Goal: Task Accomplishment & Management: Use online tool/utility

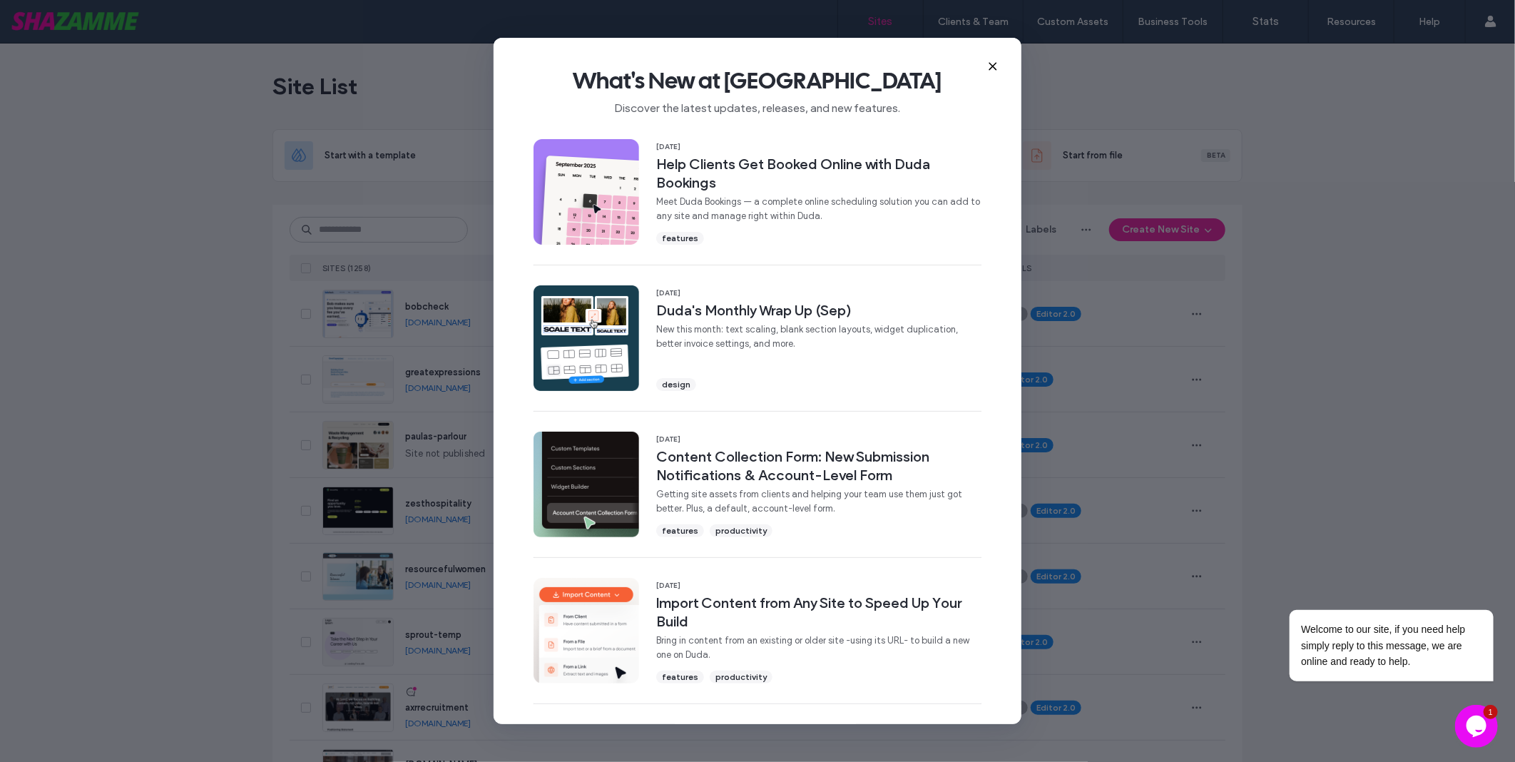
click at [988, 66] on icon at bounding box center [992, 66] width 11 height 11
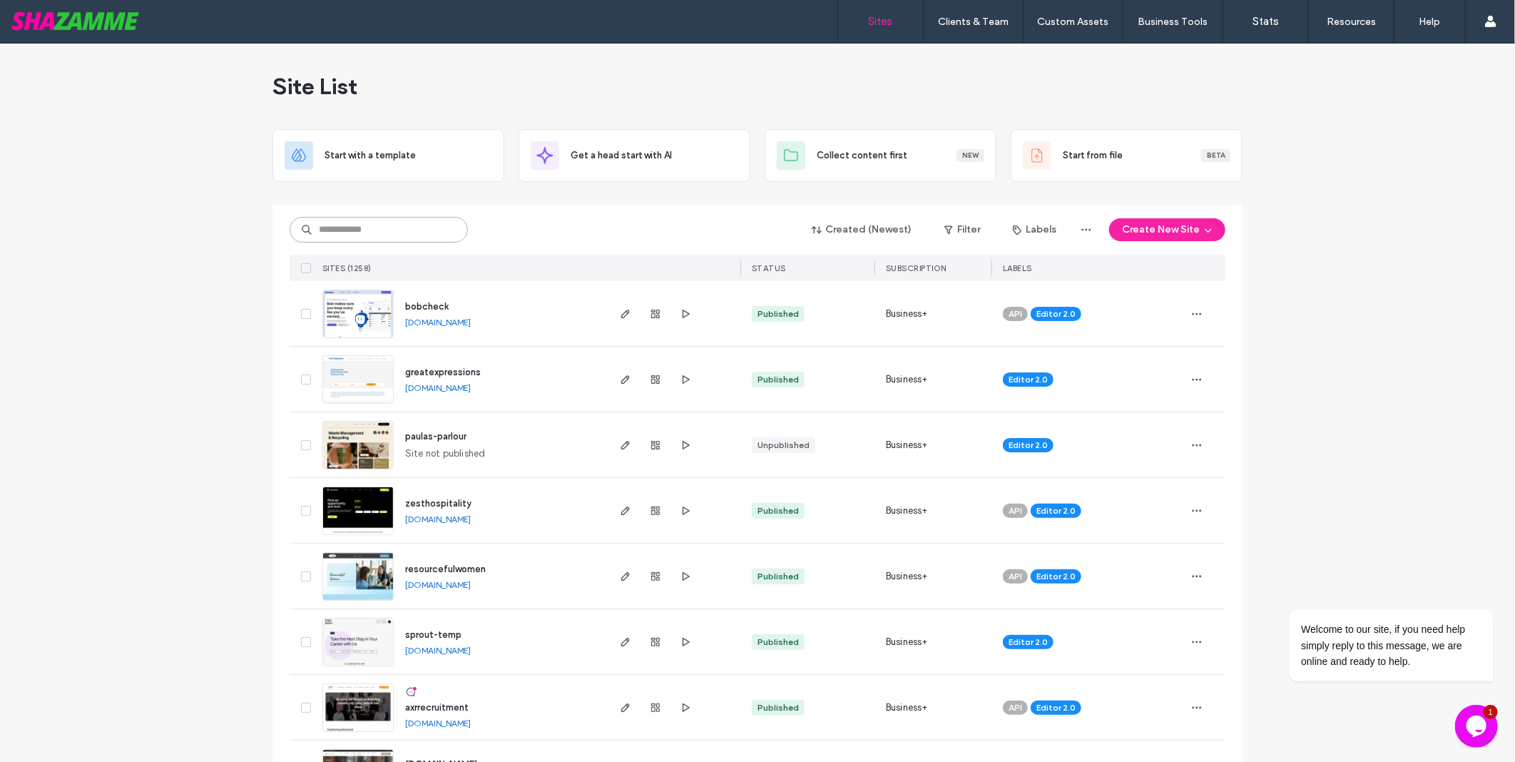
click at [382, 231] on input at bounding box center [379, 230] width 178 height 26
type input "********"
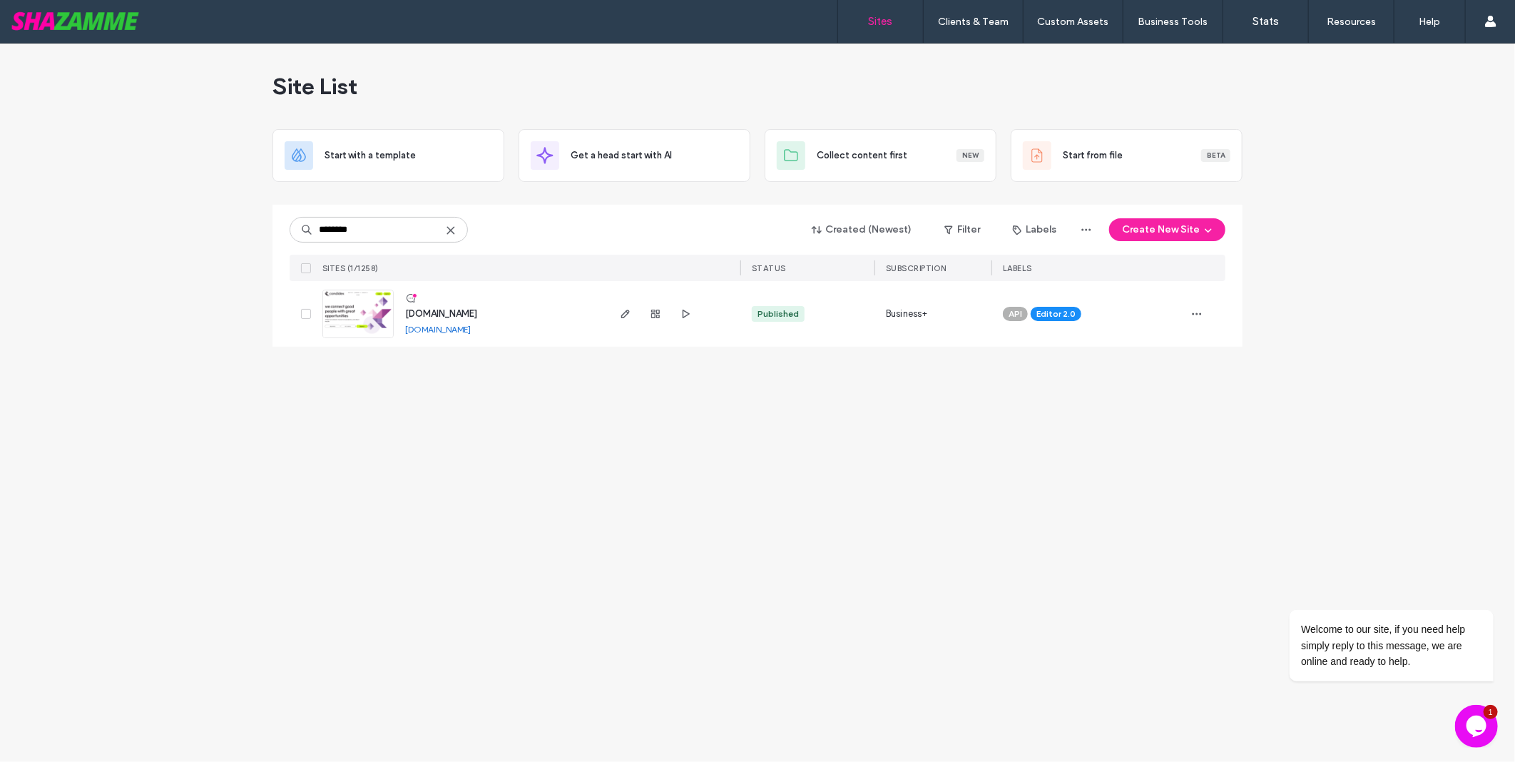
click at [466, 327] on link "[DOMAIN_NAME]" at bounding box center [438, 329] width 66 height 11
click at [617, 311] on span "button" at bounding box center [625, 313] width 17 height 17
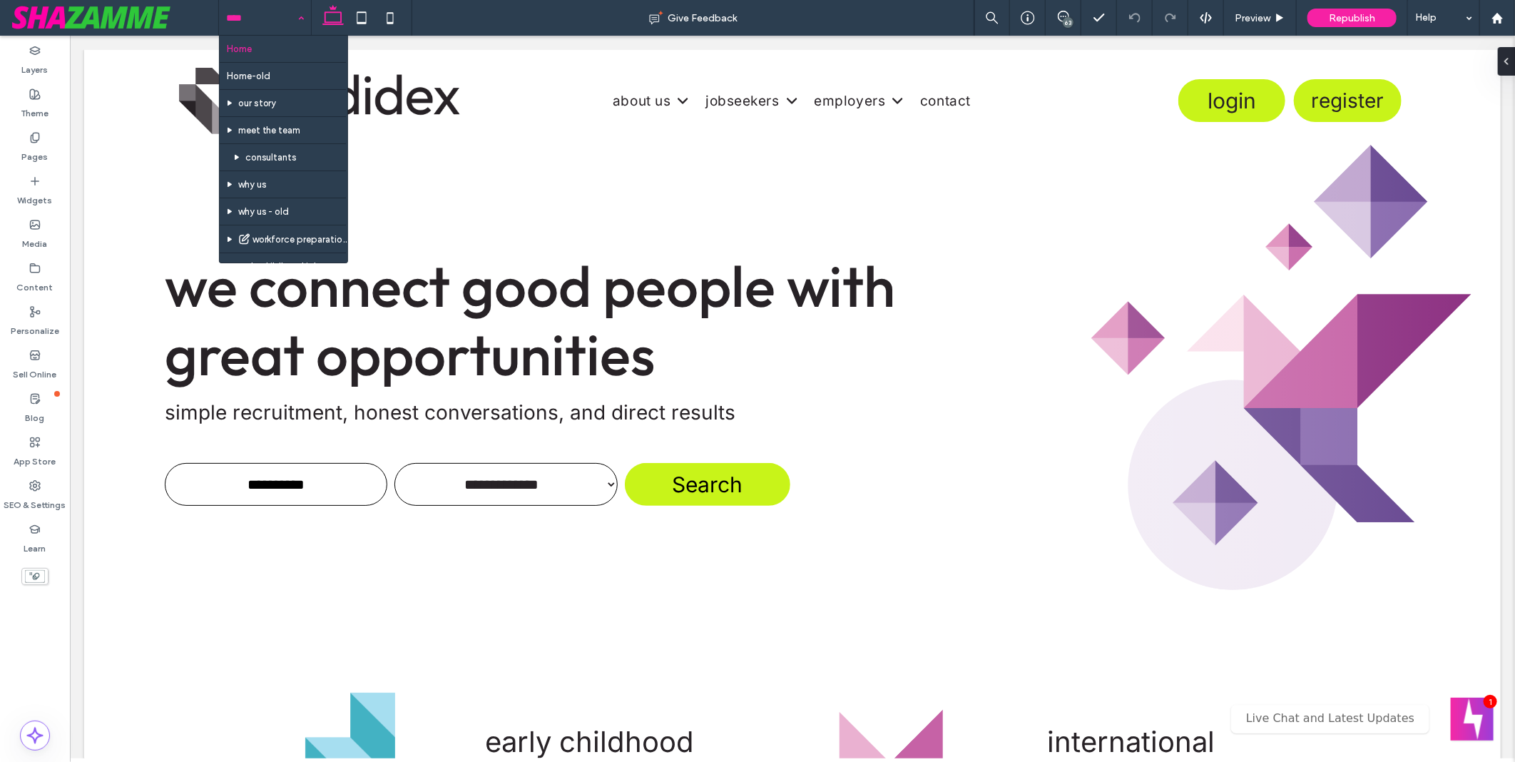
click at [250, 16] on input at bounding box center [261, 18] width 71 height 36
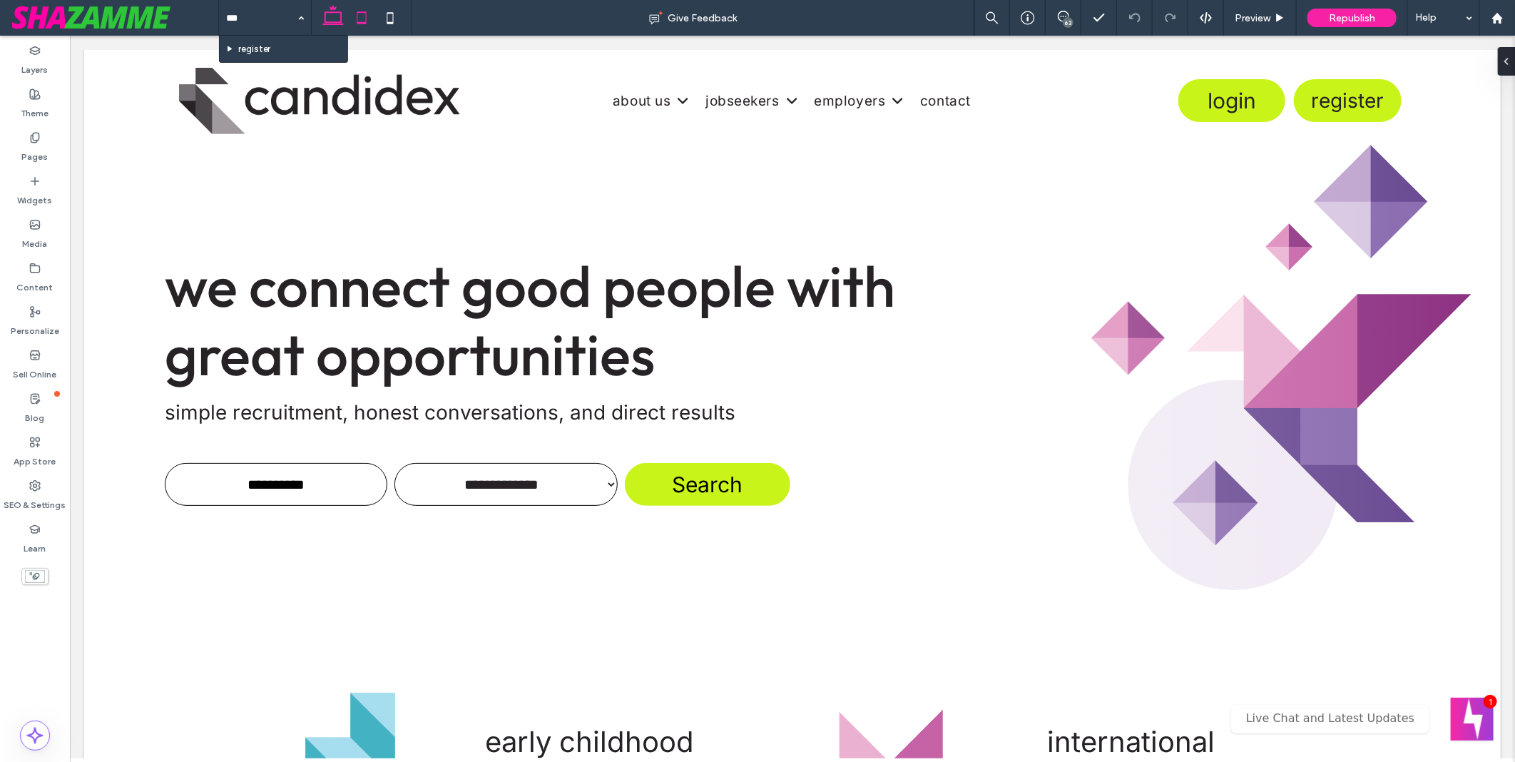
type input "****"
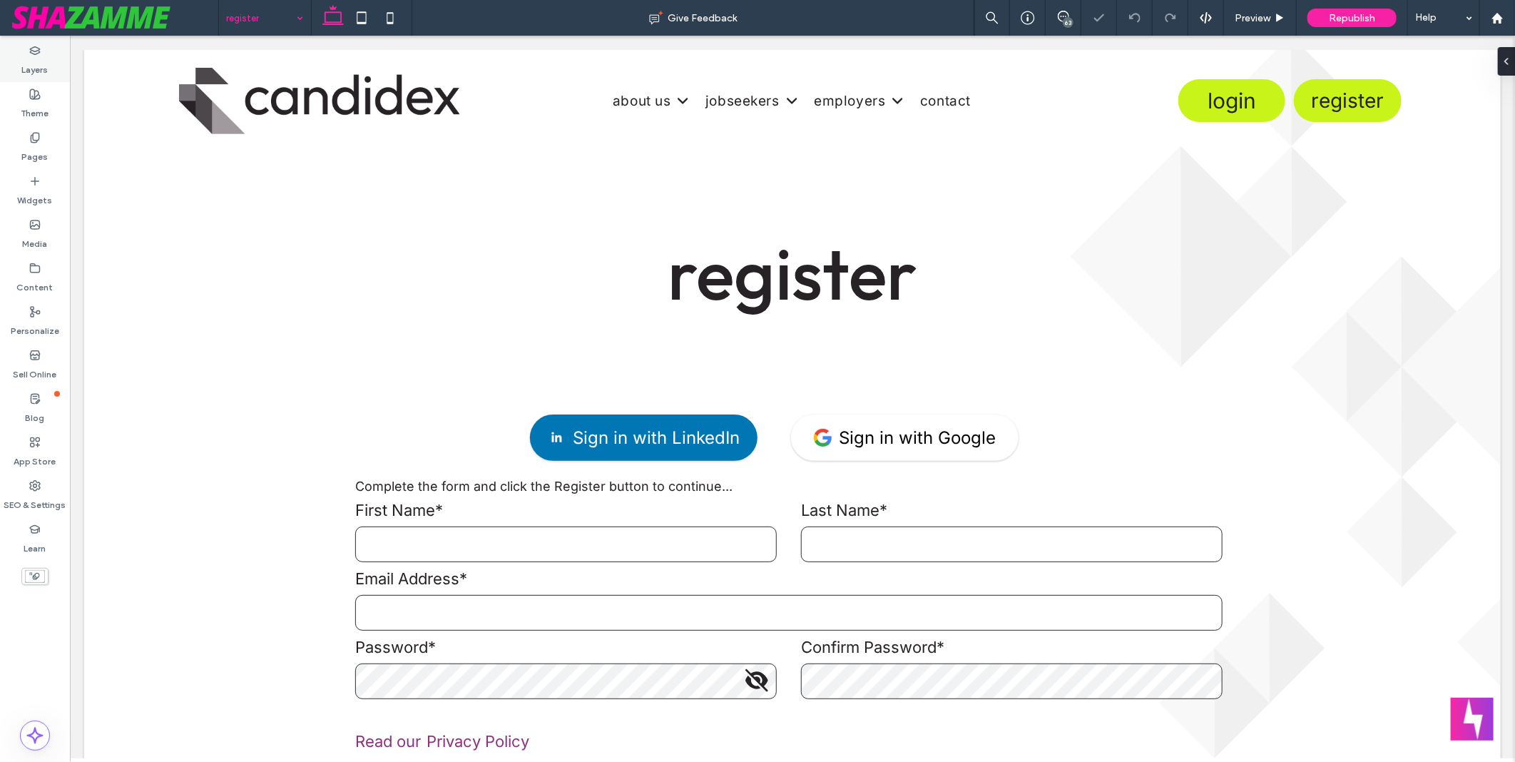
click at [43, 60] on label "Layers" at bounding box center [35, 66] width 26 height 20
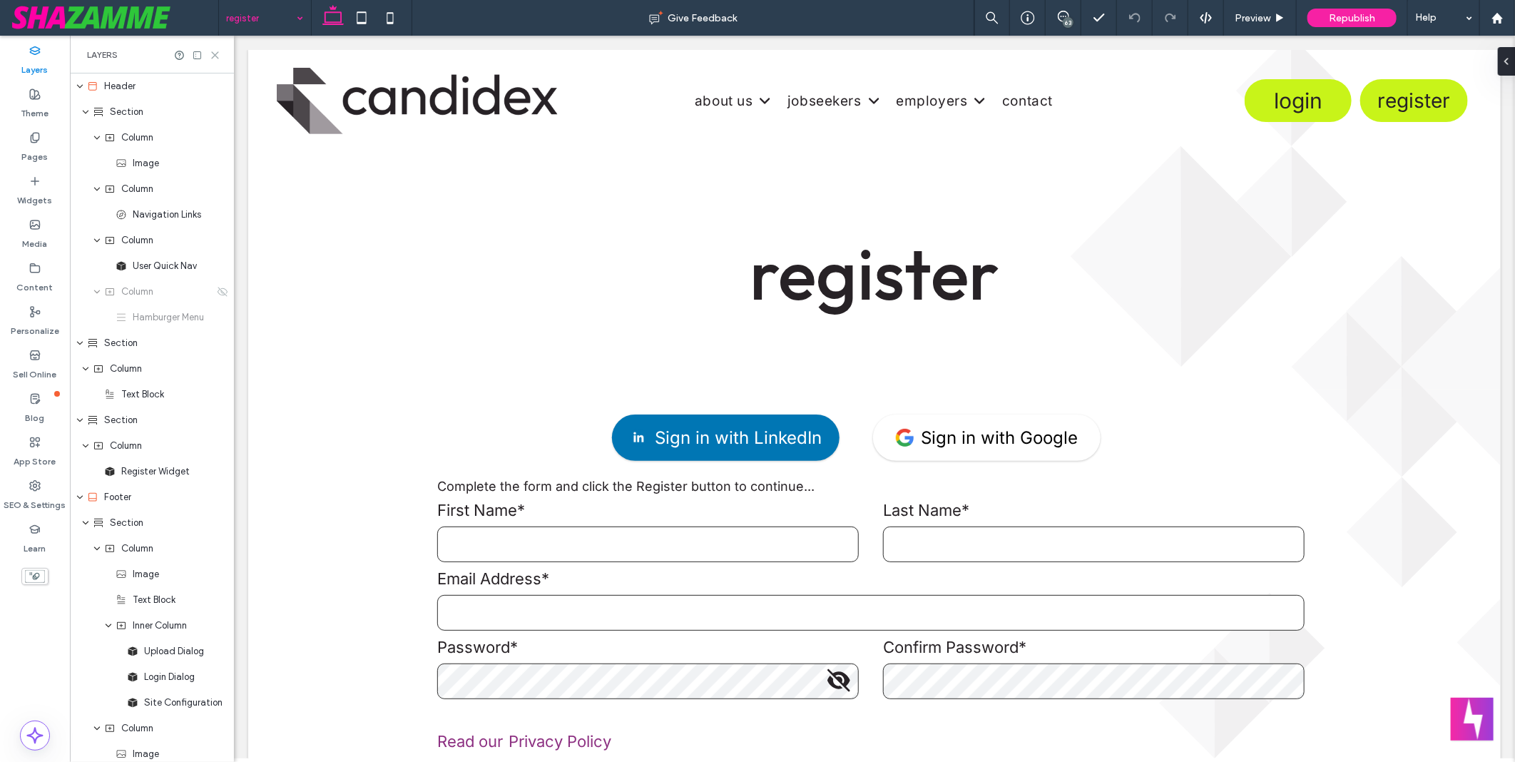
click at [218, 58] on icon at bounding box center [215, 55] width 11 height 11
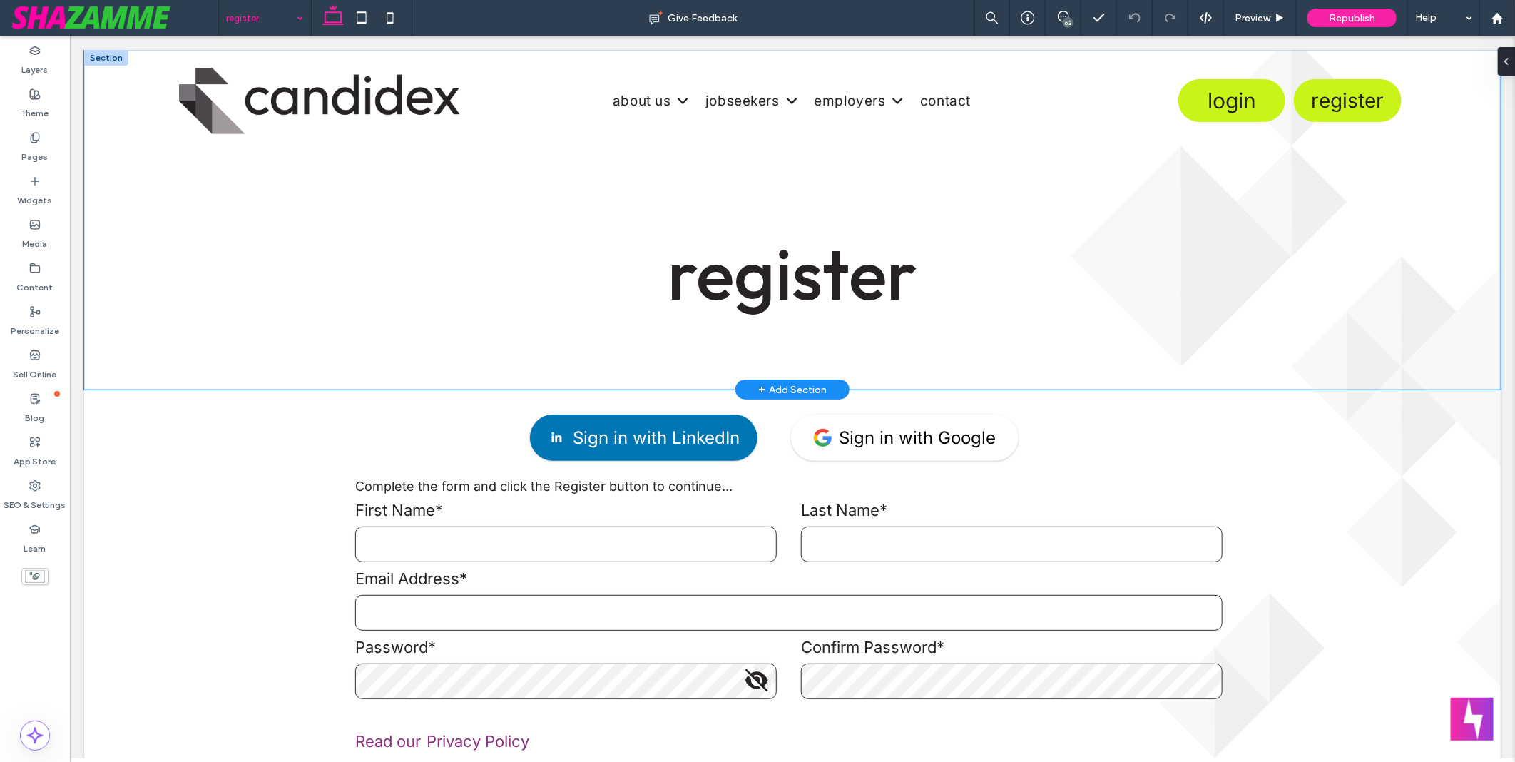
click at [119, 247] on div "register" at bounding box center [791, 218] width 1416 height 339
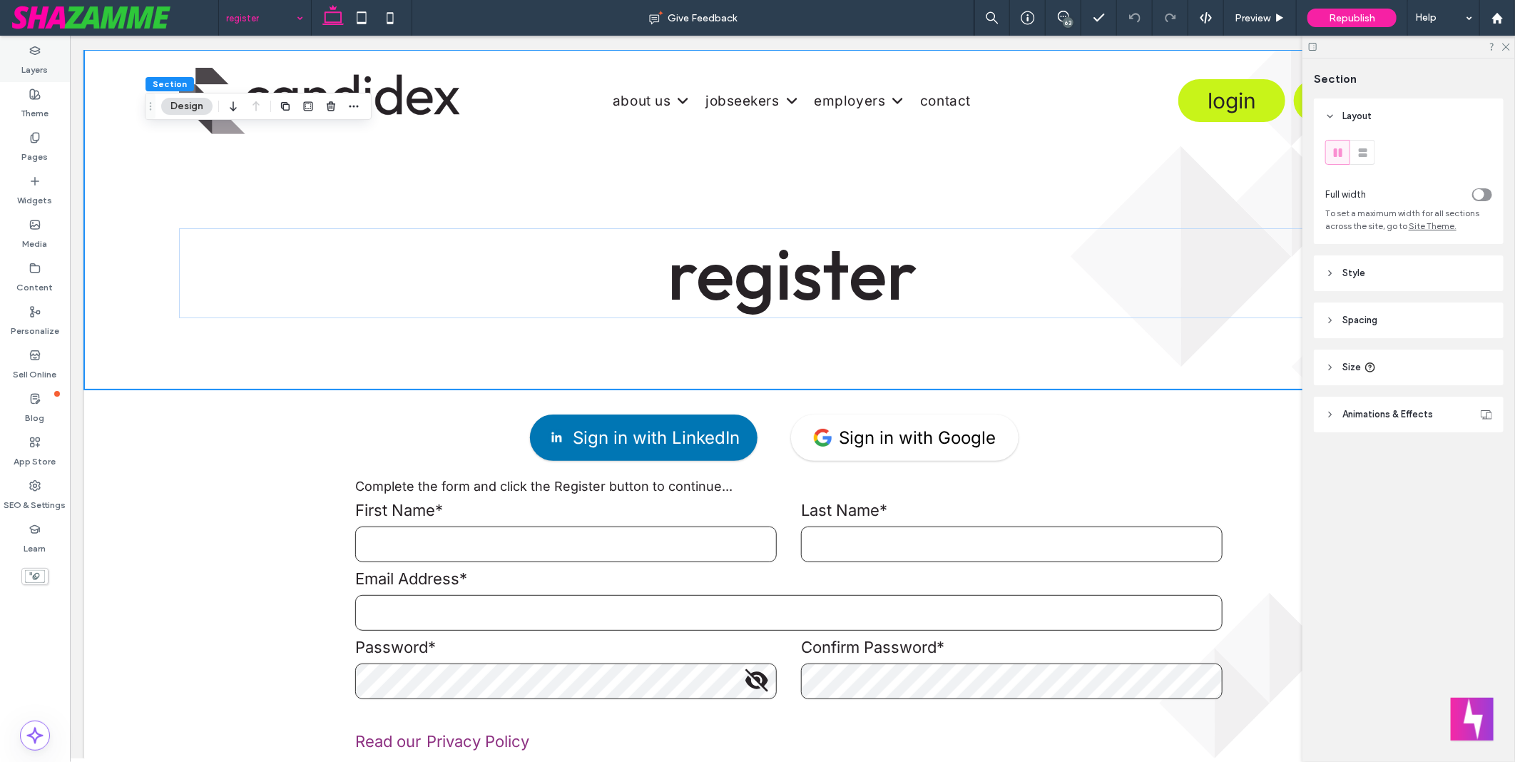
click at [41, 50] on div "Layers" at bounding box center [35, 60] width 70 height 43
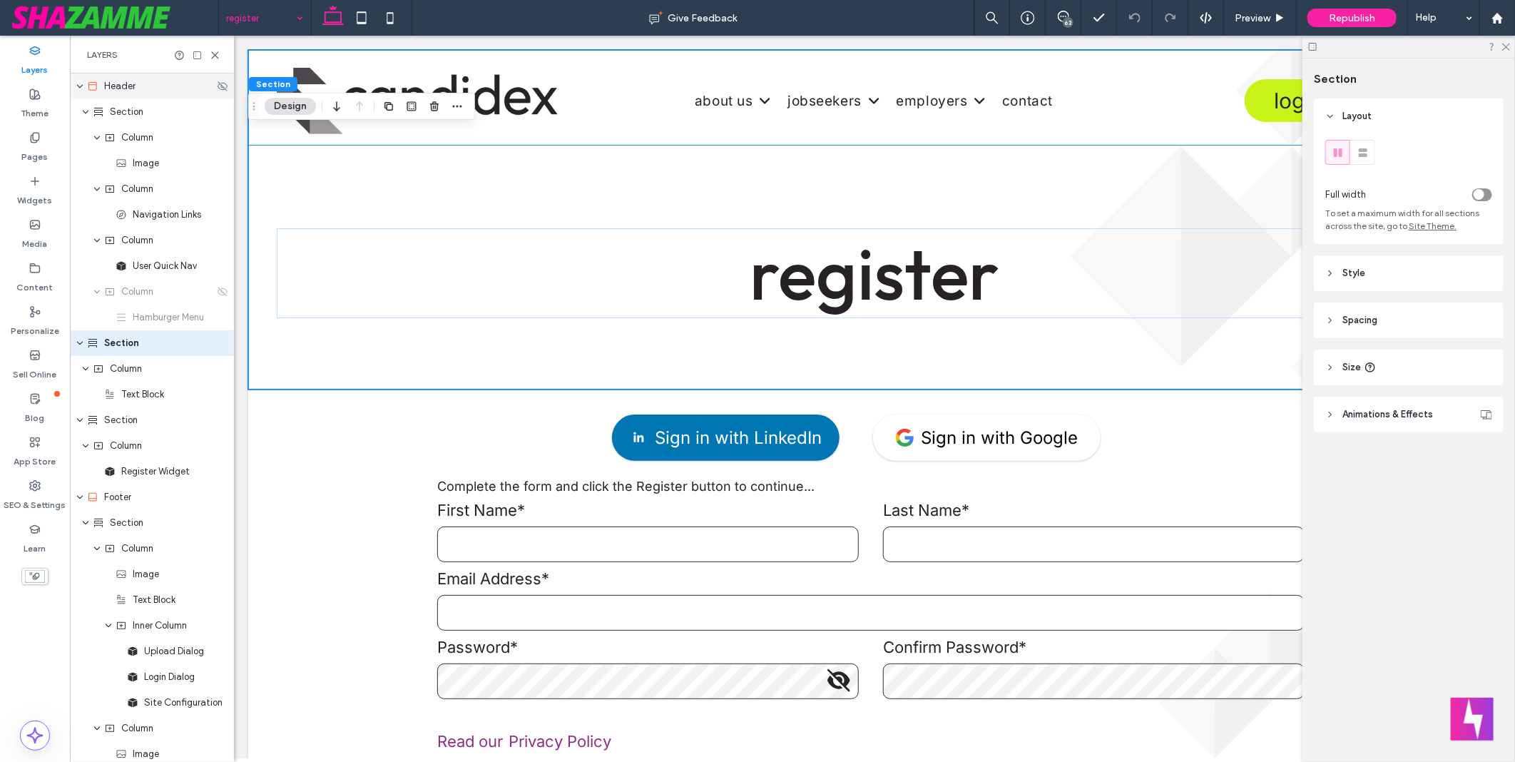
click at [79, 87] on use "expand Header" at bounding box center [80, 87] width 6 height 4
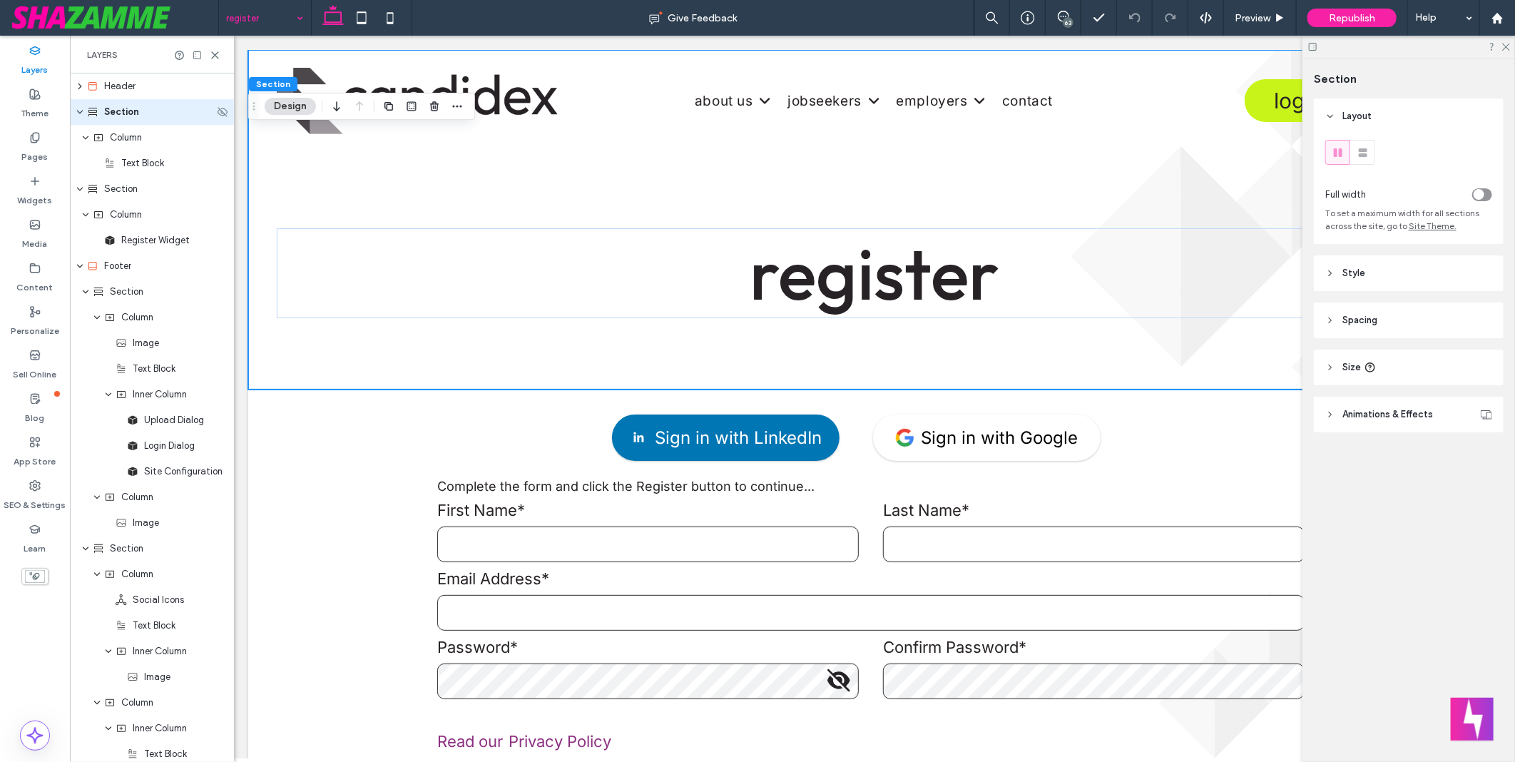
click at [84, 110] on div "Section" at bounding box center [152, 112] width 164 height 26
click at [84, 112] on div "Section" at bounding box center [152, 112] width 164 height 26
click at [80, 113] on icon "expand Section" at bounding box center [80, 111] width 9 height 11
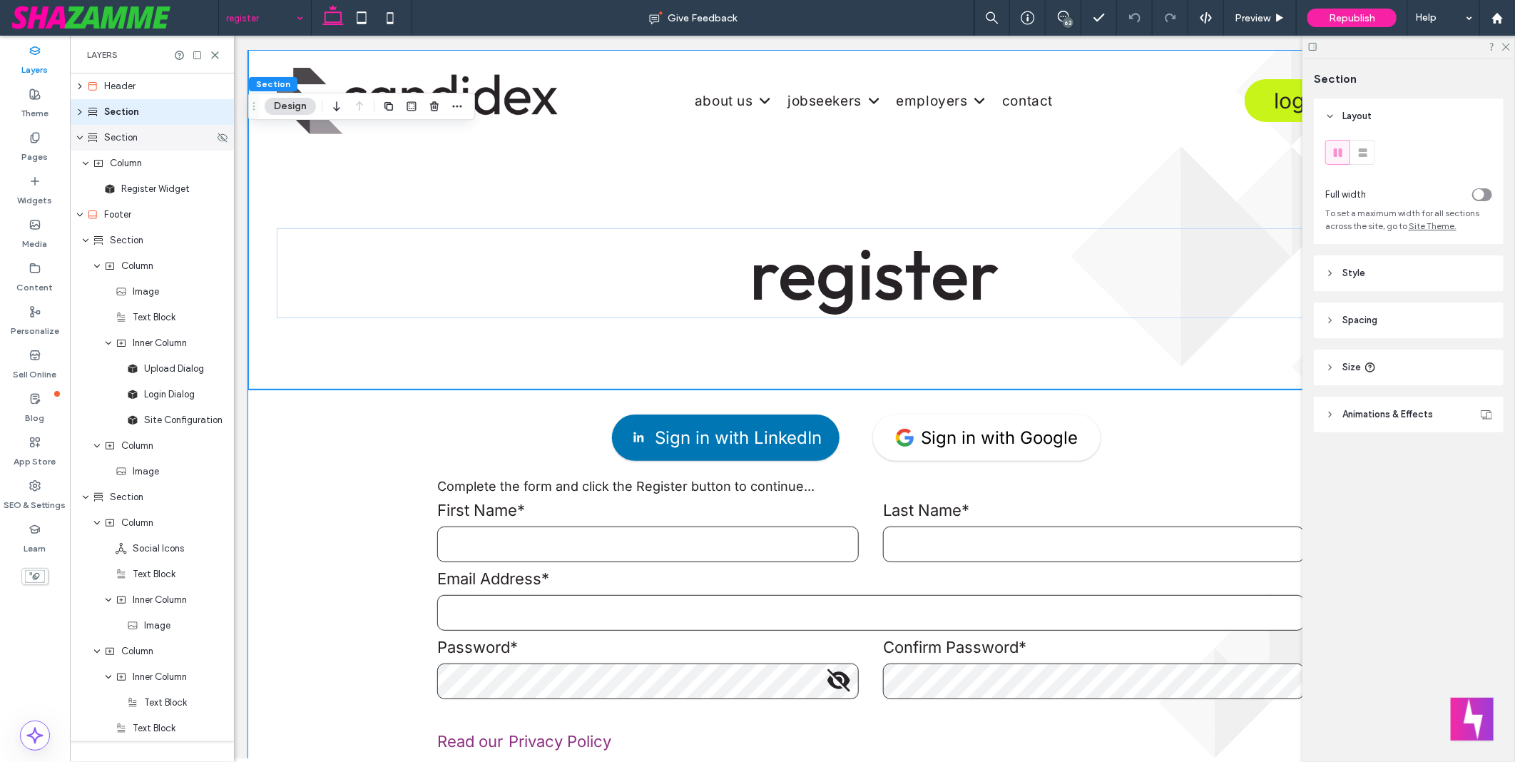
click at [82, 137] on icon "expand Section" at bounding box center [80, 137] width 9 height 11
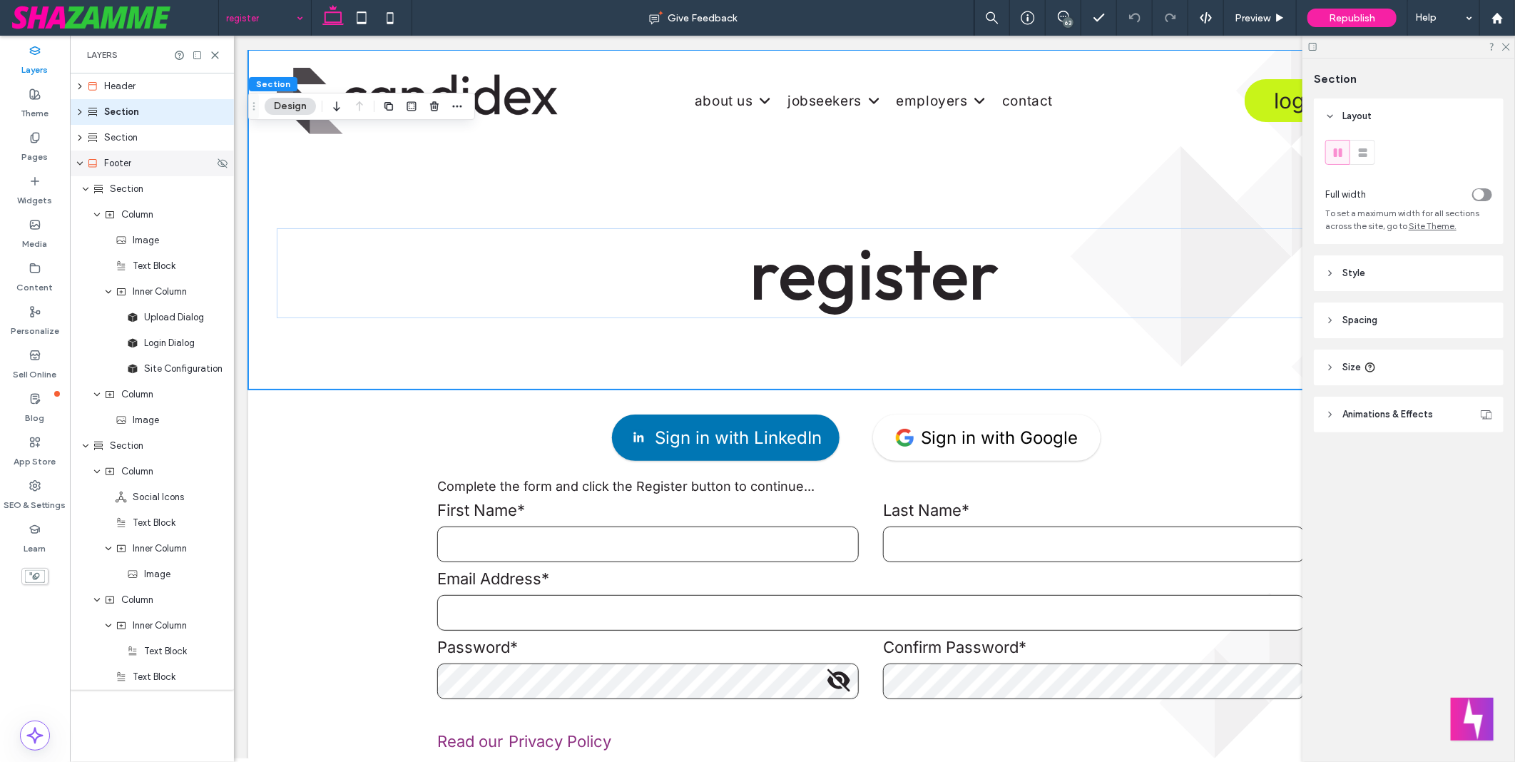
click at [82, 161] on icon "expand Footer" at bounding box center [80, 163] width 9 height 11
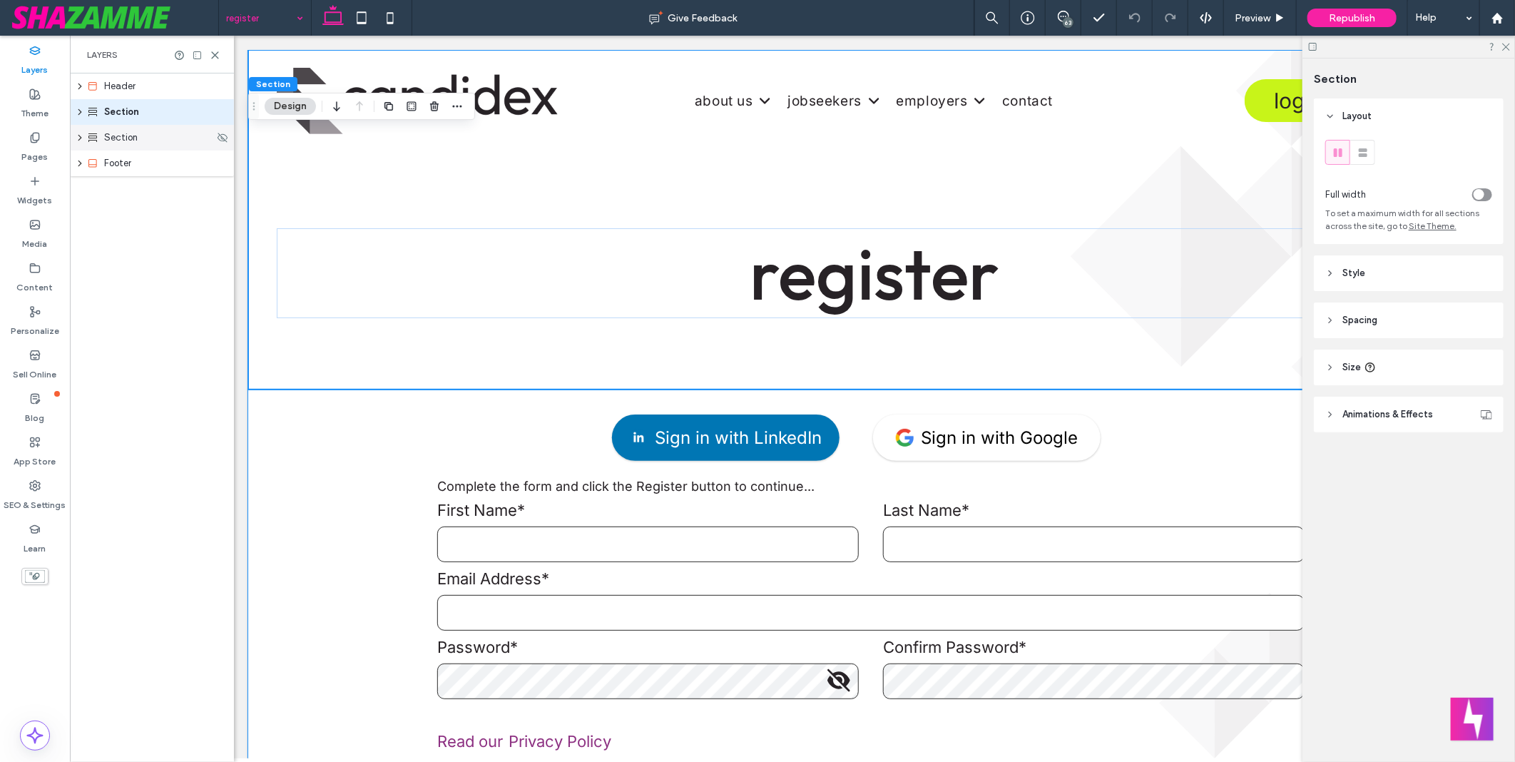
click at [82, 136] on icon "expand Section" at bounding box center [79, 137] width 11 height 9
click at [77, 103] on div "Section" at bounding box center [152, 112] width 164 height 26
click at [77, 108] on icon "expand Section" at bounding box center [79, 112] width 11 height 9
click at [164, 248] on div "Register Widget" at bounding box center [152, 240] width 164 height 26
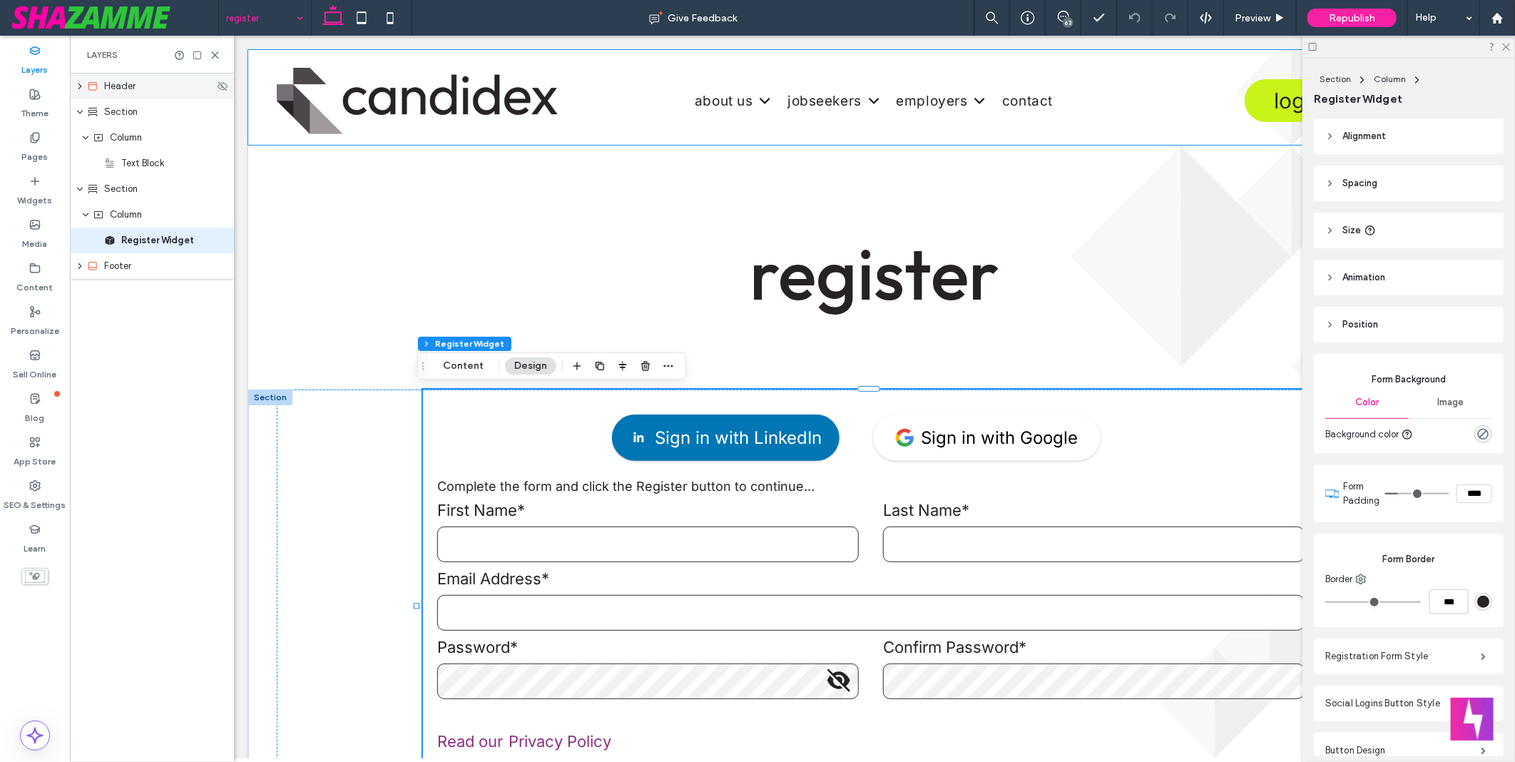
click at [81, 86] on icon "expand Header" at bounding box center [79, 86] width 11 height 9
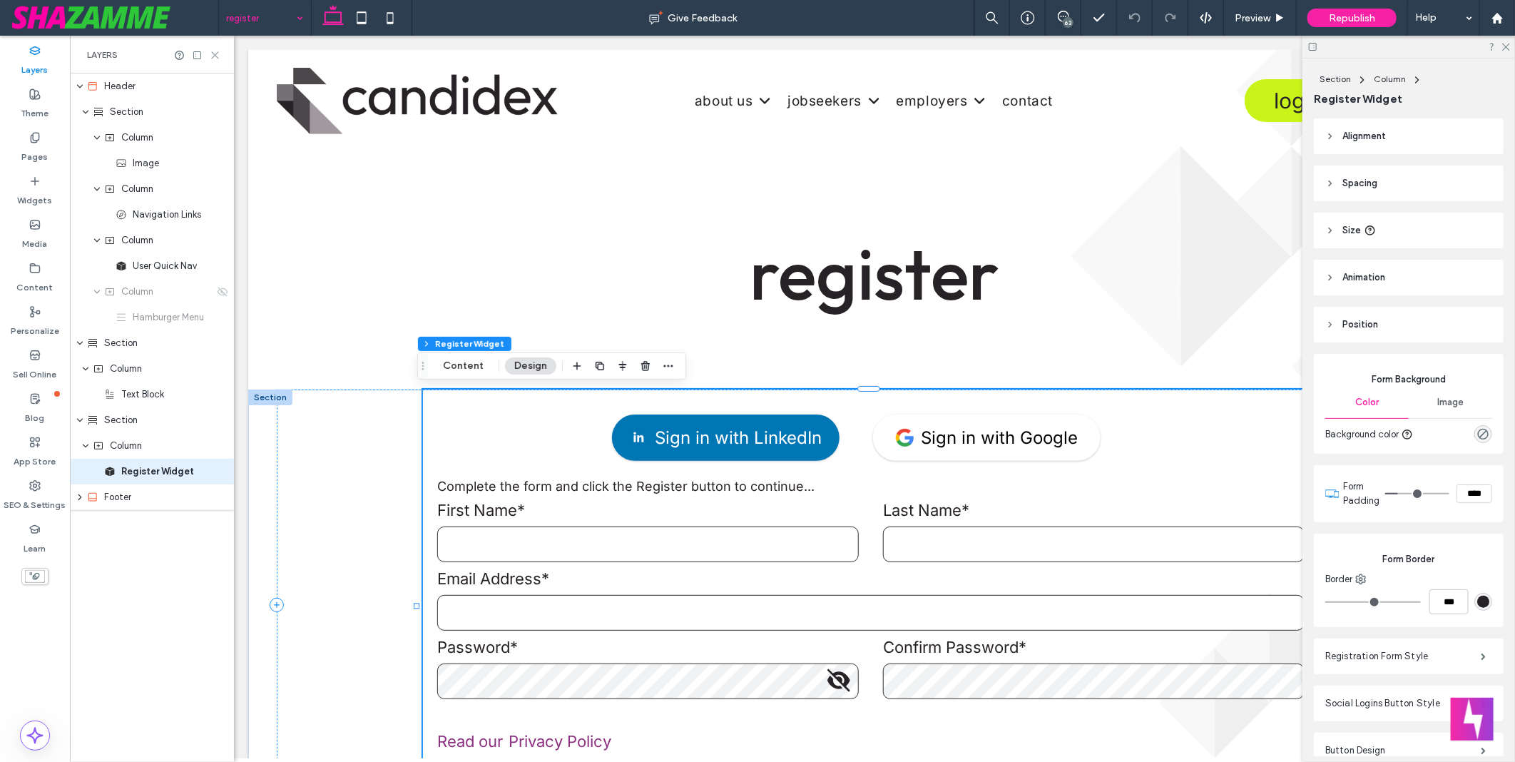
click at [219, 57] on icon at bounding box center [215, 55] width 11 height 11
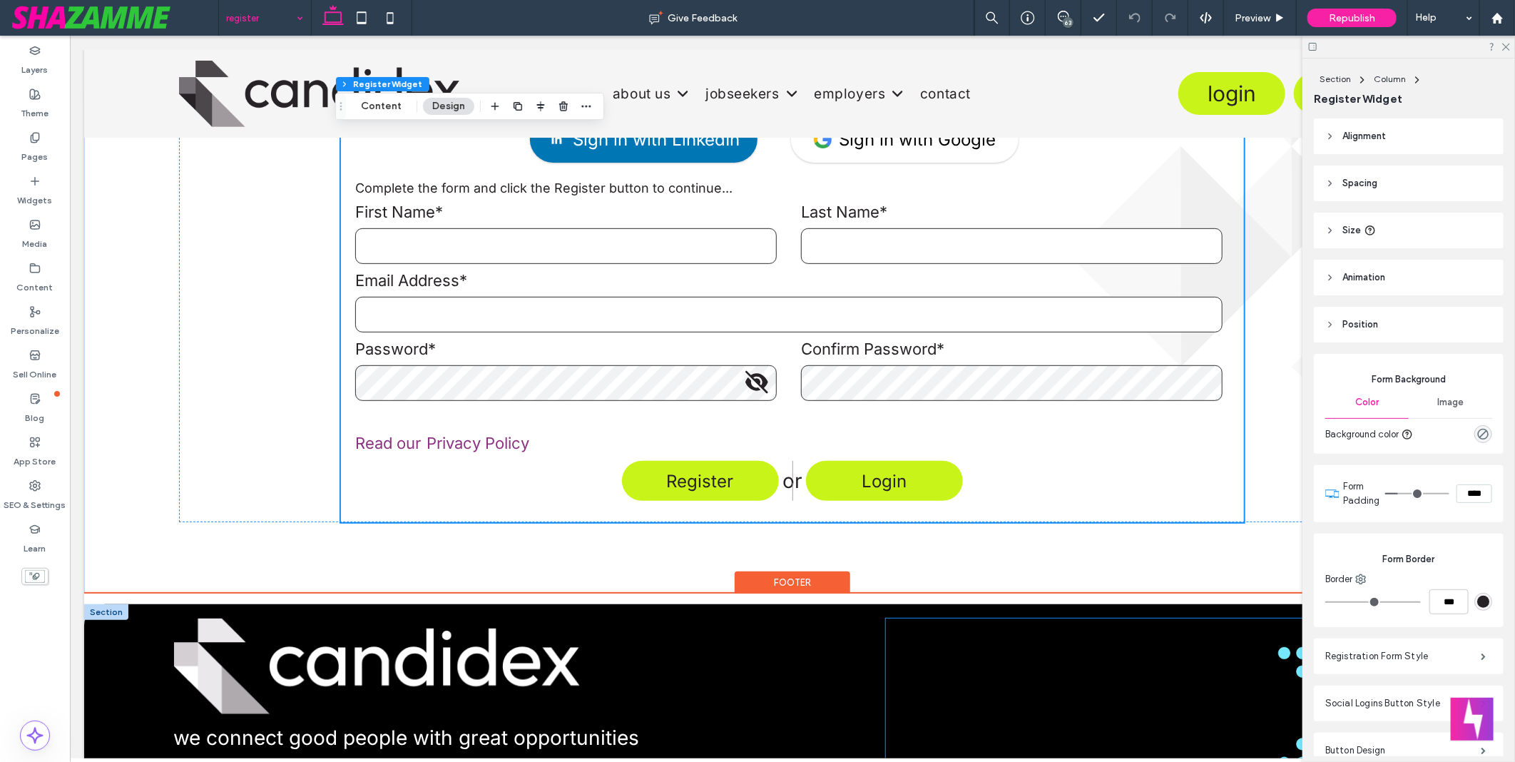
scroll to position [61, 0]
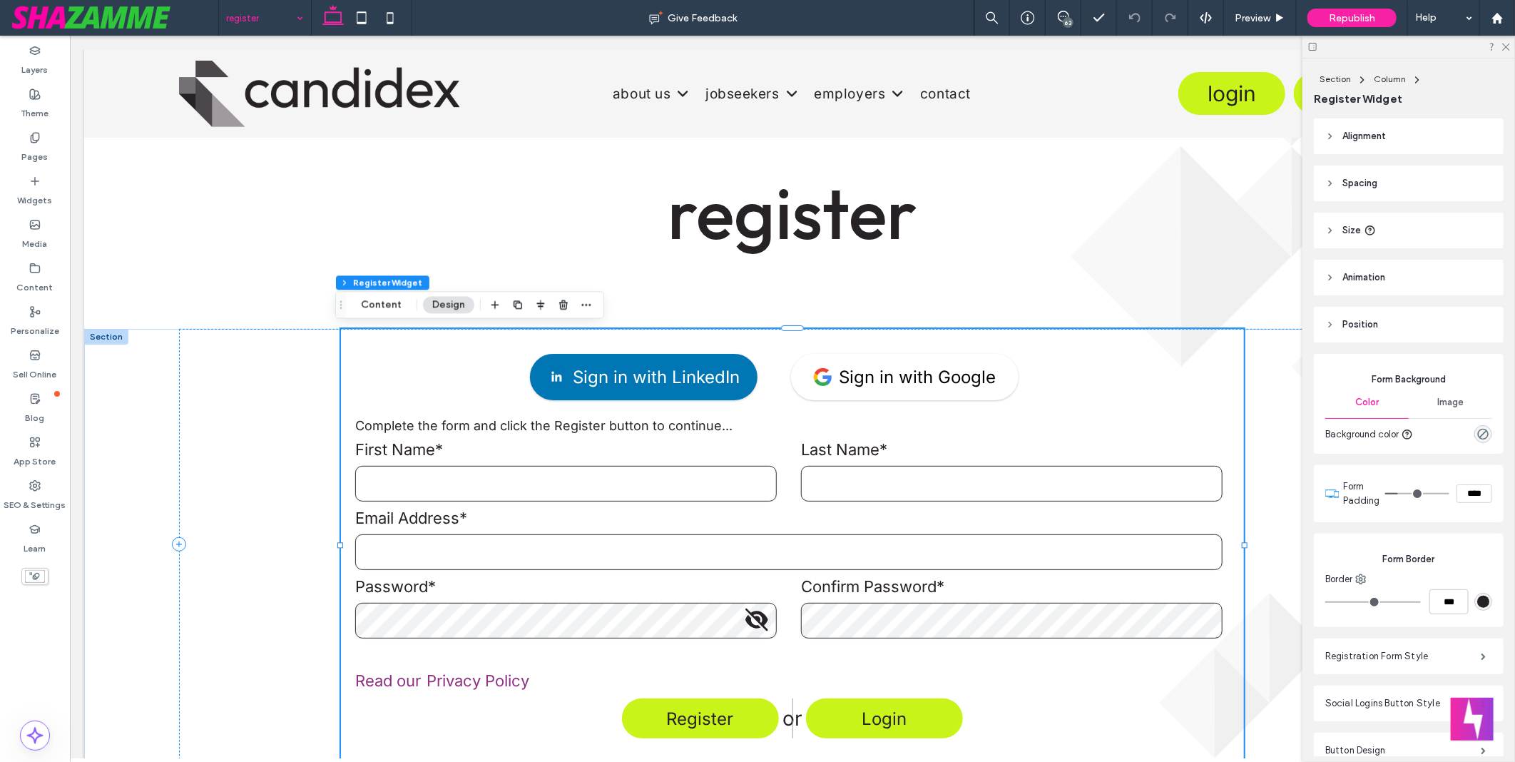
click at [802, 416] on div "Sign in with LinkedIn Sign in with Google" at bounding box center [791, 379] width 874 height 75
drag, startPoint x: 379, startPoint y: 301, endPoint x: 1159, endPoint y: 429, distance: 789.9
click at [379, 301] on button "Content" at bounding box center [381, 304] width 59 height 17
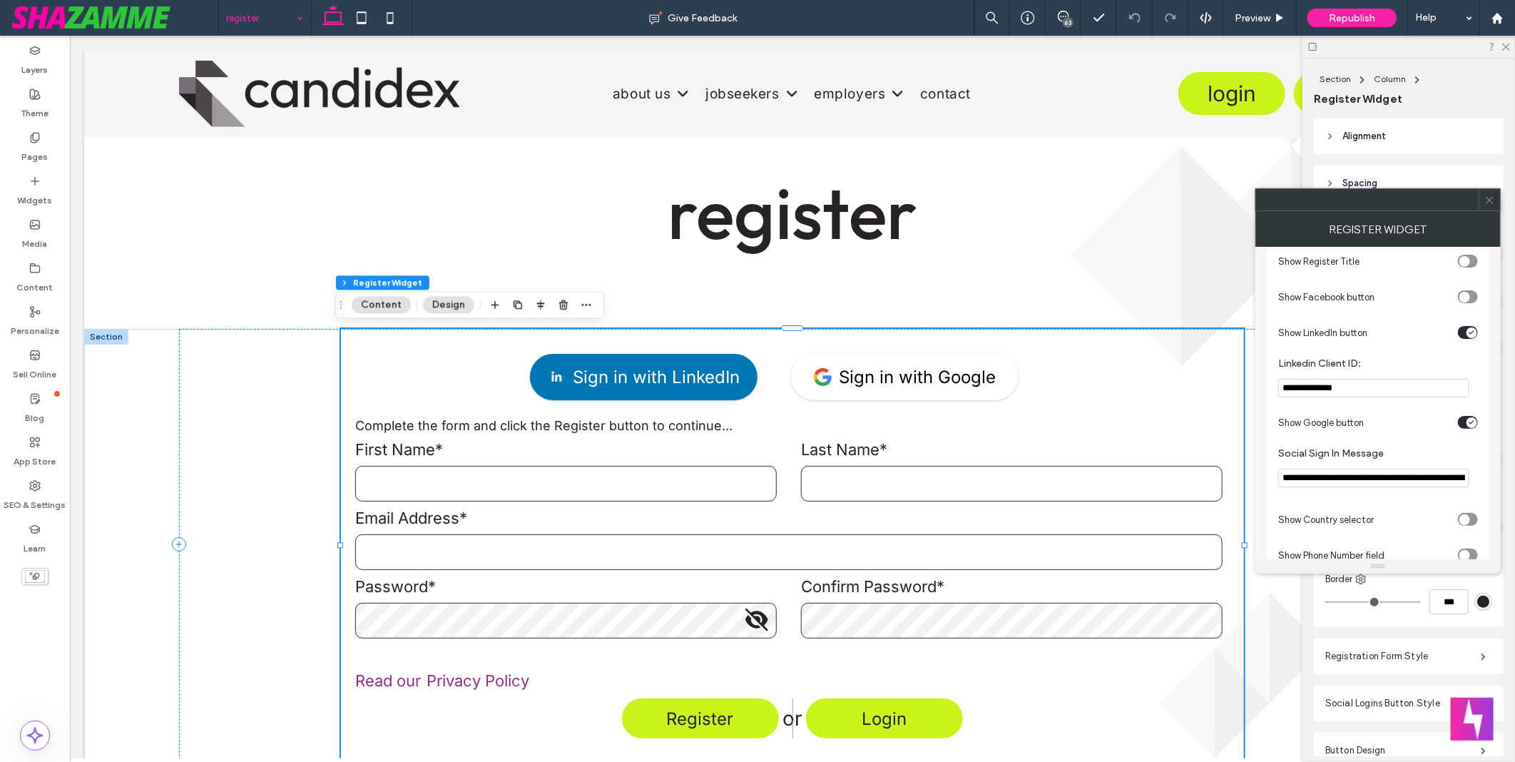
scroll to position [0, 0]
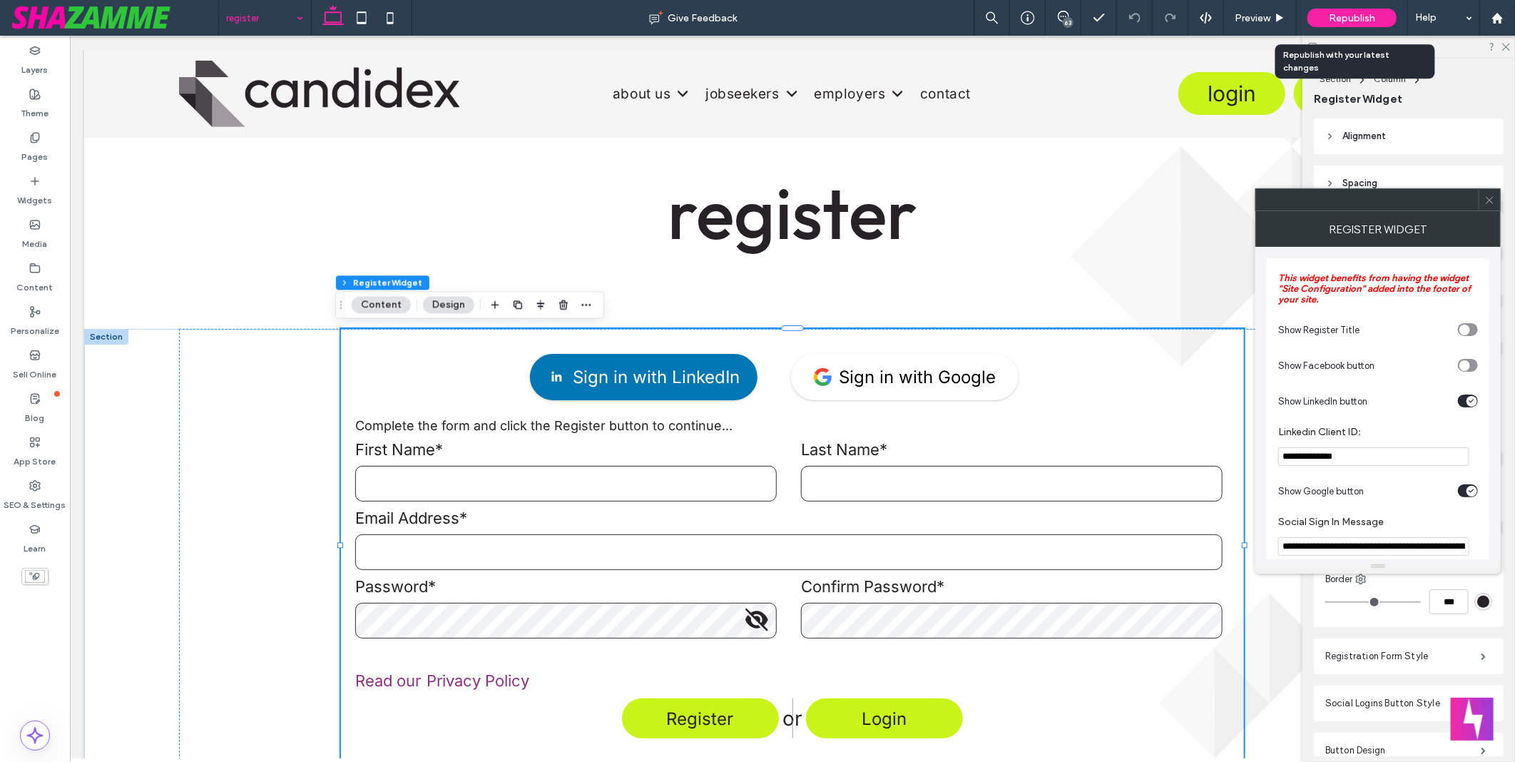
click at [1358, 17] on span "Republish" at bounding box center [1352, 18] width 46 height 12
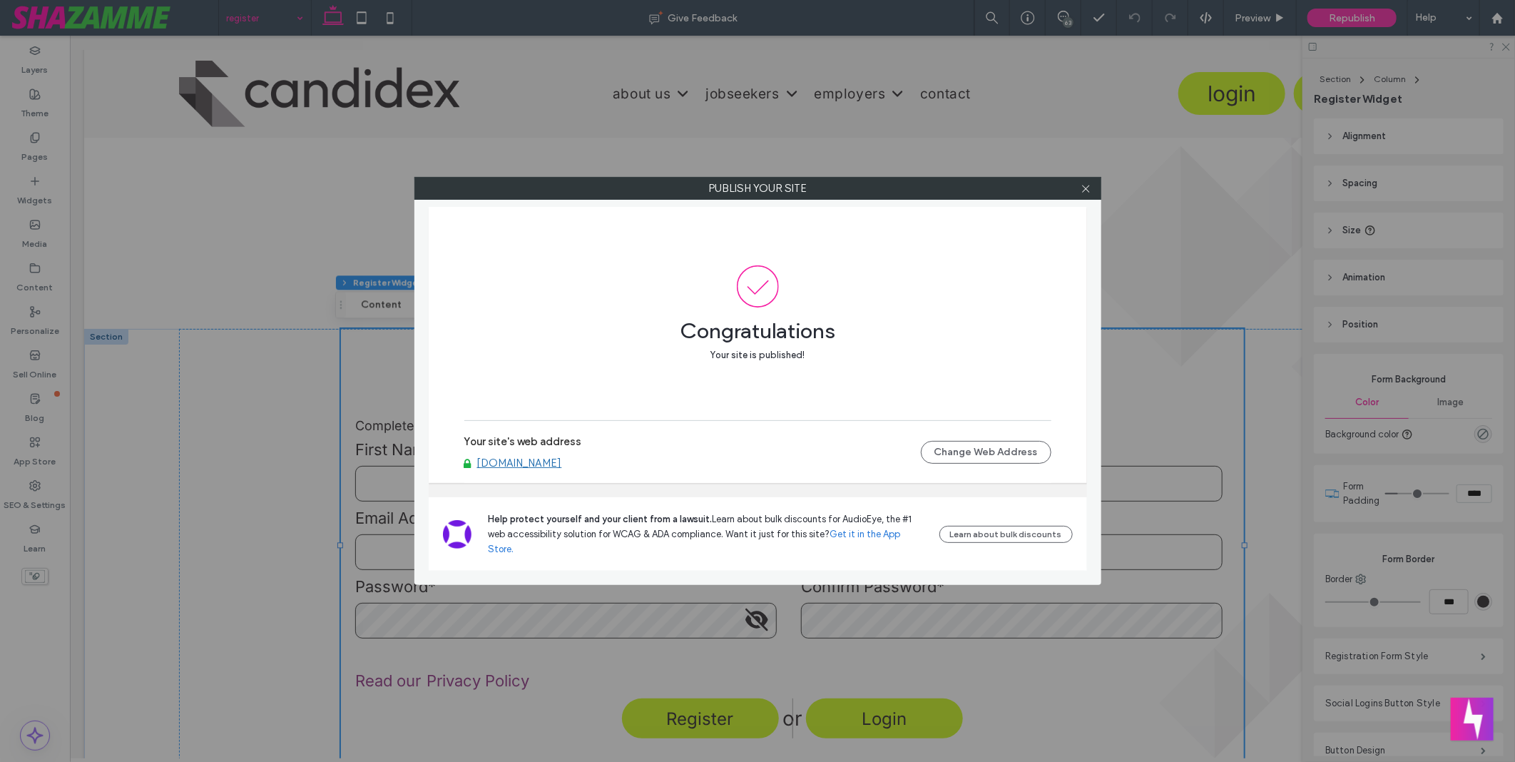
click at [532, 469] on link "[DOMAIN_NAME]" at bounding box center [519, 462] width 85 height 13
click at [1088, 184] on icon at bounding box center [1085, 188] width 11 height 11
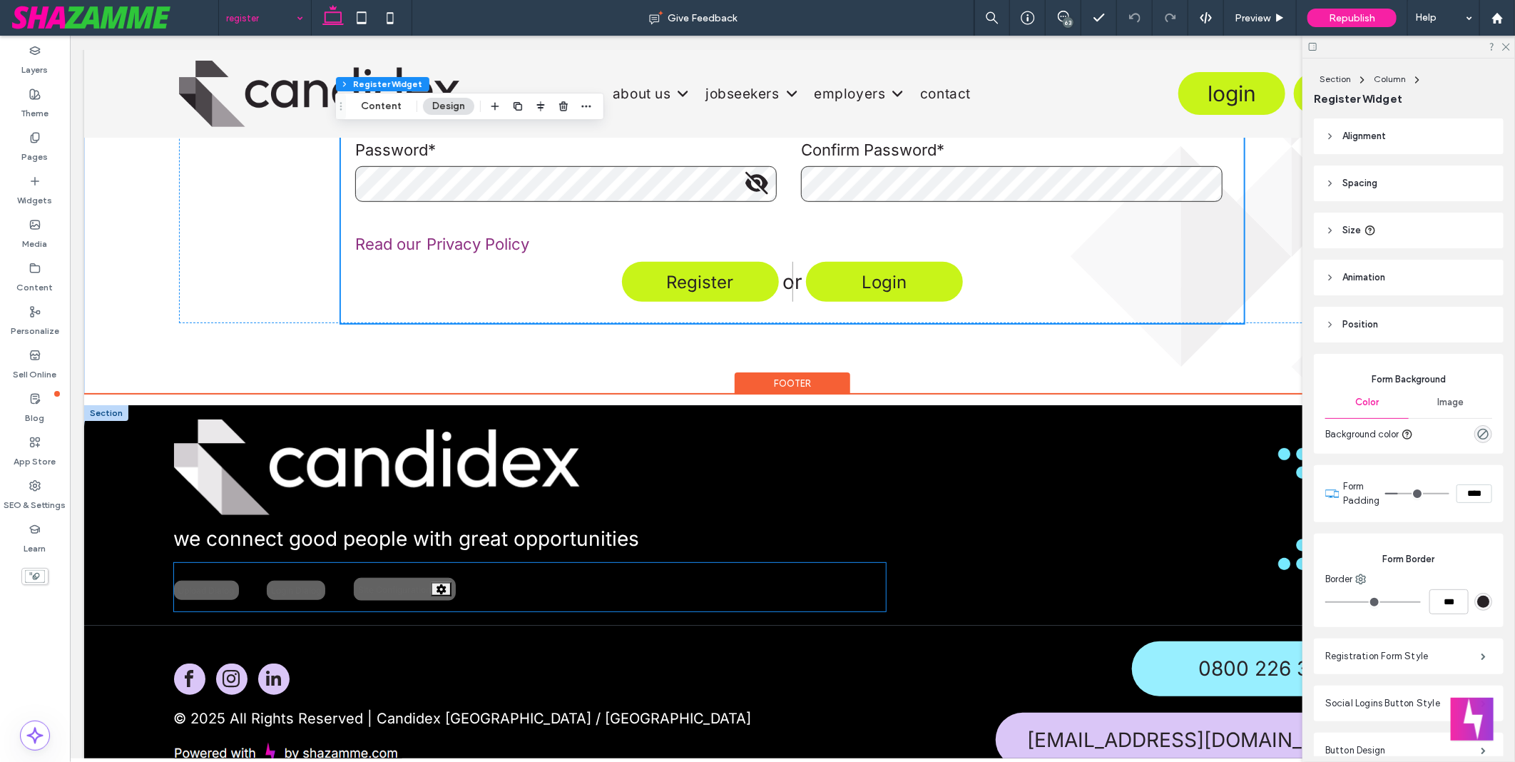
scroll to position [536, 0]
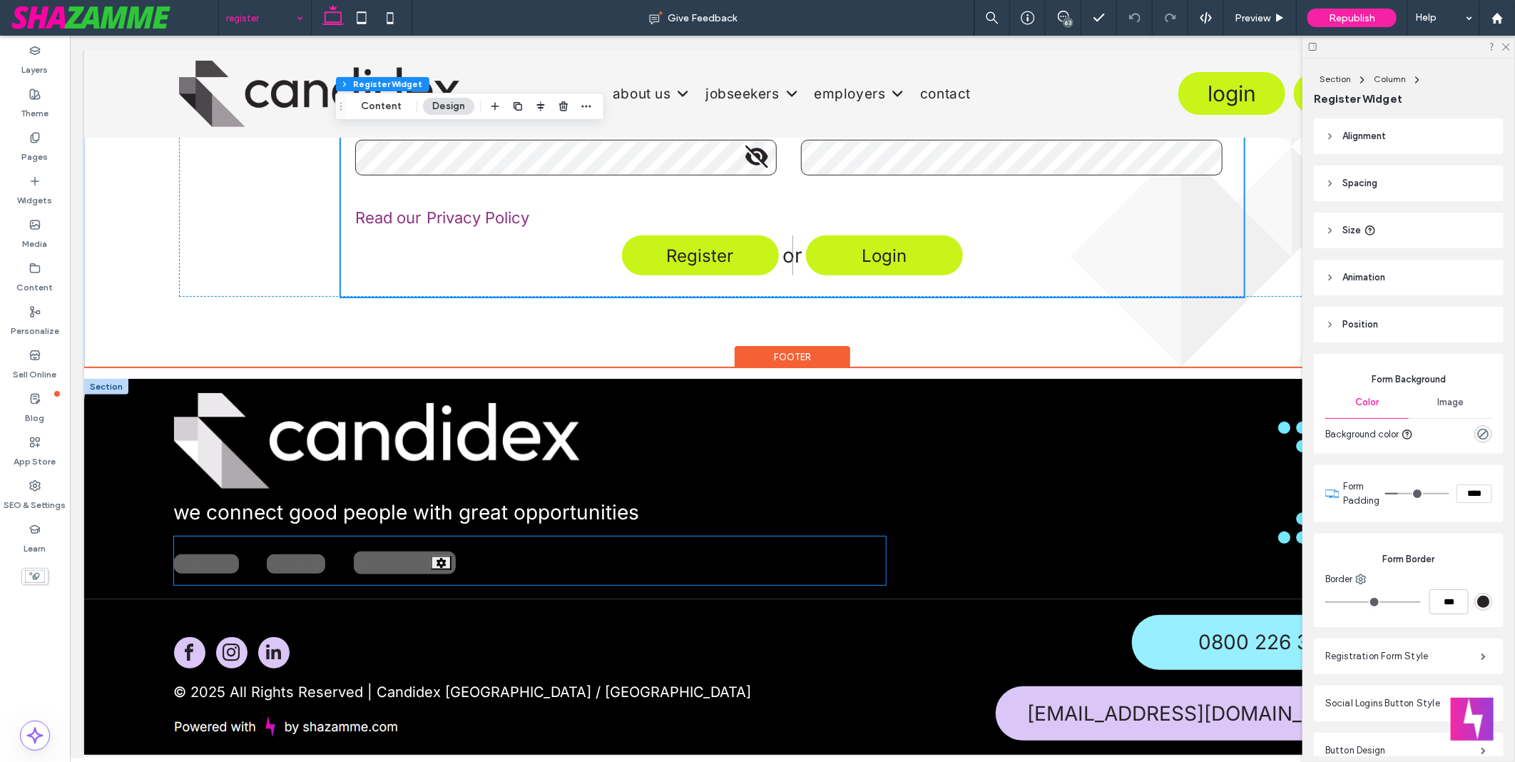
click at [209, 558] on div "Upload Dialog" at bounding box center [205, 562] width 65 height 19
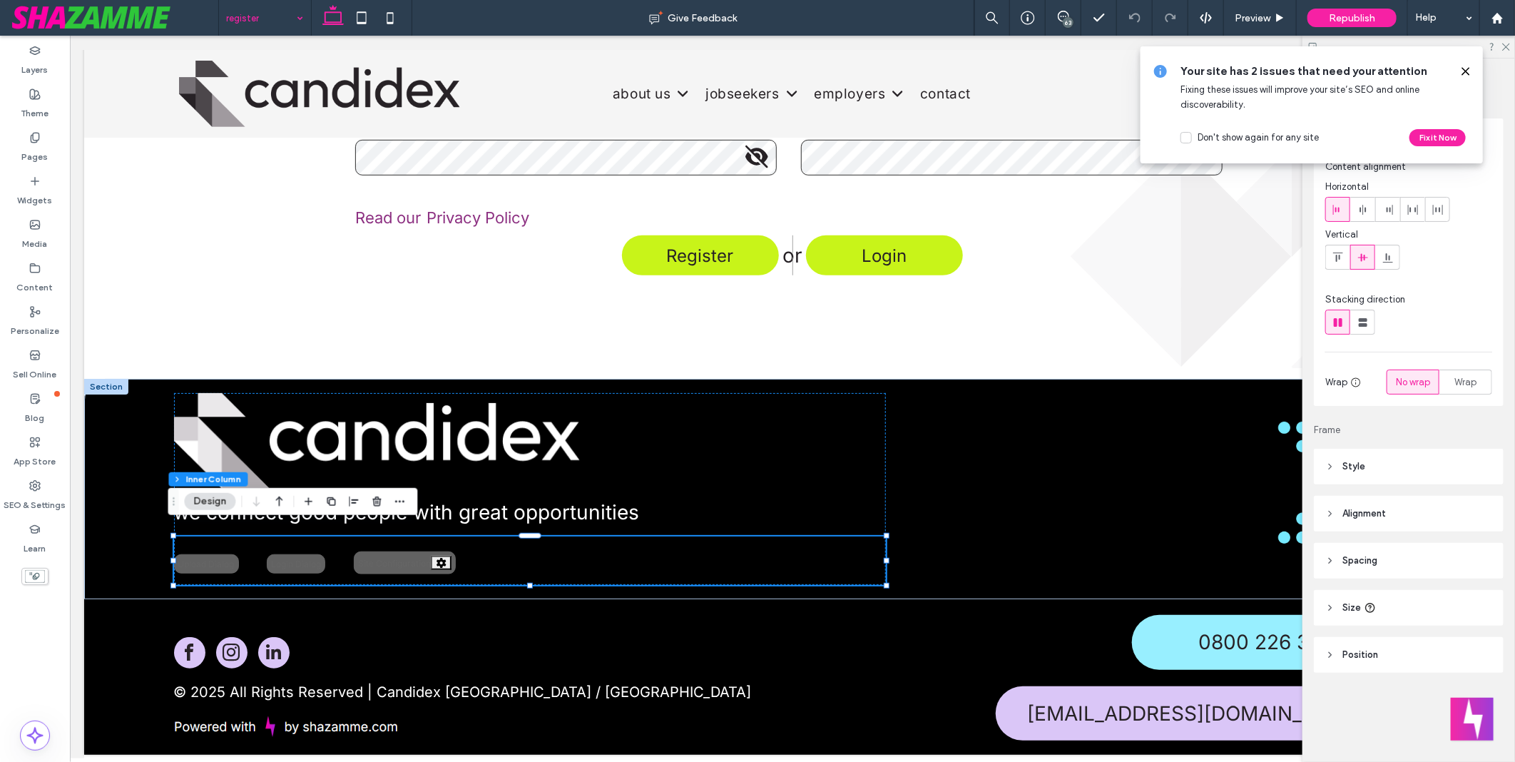
click at [39, 657] on div "Layers Theme Pages Widgets Media Content Personalize Sell Online Blog App Store…" at bounding box center [35, 399] width 70 height 726
click at [208, 501] on button "Design" at bounding box center [209, 501] width 51 height 17
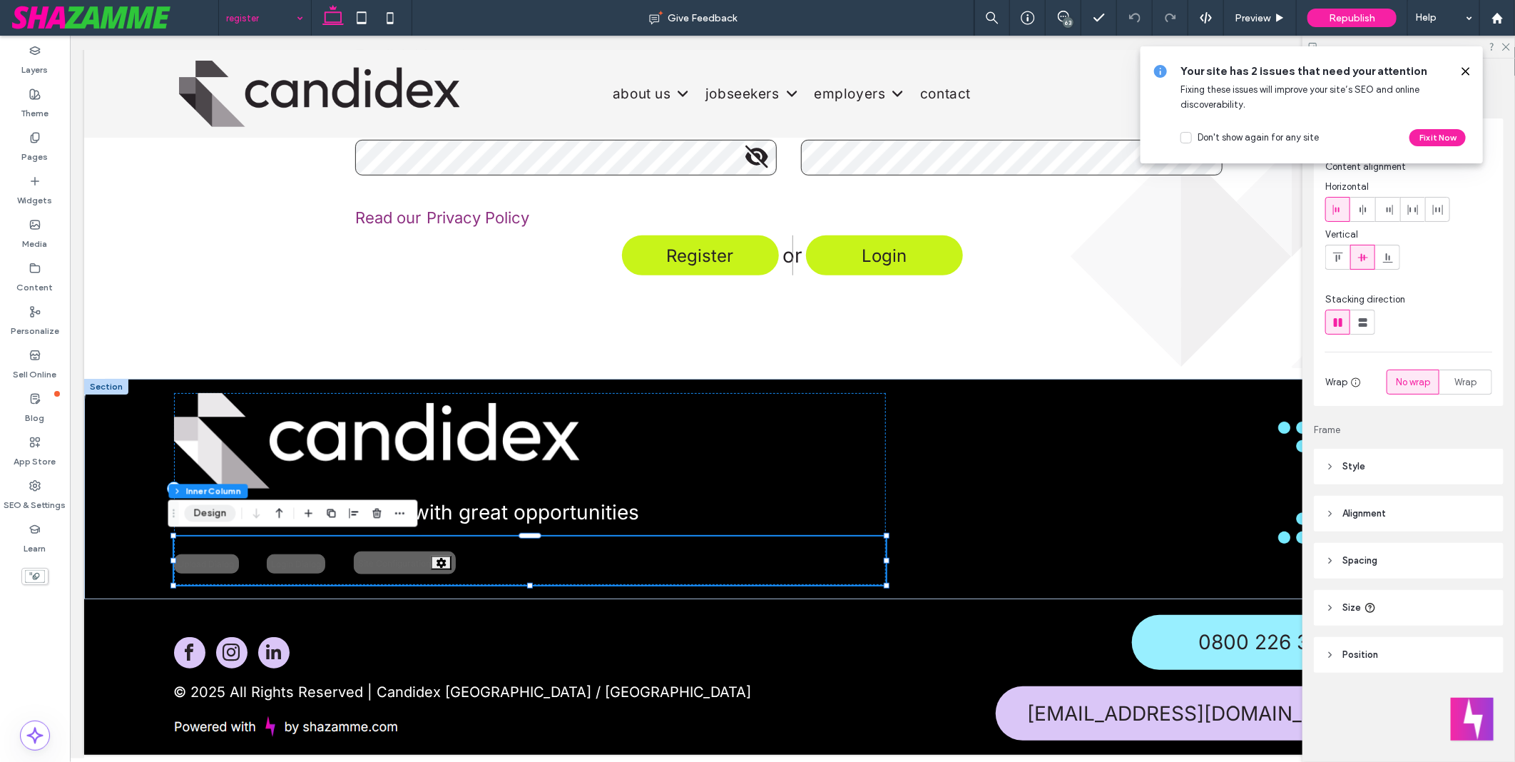
scroll to position [524, 0]
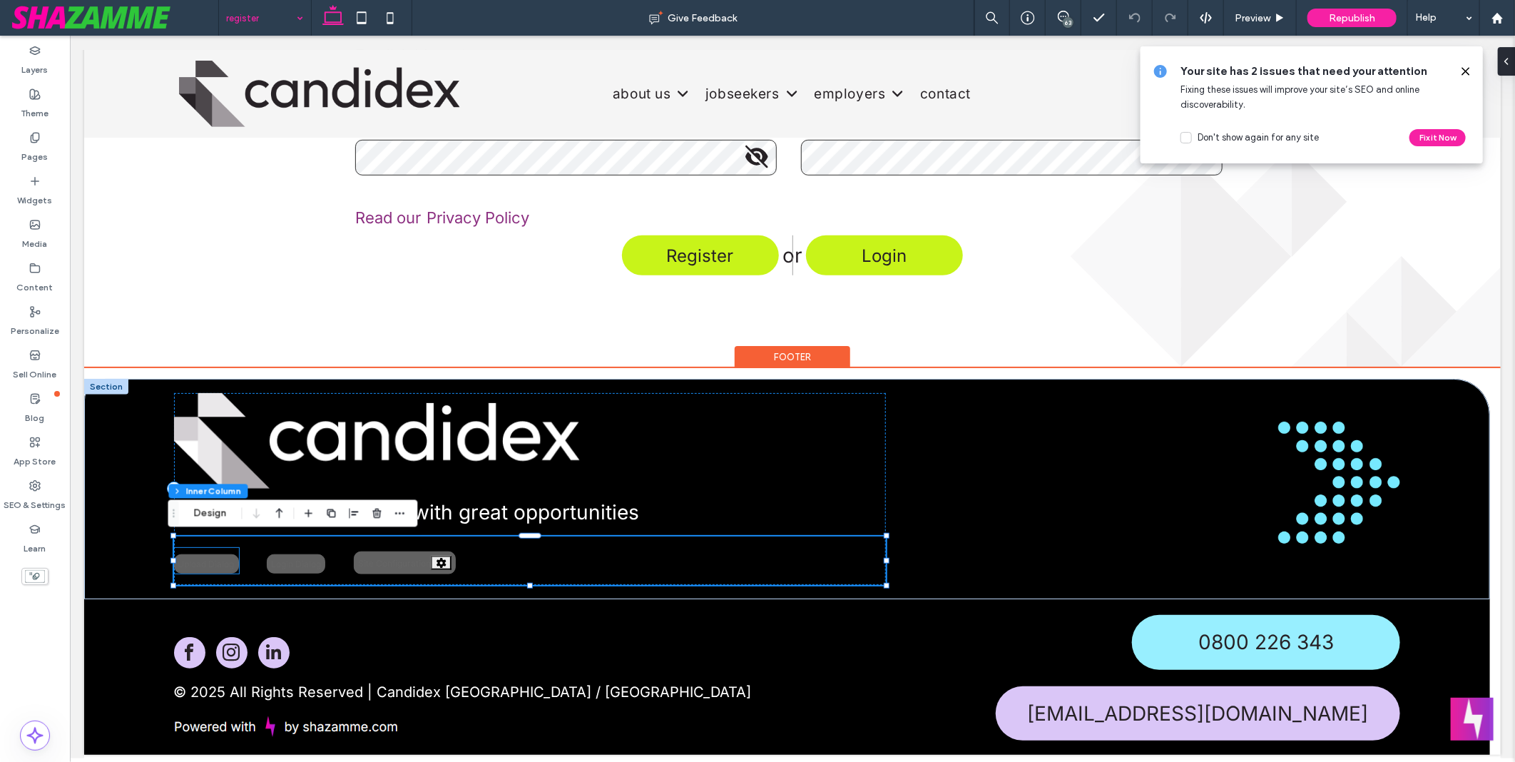
click at [205, 568] on div "Upload Dialog" at bounding box center [205, 562] width 65 height 19
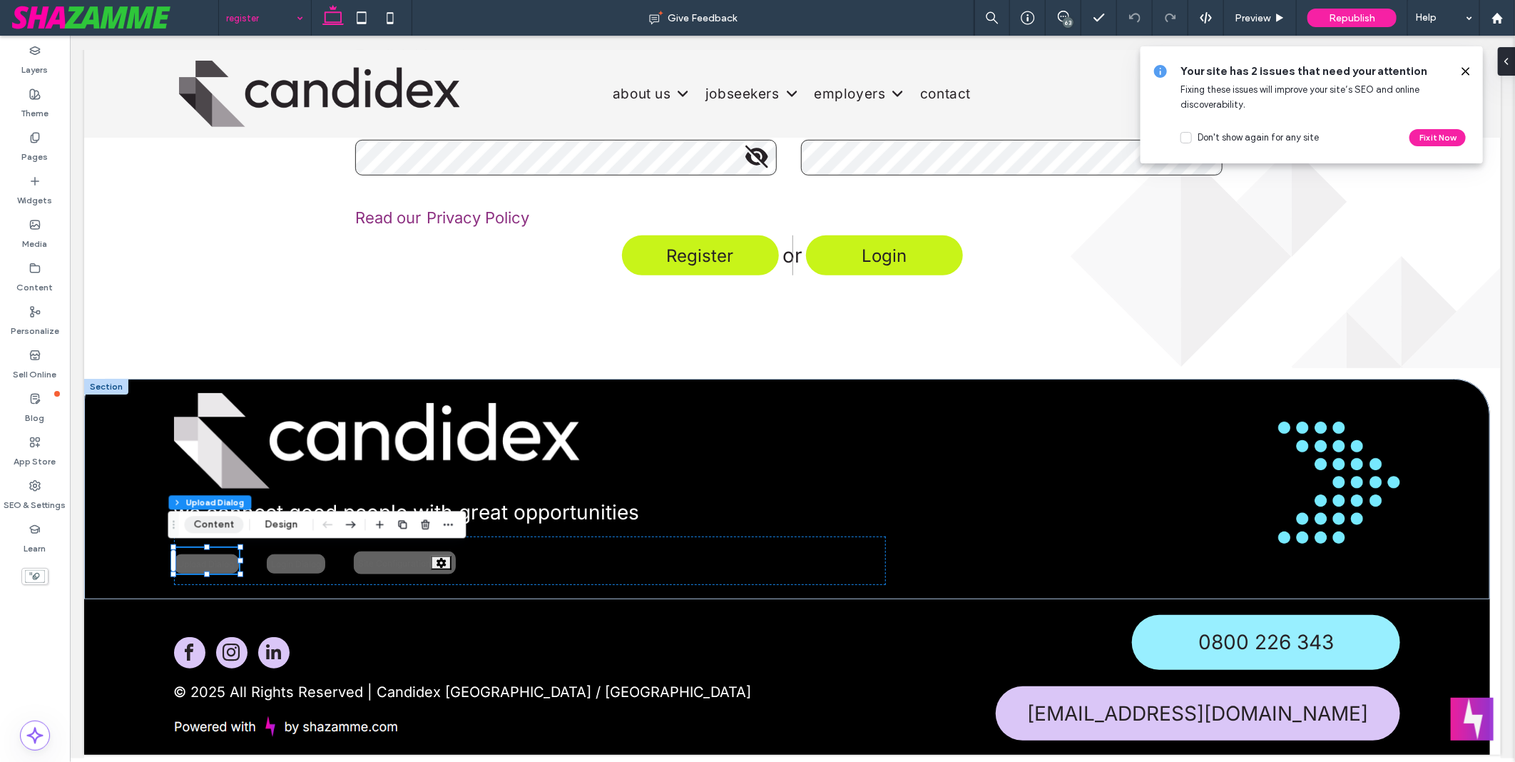
click at [212, 528] on button "Content" at bounding box center [213, 524] width 59 height 17
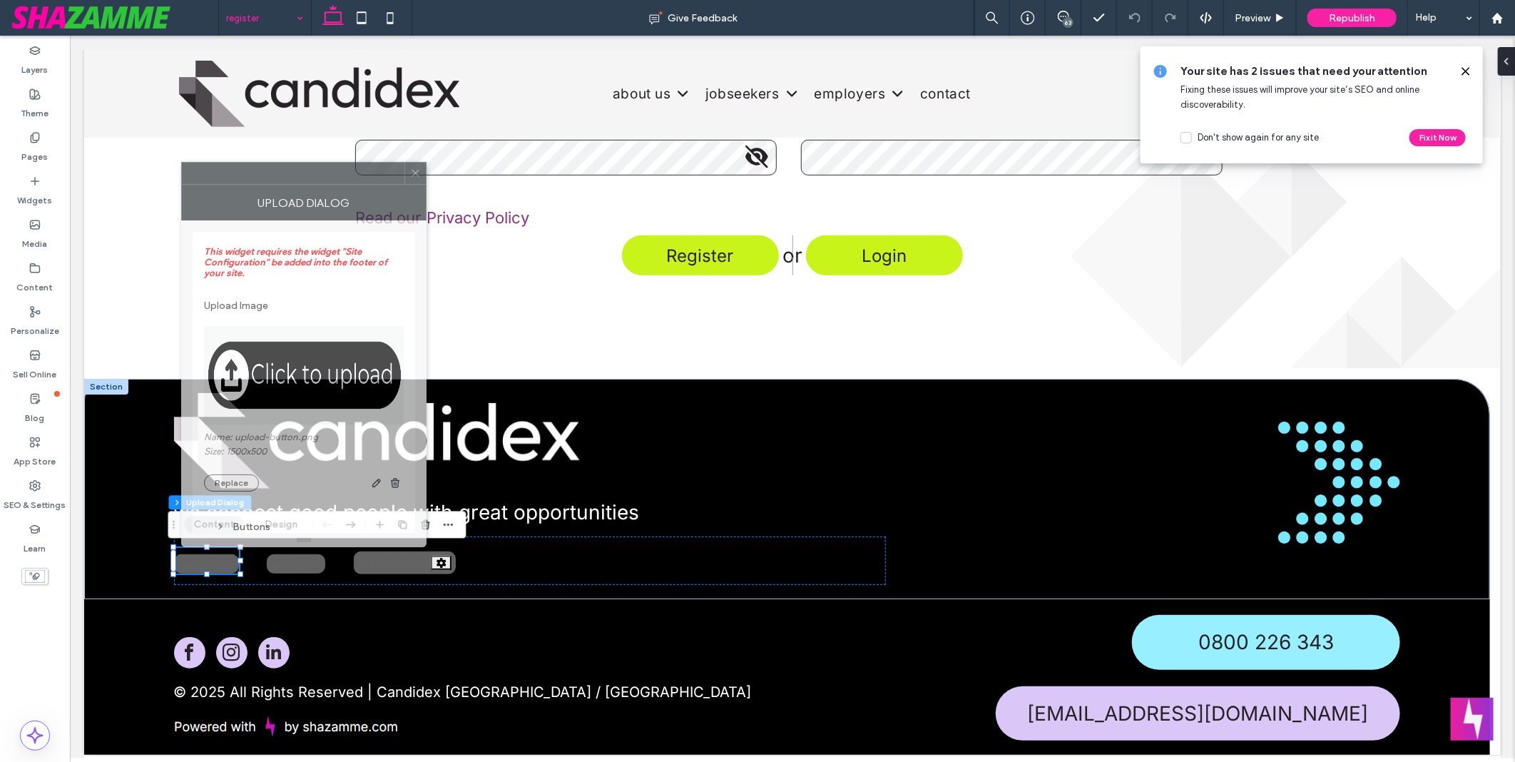
drag, startPoint x: 1395, startPoint y: 207, endPoint x: 295, endPoint y: 172, distance: 1100.2
click at [295, 172] on div at bounding box center [293, 173] width 222 height 21
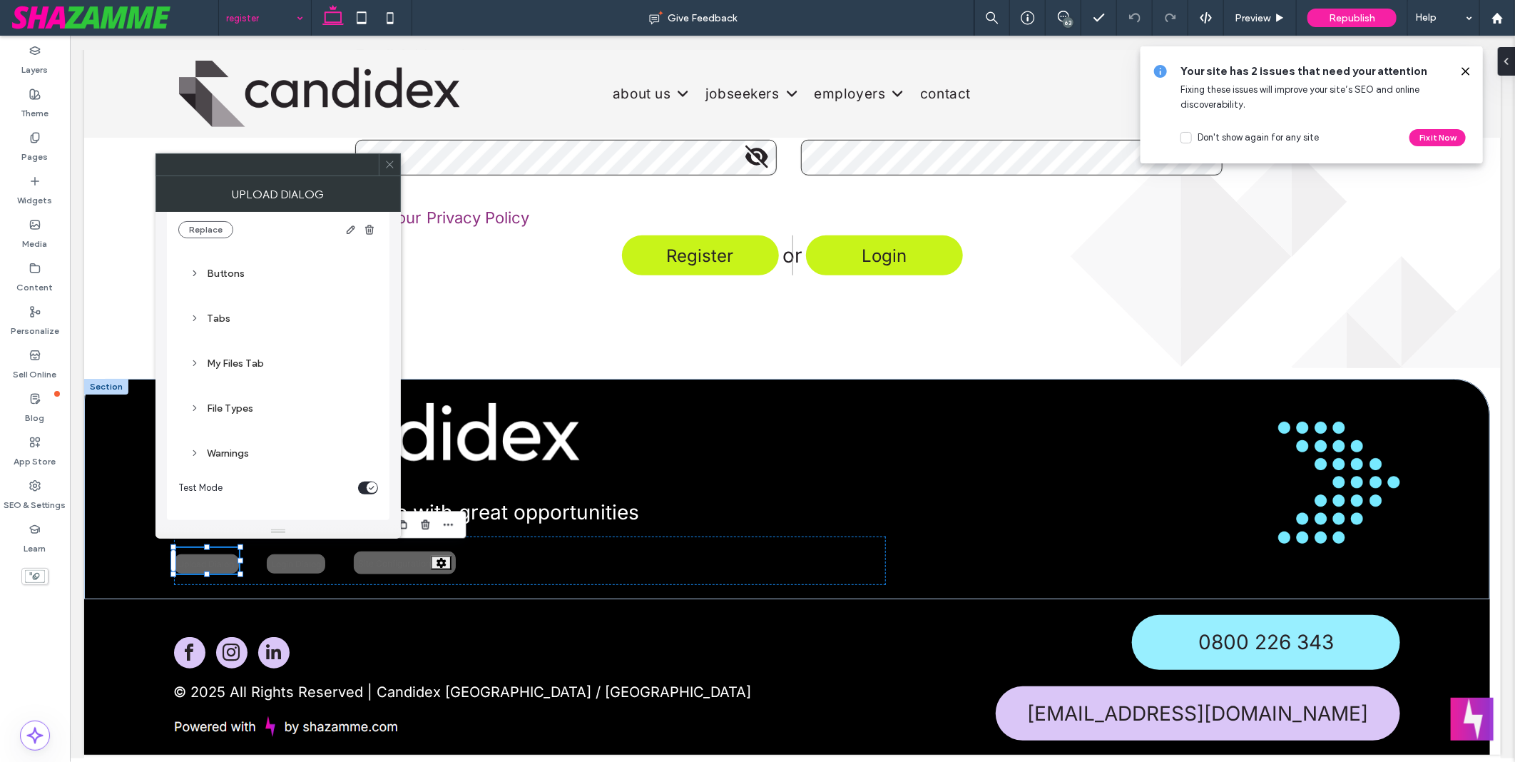
scroll to position [248, 0]
click at [387, 166] on icon at bounding box center [389, 164] width 11 height 11
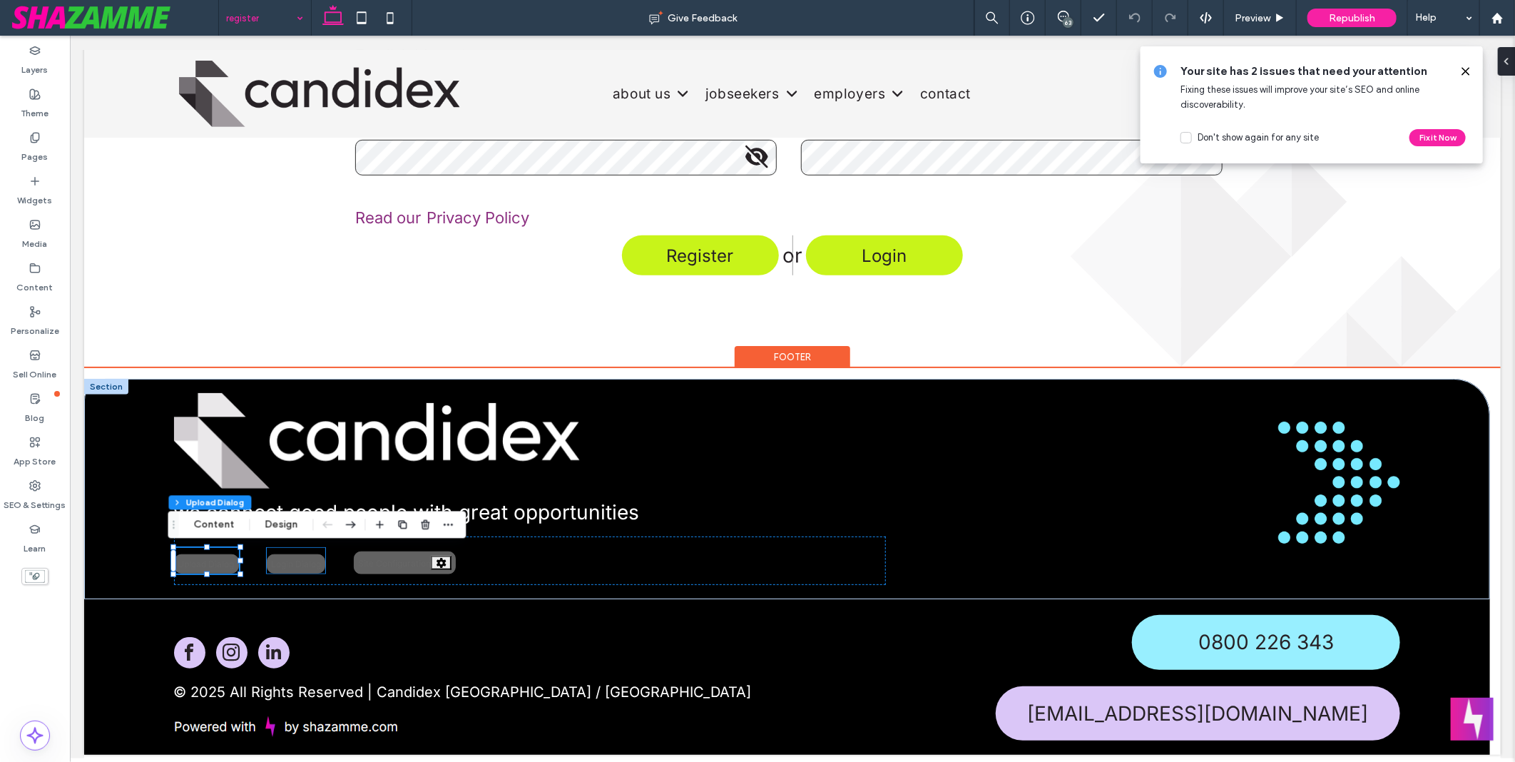
click at [274, 561] on div "Login Dialog" at bounding box center [295, 562] width 58 height 19
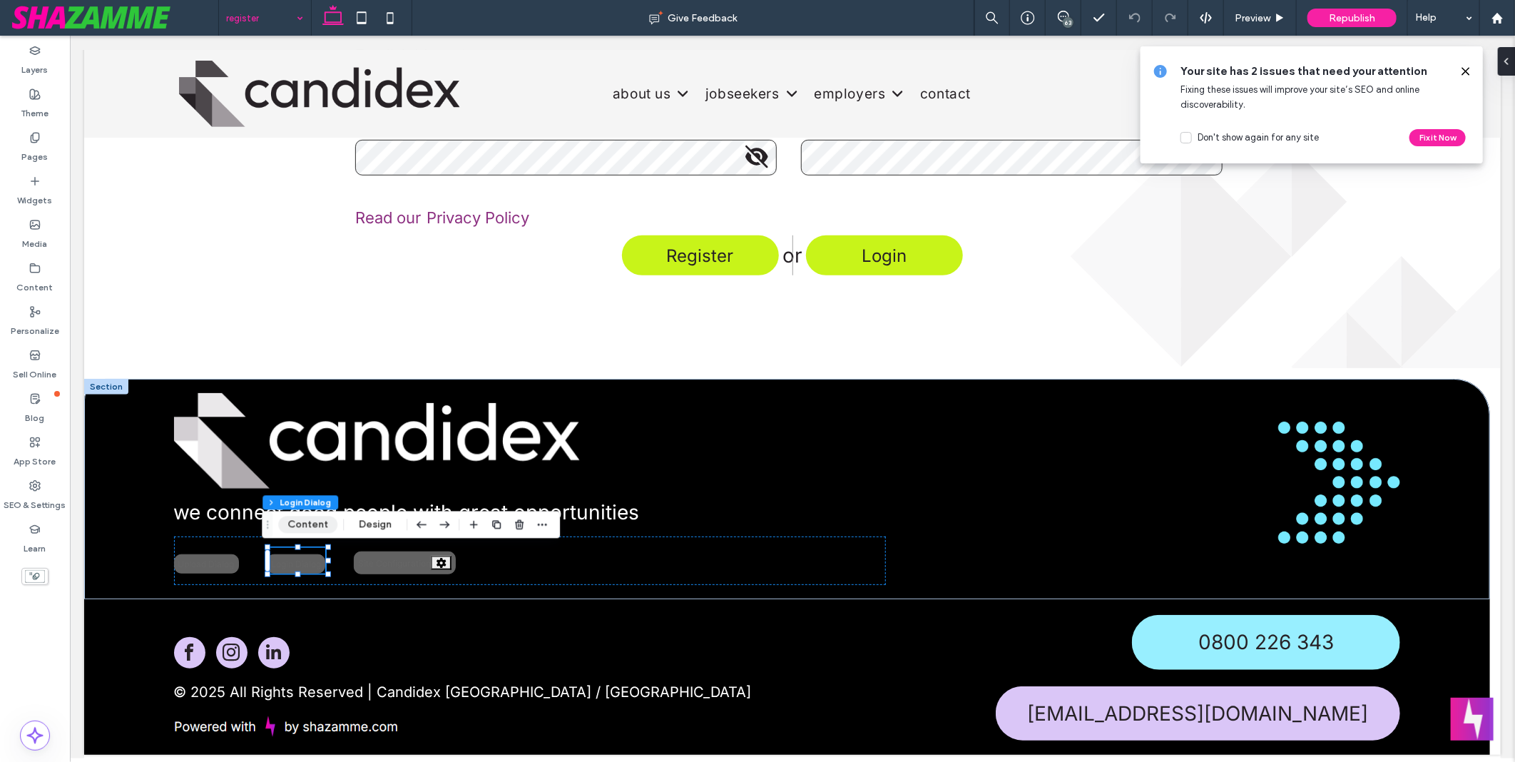
click at [295, 521] on button "Content" at bounding box center [307, 524] width 59 height 17
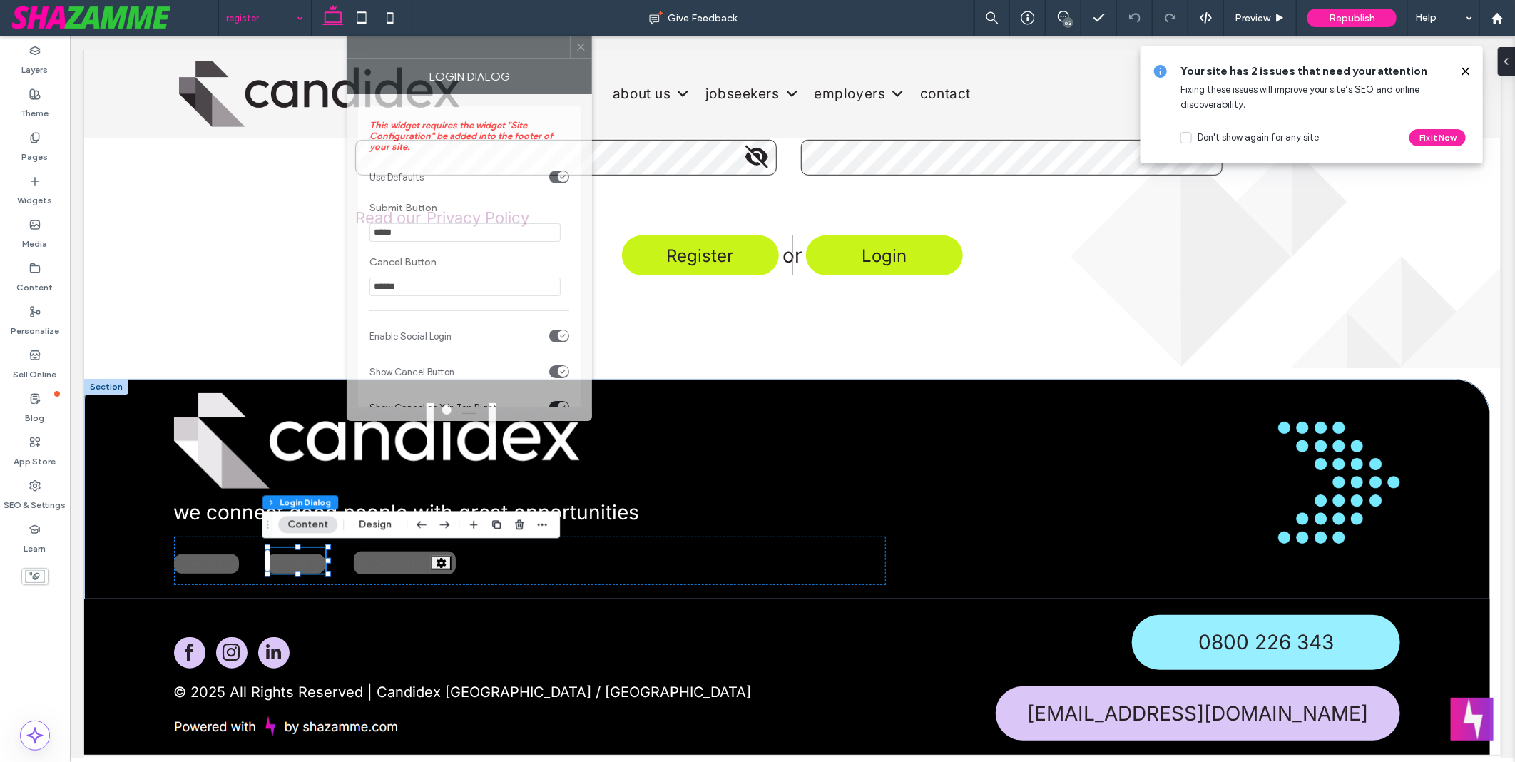
drag, startPoint x: 1331, startPoint y: 205, endPoint x: 359, endPoint y: 68, distance: 980.9
click at [359, 58] on div at bounding box center [458, 46] width 222 height 21
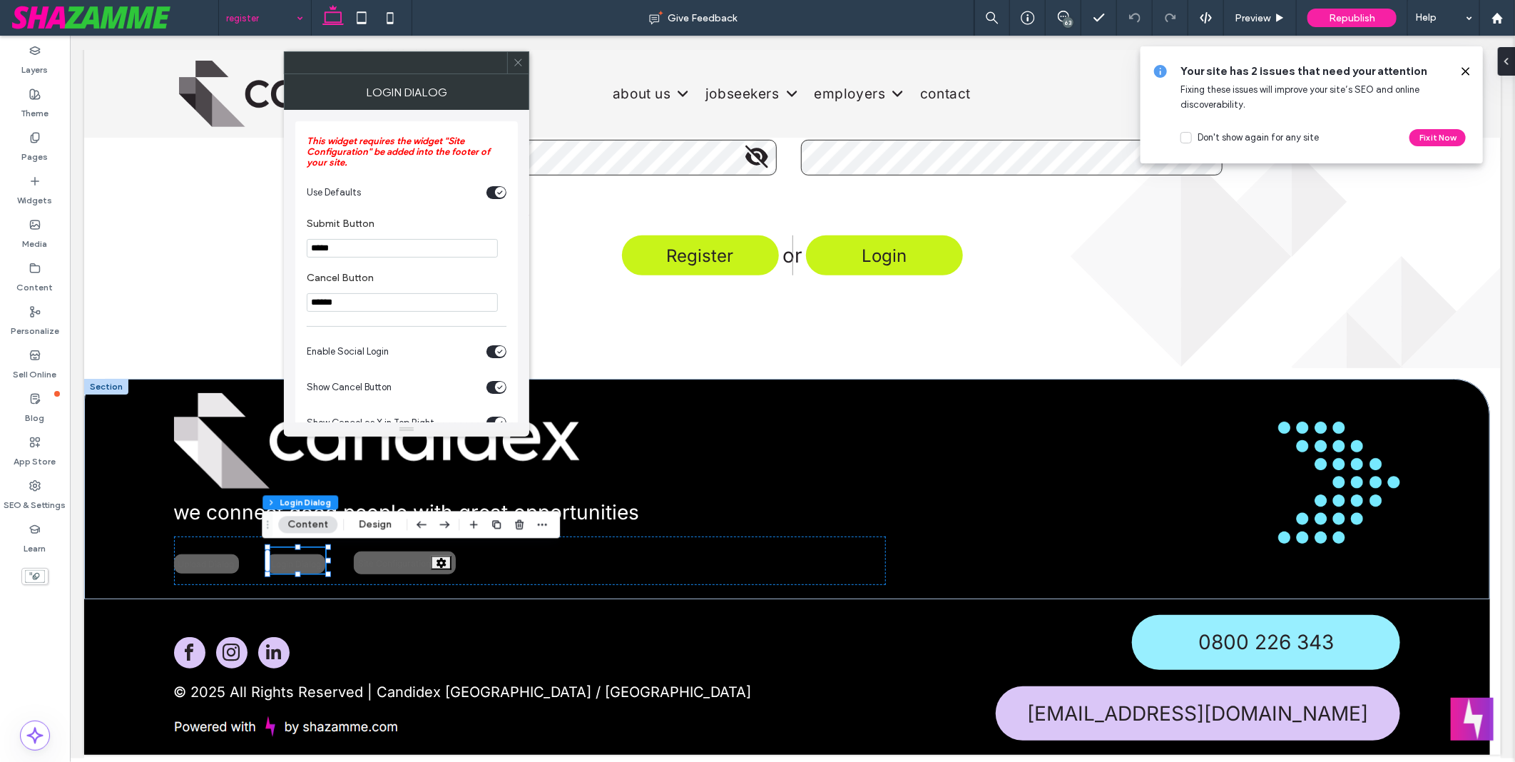
scroll to position [158, 0]
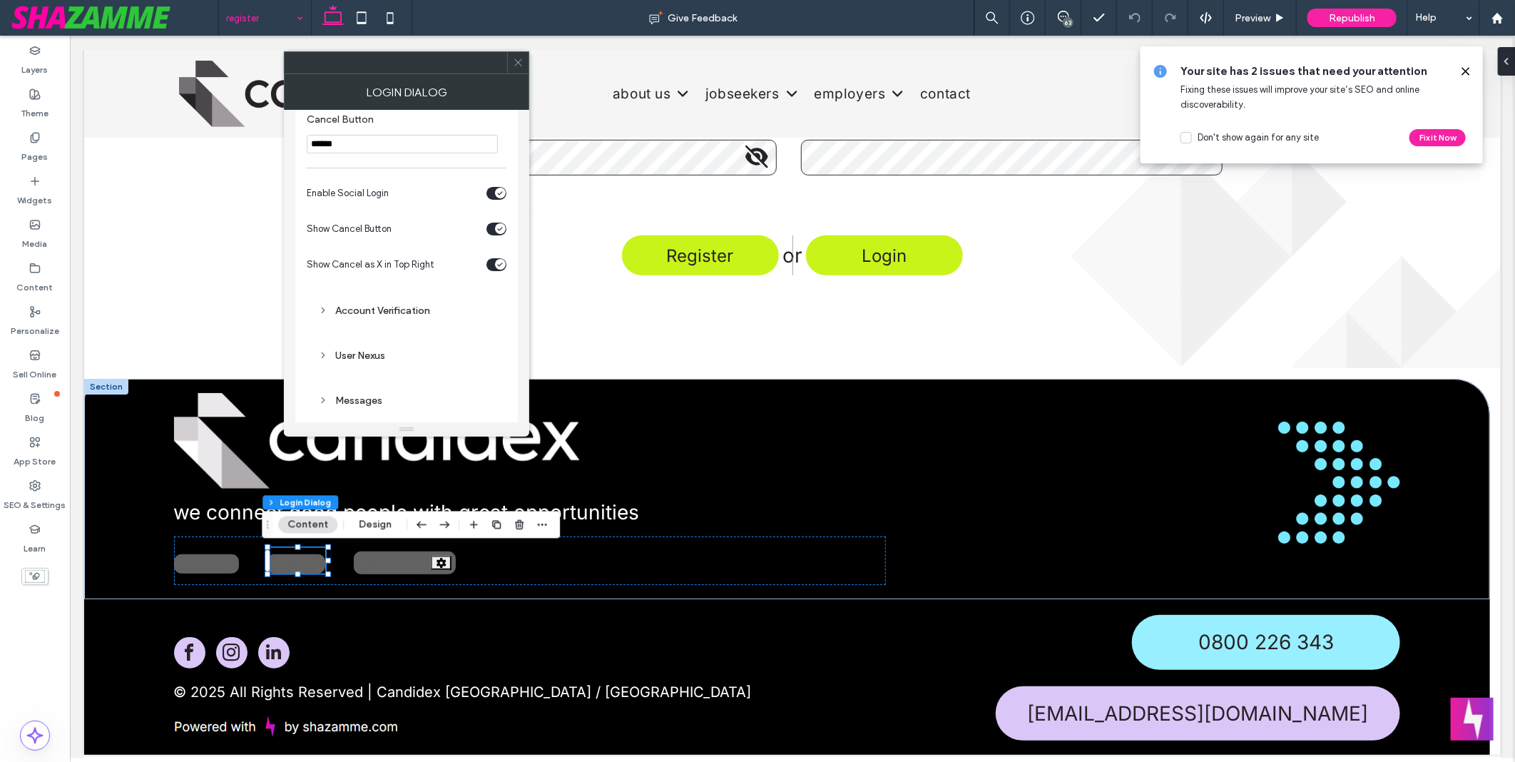
click at [388, 304] on div "Account Verification" at bounding box center [406, 310] width 177 height 19
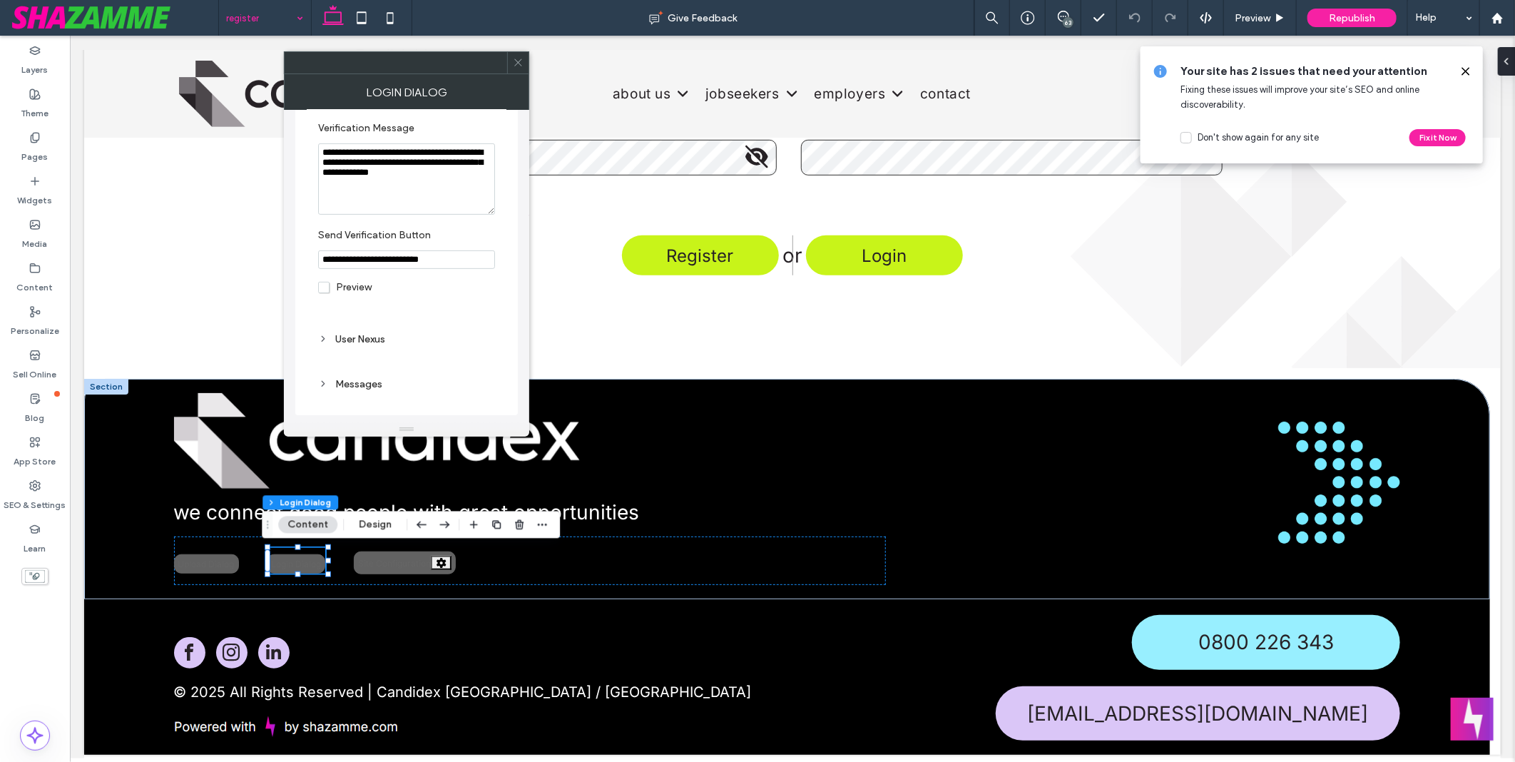
scroll to position [367, 0]
click at [384, 336] on div "User Nexus" at bounding box center [406, 339] width 177 height 12
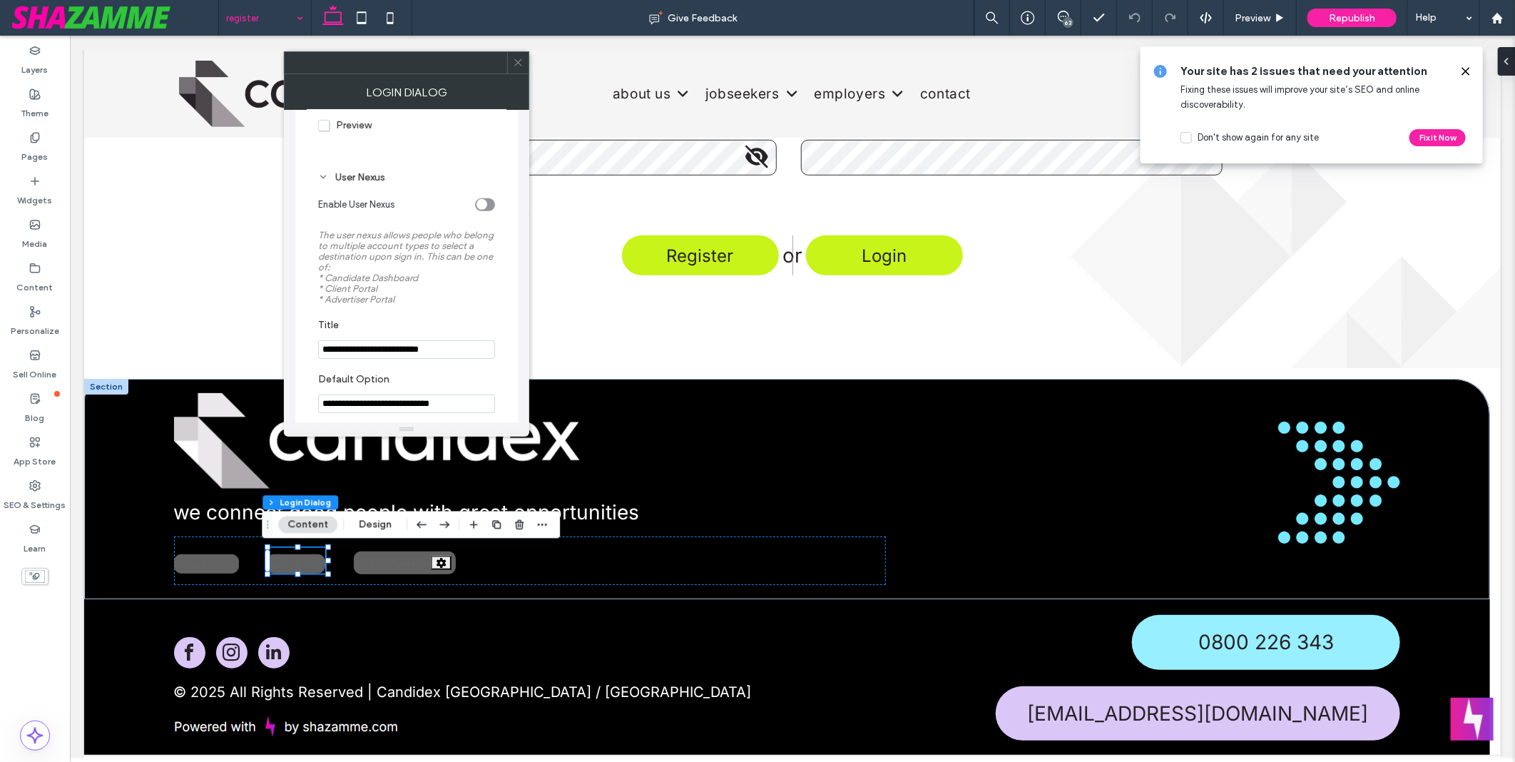
scroll to position [667, 0]
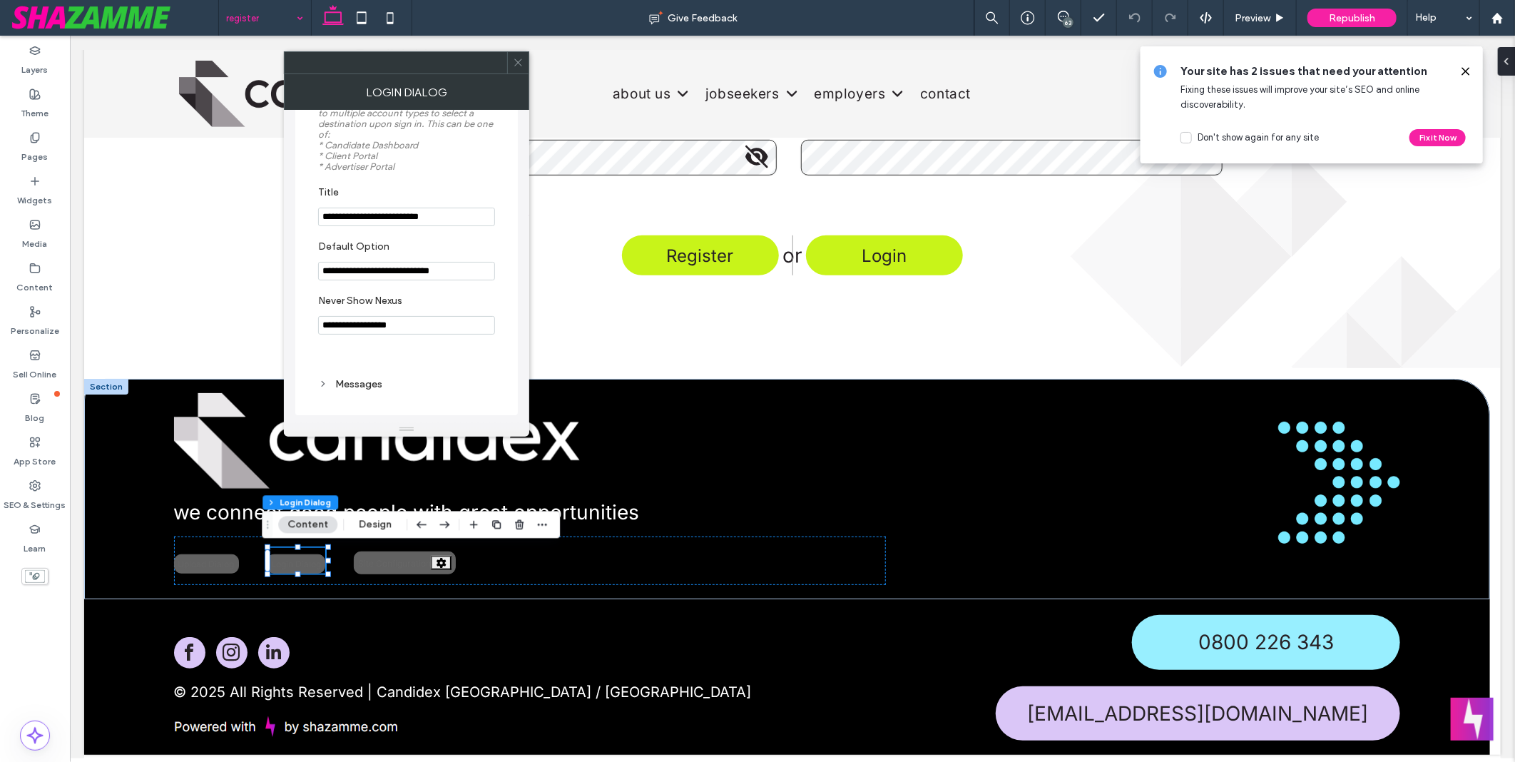
click at [367, 379] on div "Messages" at bounding box center [406, 384] width 177 height 12
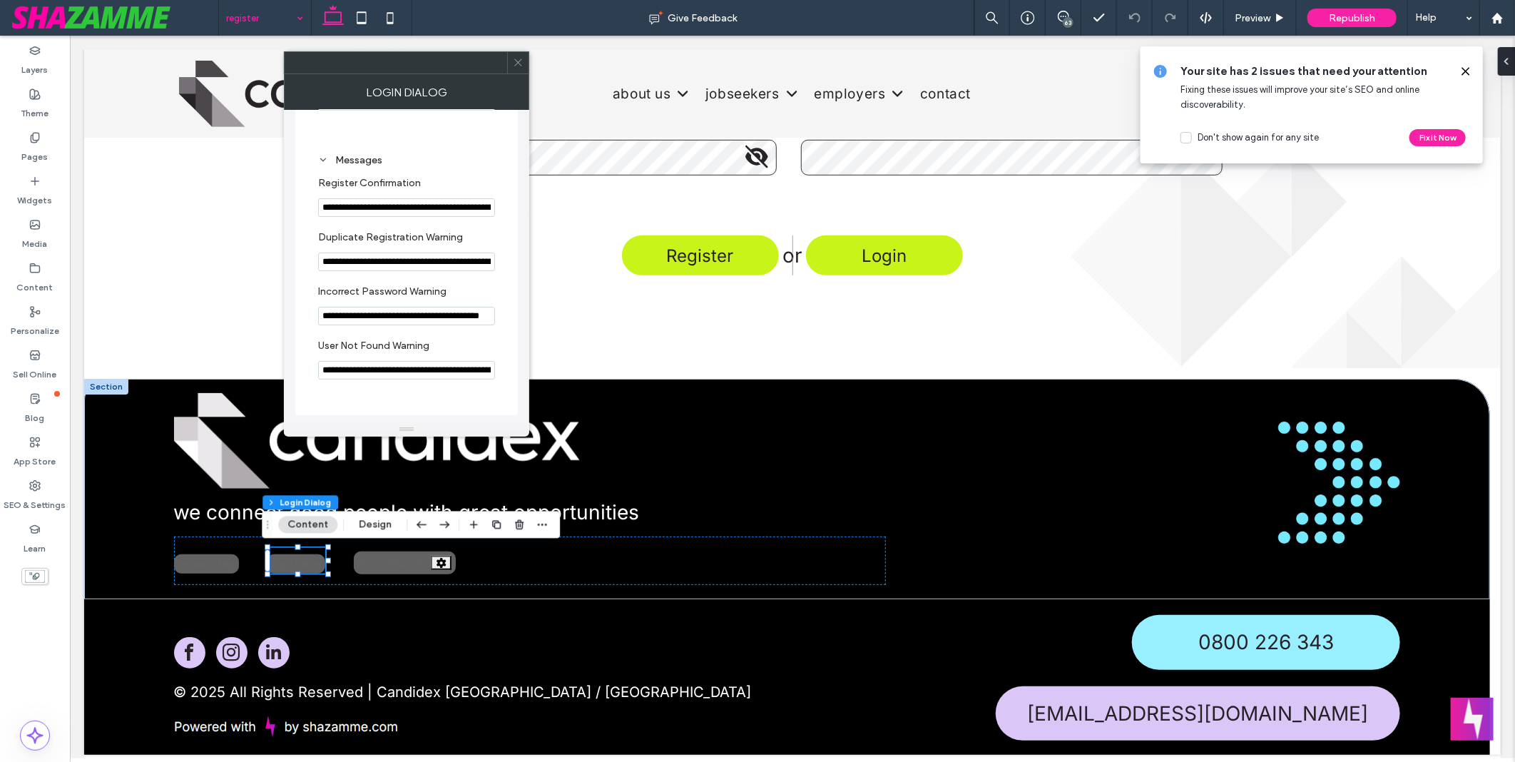
scroll to position [896, 0]
click at [517, 61] on icon at bounding box center [518, 62] width 11 height 11
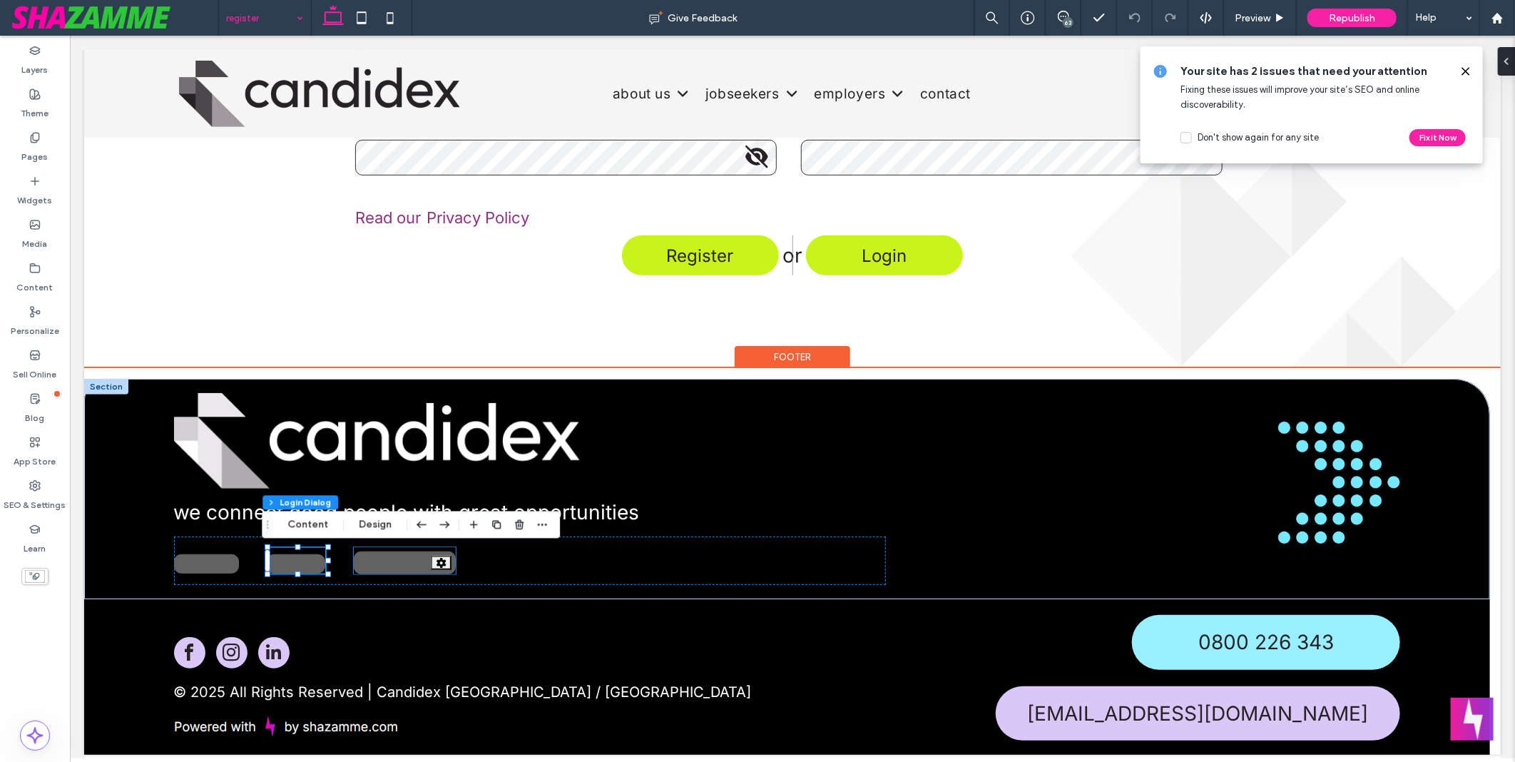
click at [394, 565] on div "Site Configuration" at bounding box center [404, 562] width 102 height 23
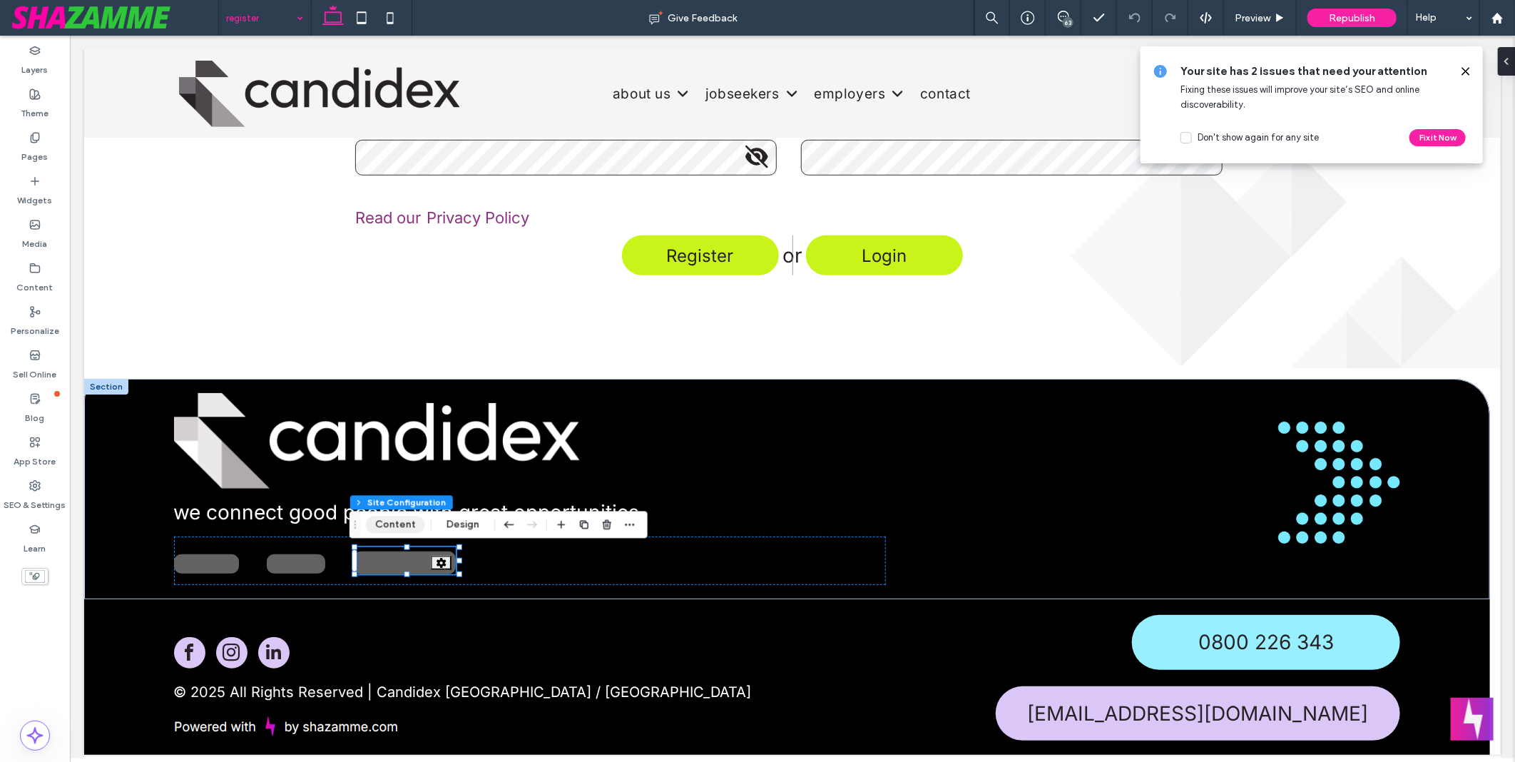
click at [393, 531] on button "Content" at bounding box center [395, 524] width 59 height 17
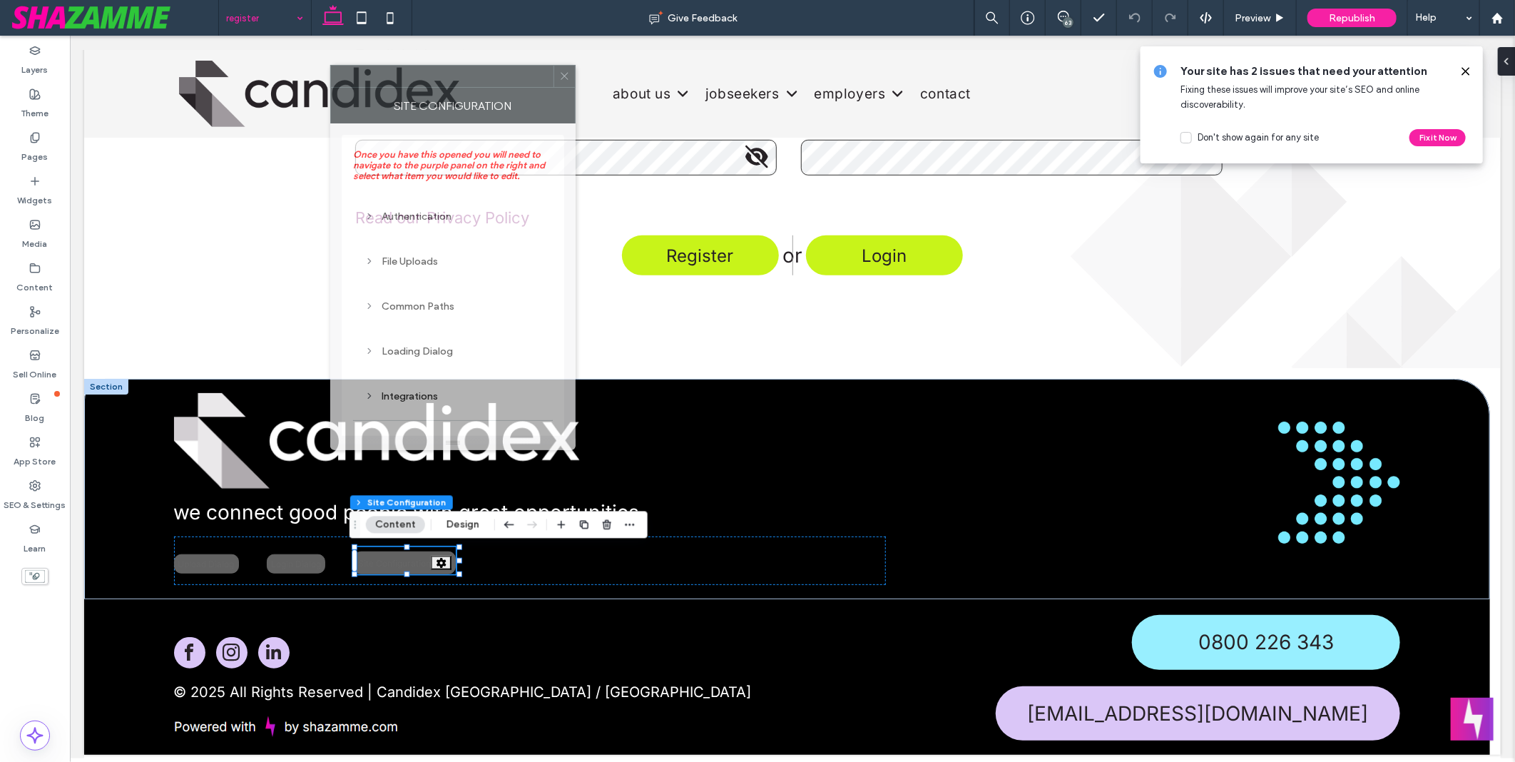
drag, startPoint x: 1331, startPoint y: 214, endPoint x: 365, endPoint y: 83, distance: 975.1
click at [365, 88] on div "Site Configuration" at bounding box center [452, 106] width 245 height 36
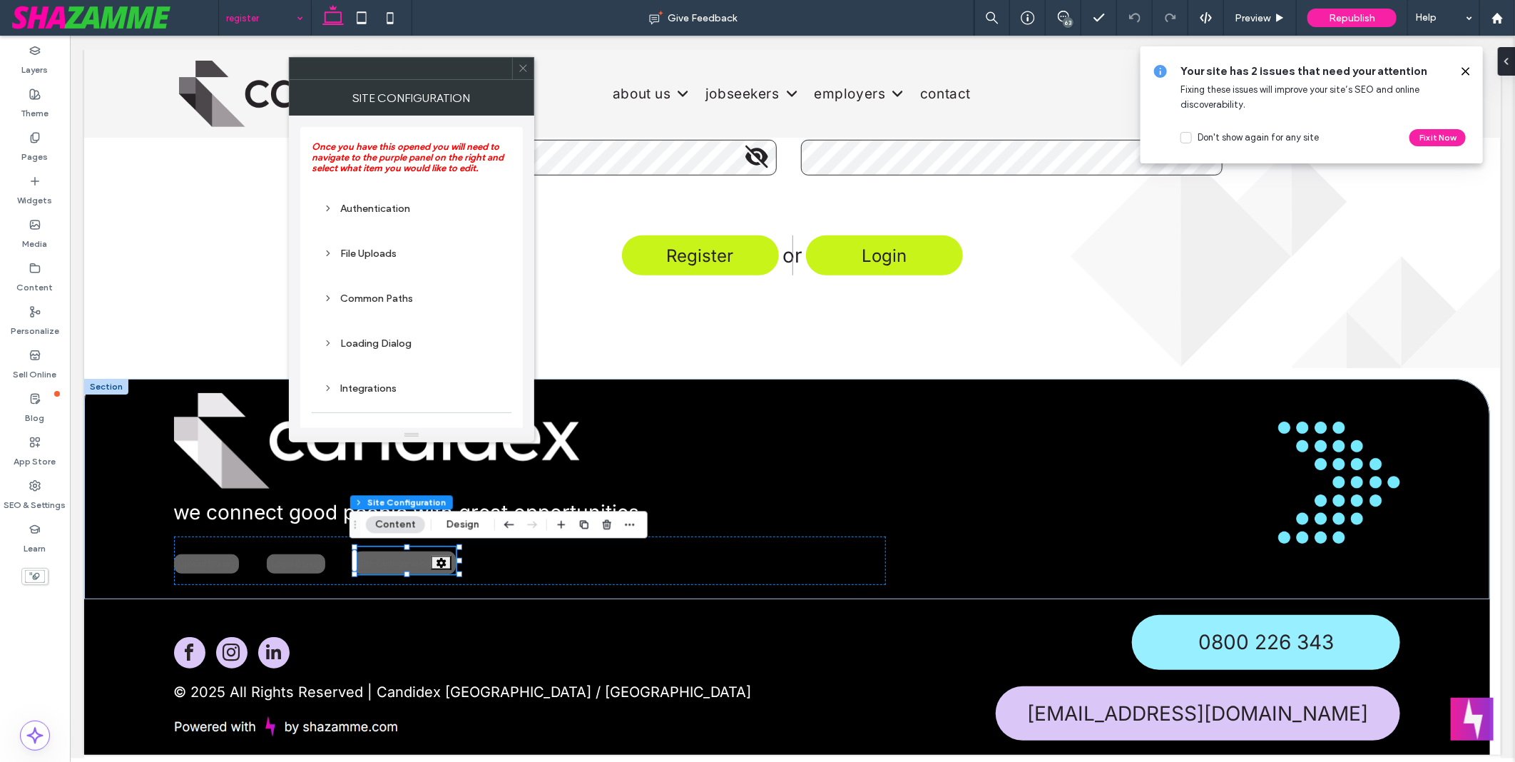
click at [368, 210] on div "Authentication" at bounding box center [411, 209] width 177 height 12
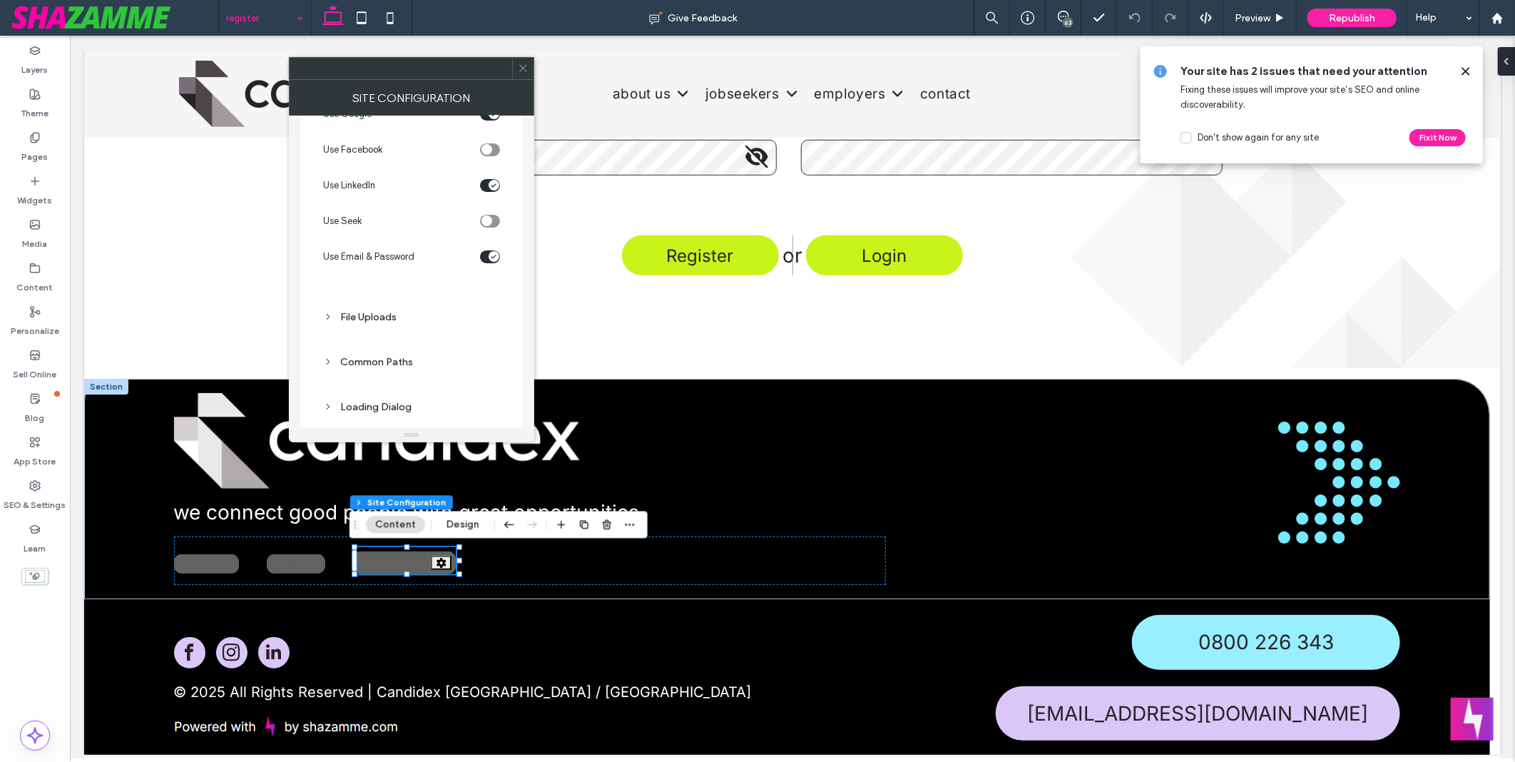
scroll to position [158, 0]
click at [358, 287] on div "File Uploads" at bounding box center [411, 280] width 177 height 19
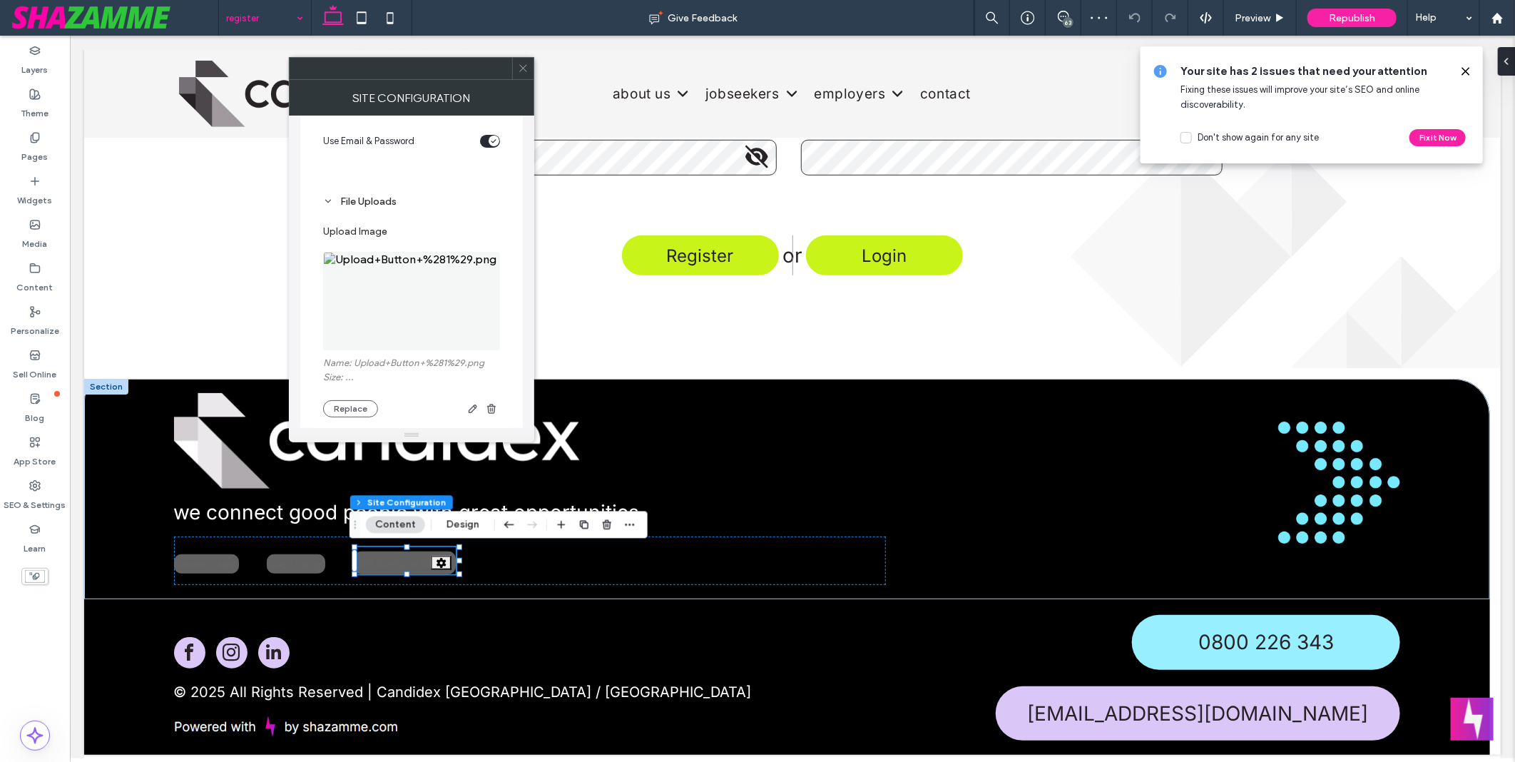
click at [357, 204] on div "File Uploads" at bounding box center [411, 201] width 177 height 12
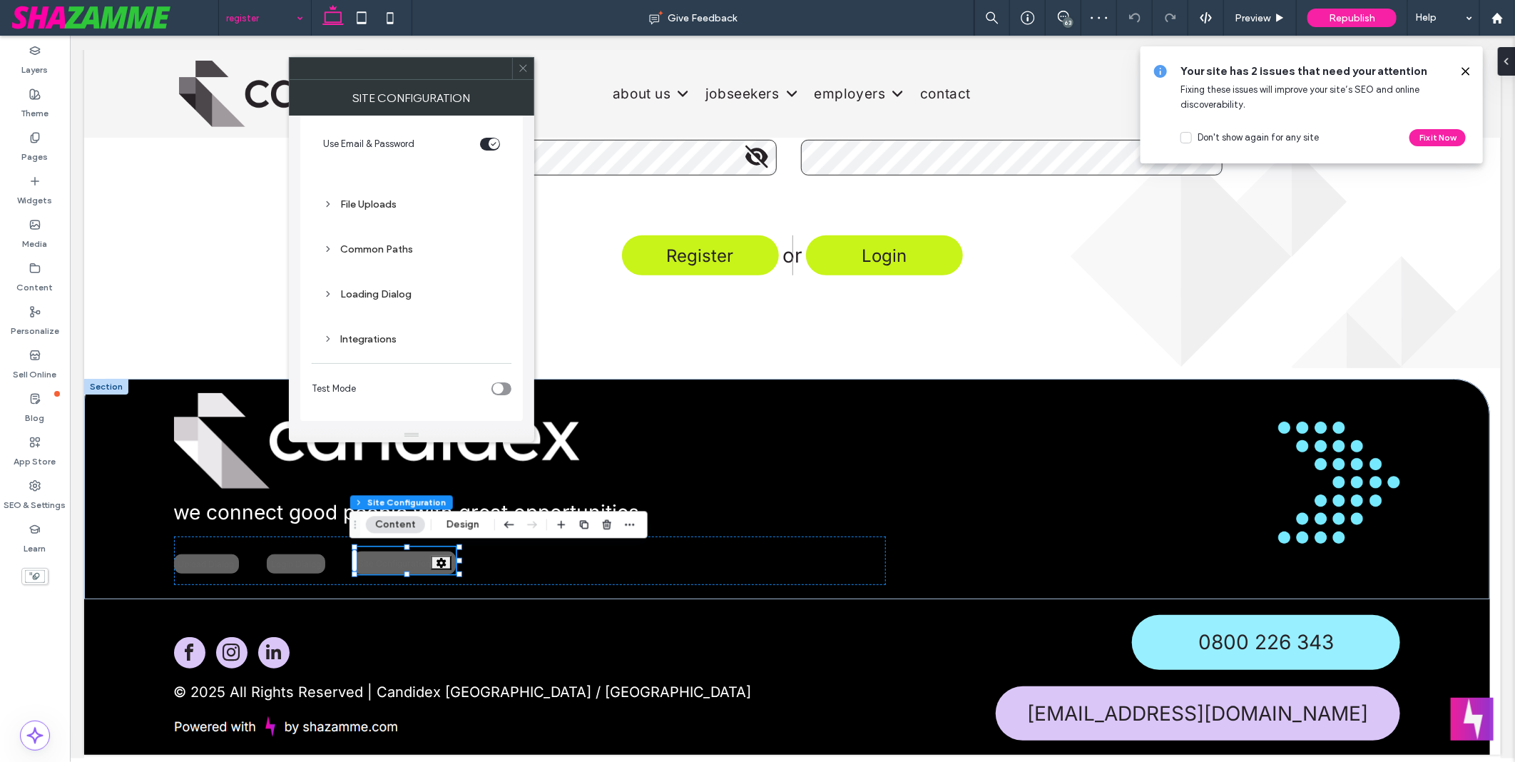
scroll to position [234, 0]
click at [390, 255] on div "Common Paths" at bounding box center [411, 250] width 177 height 12
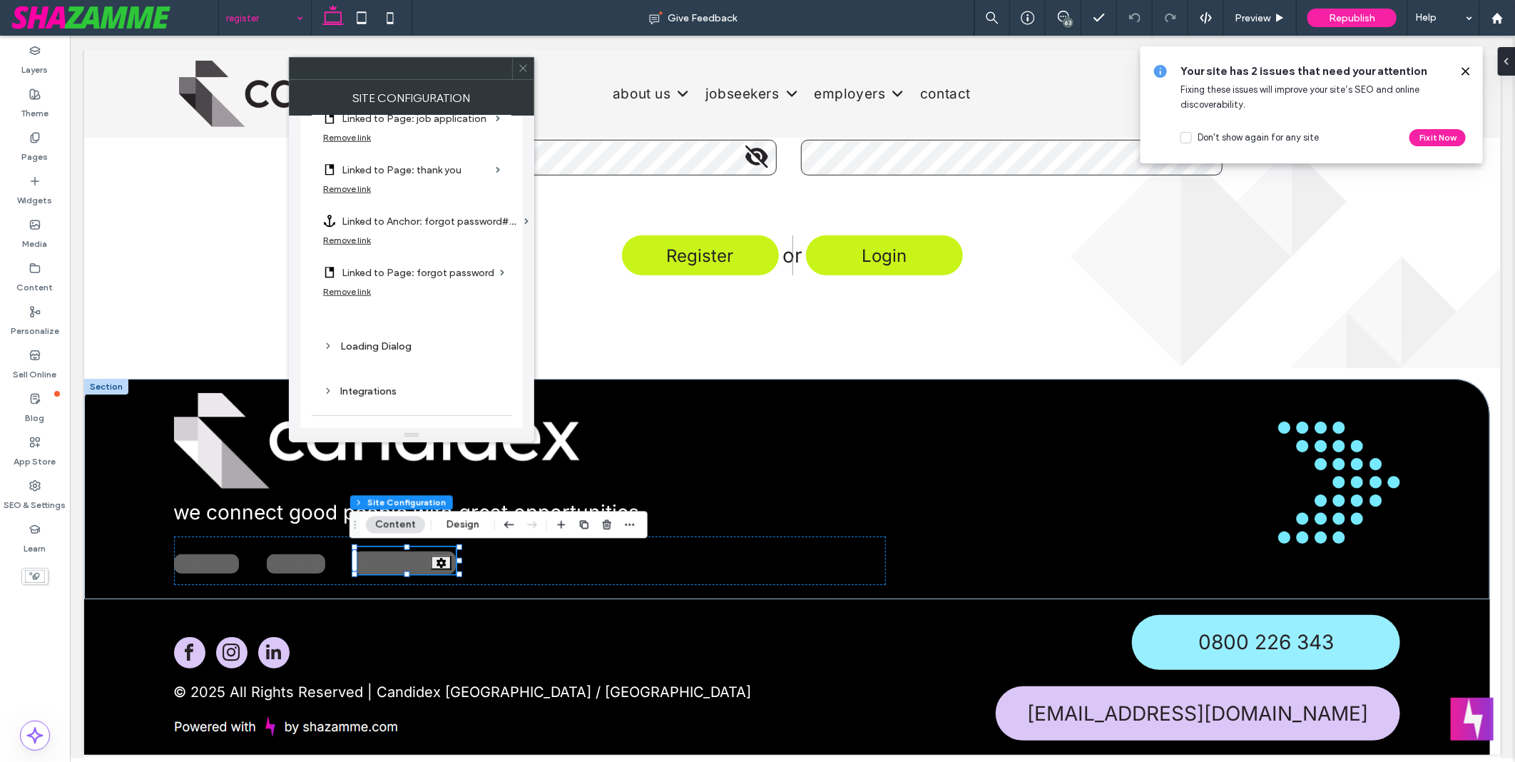
scroll to position [792, 0]
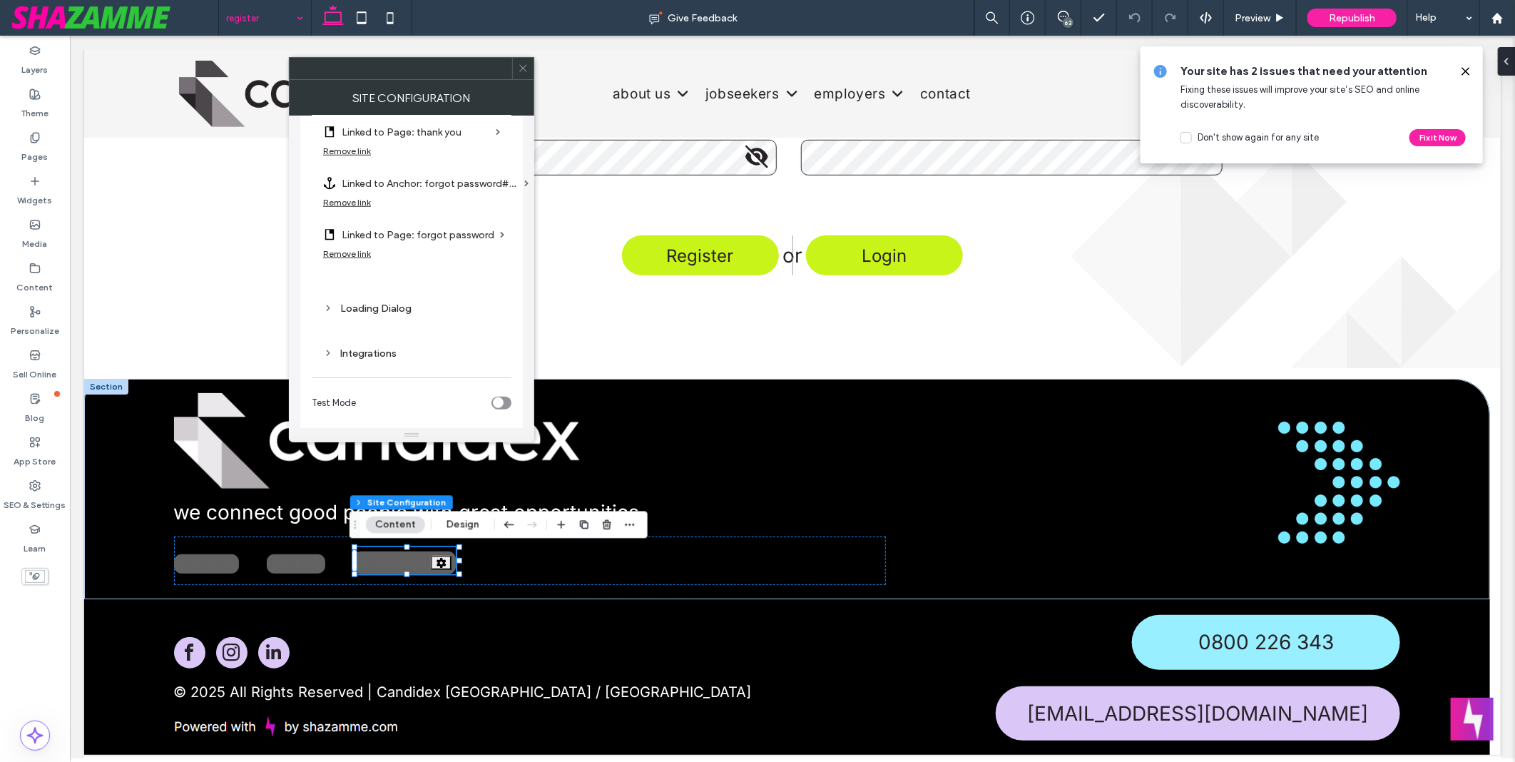
click at [386, 302] on div "Loading Dialog" at bounding box center [411, 308] width 177 height 12
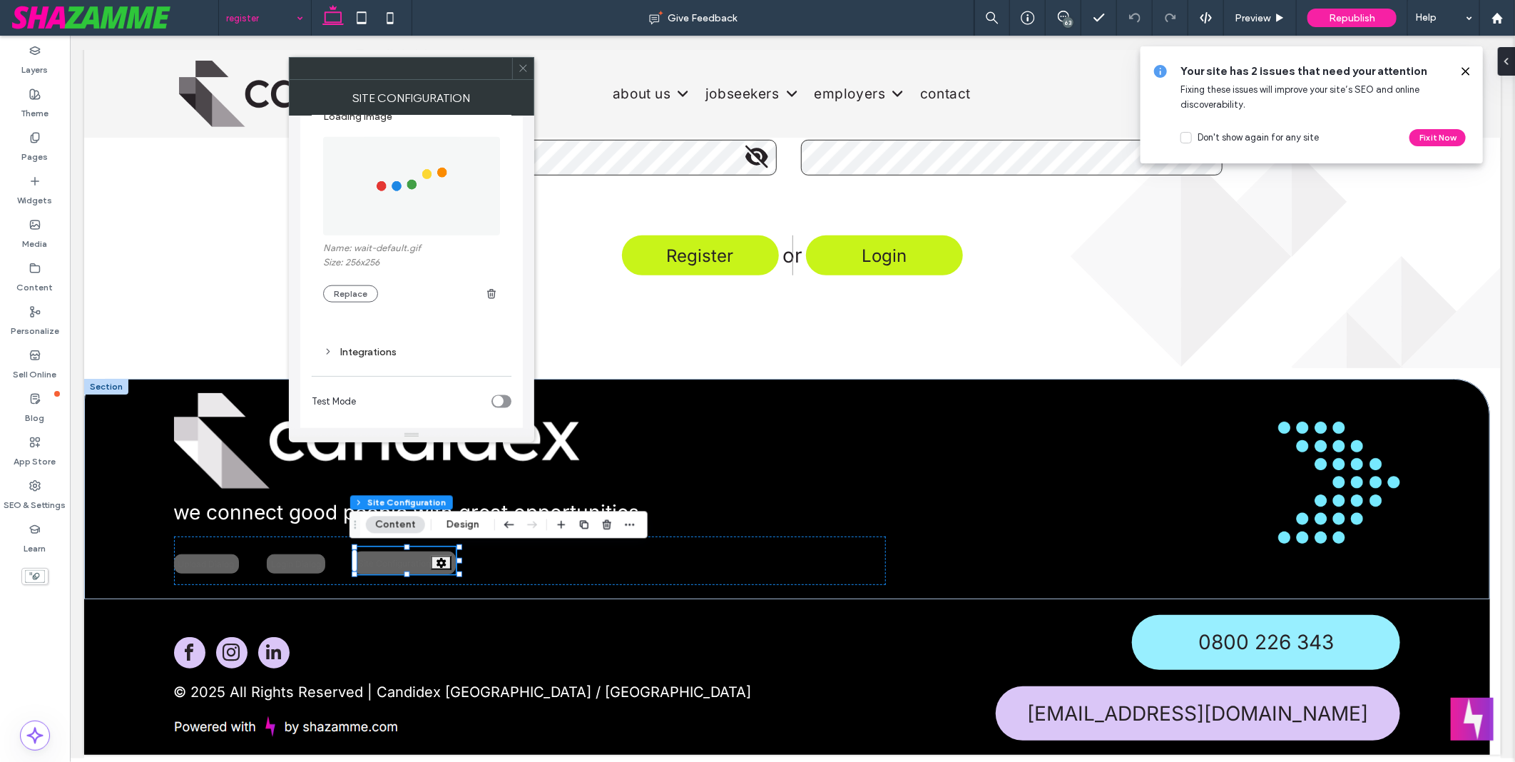
scroll to position [1075, 0]
click at [384, 339] on div "Integrations" at bounding box center [411, 345] width 177 height 12
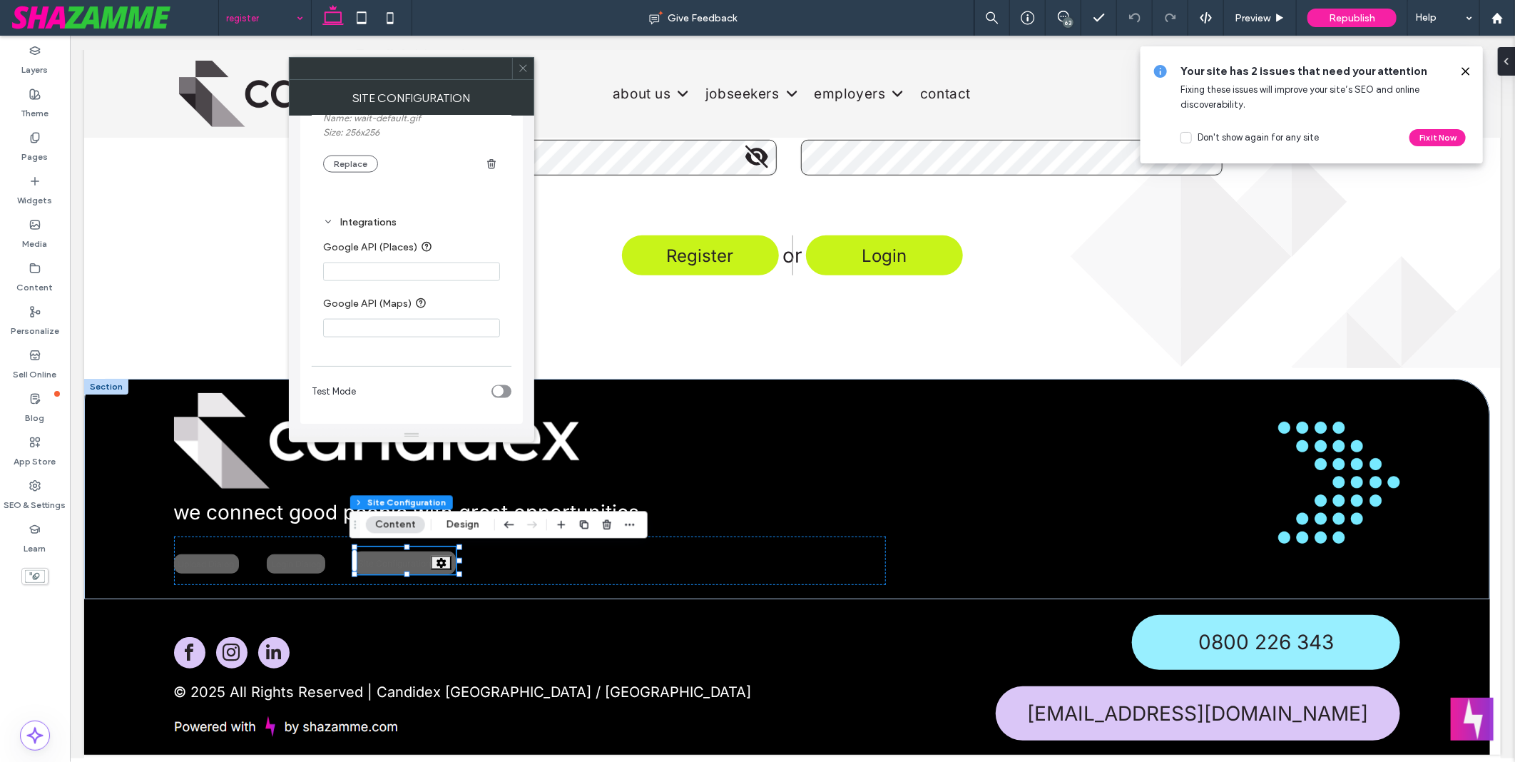
click at [518, 68] on icon at bounding box center [523, 68] width 11 height 11
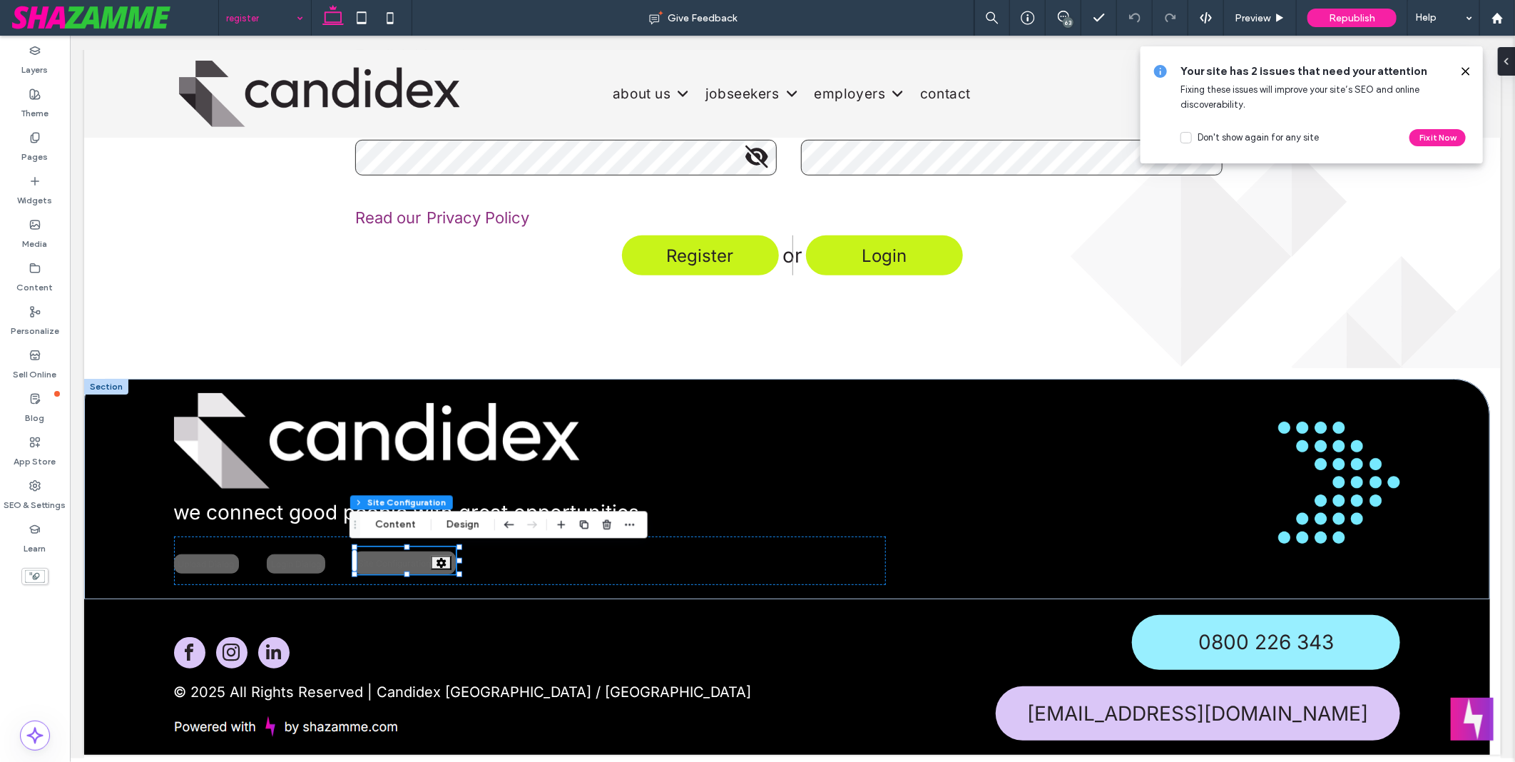
click at [39, 640] on div "Layers Theme Pages Widgets Media Content Personalize Sell Online Blog App Store…" at bounding box center [35, 399] width 70 height 726
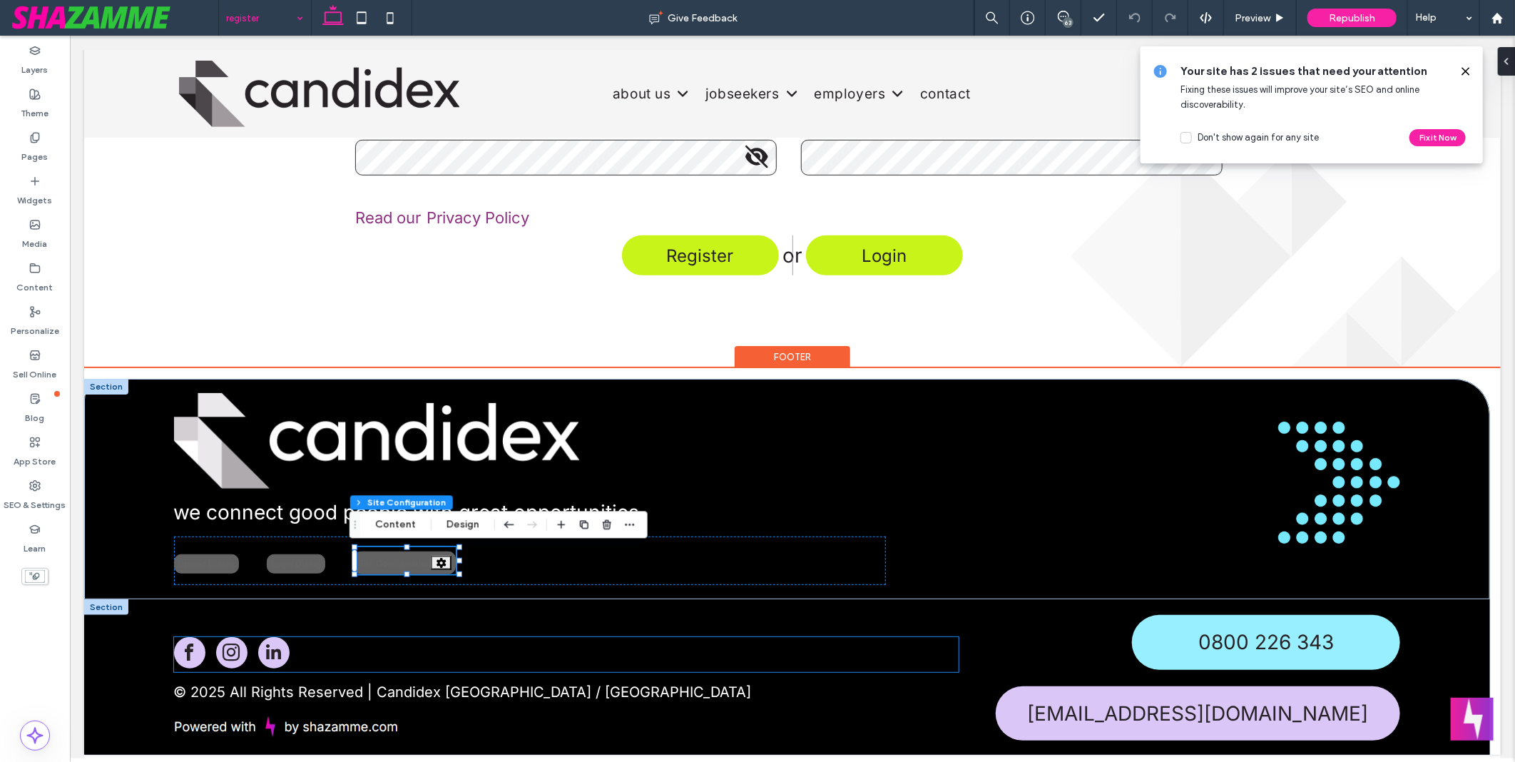
click at [802, 647] on div at bounding box center [565, 653] width 785 height 35
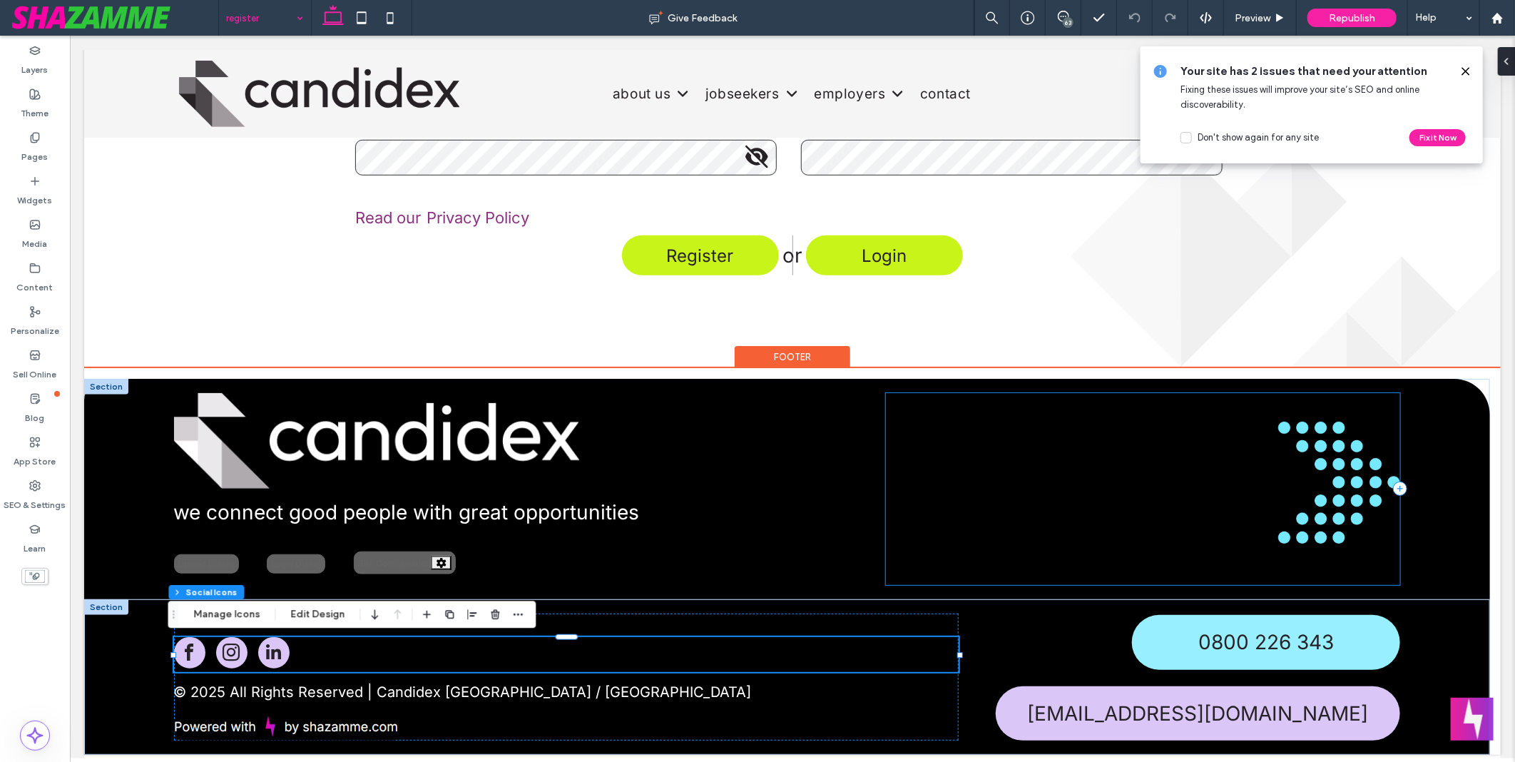
click at [1033, 497] on div at bounding box center [1142, 488] width 515 height 192
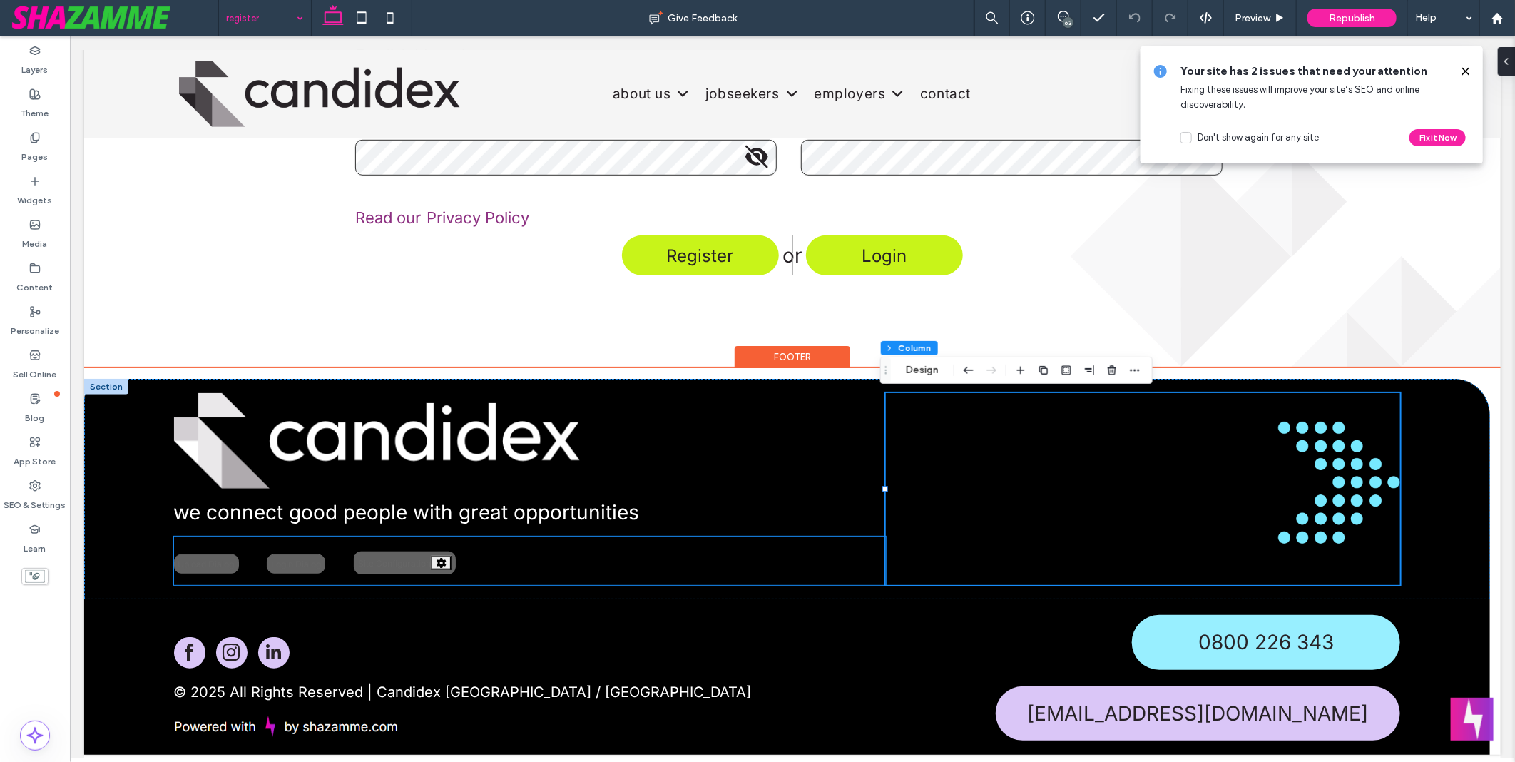
click at [404, 556] on div "Site Configuration" at bounding box center [404, 562] width 102 height 23
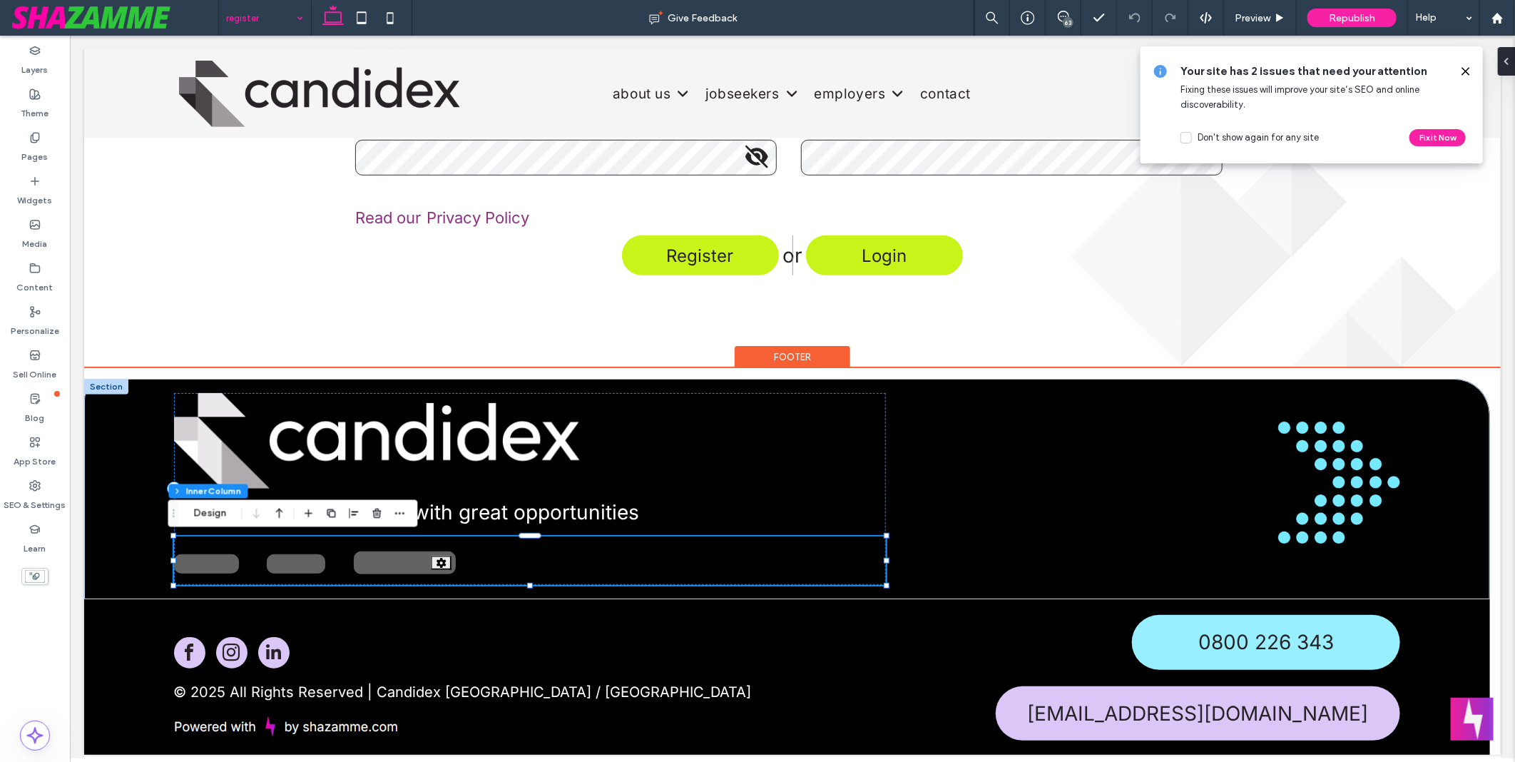
click at [409, 558] on div "Site Configuration" at bounding box center [404, 562] width 102 height 23
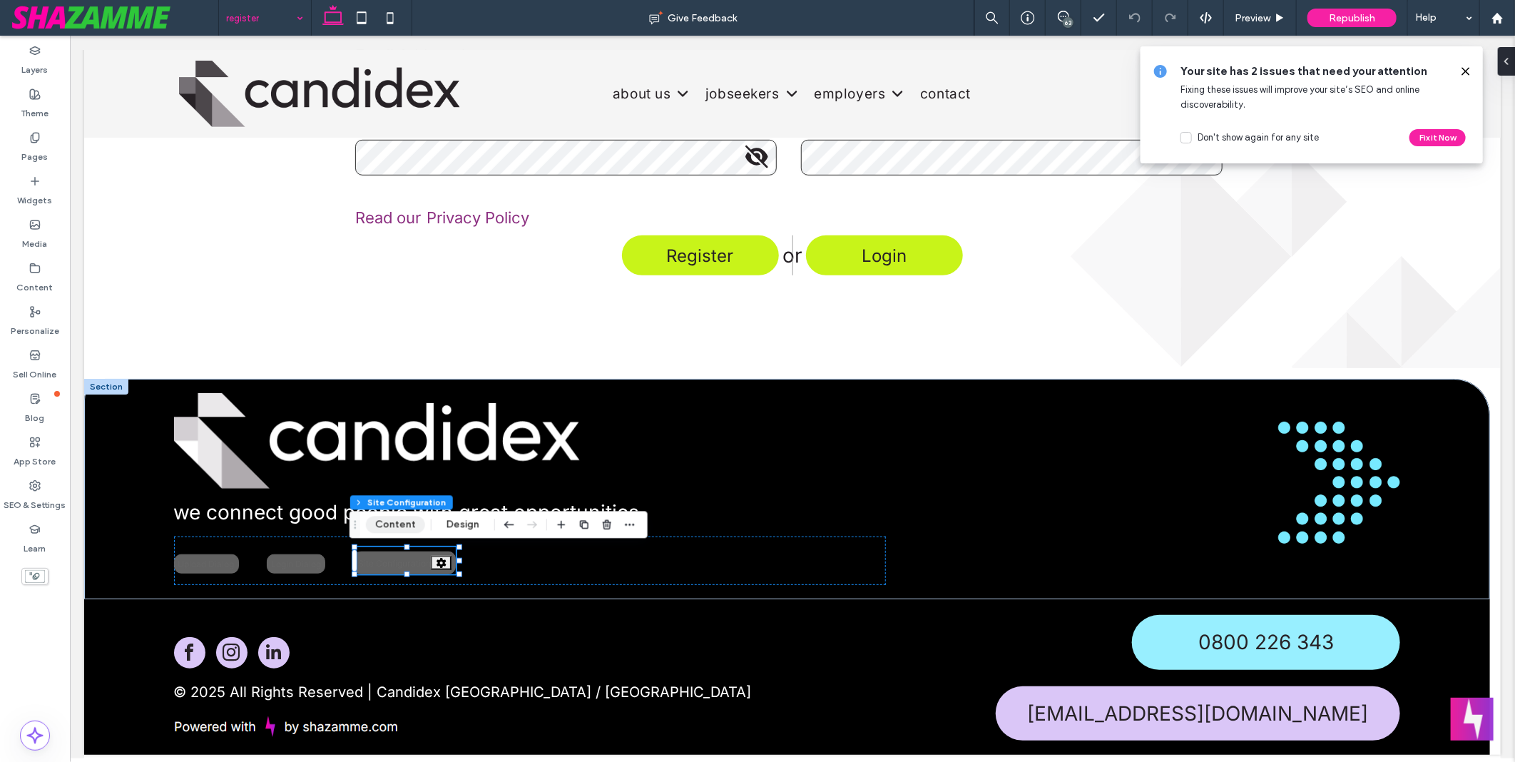
click at [395, 521] on button "Content" at bounding box center [395, 524] width 59 height 17
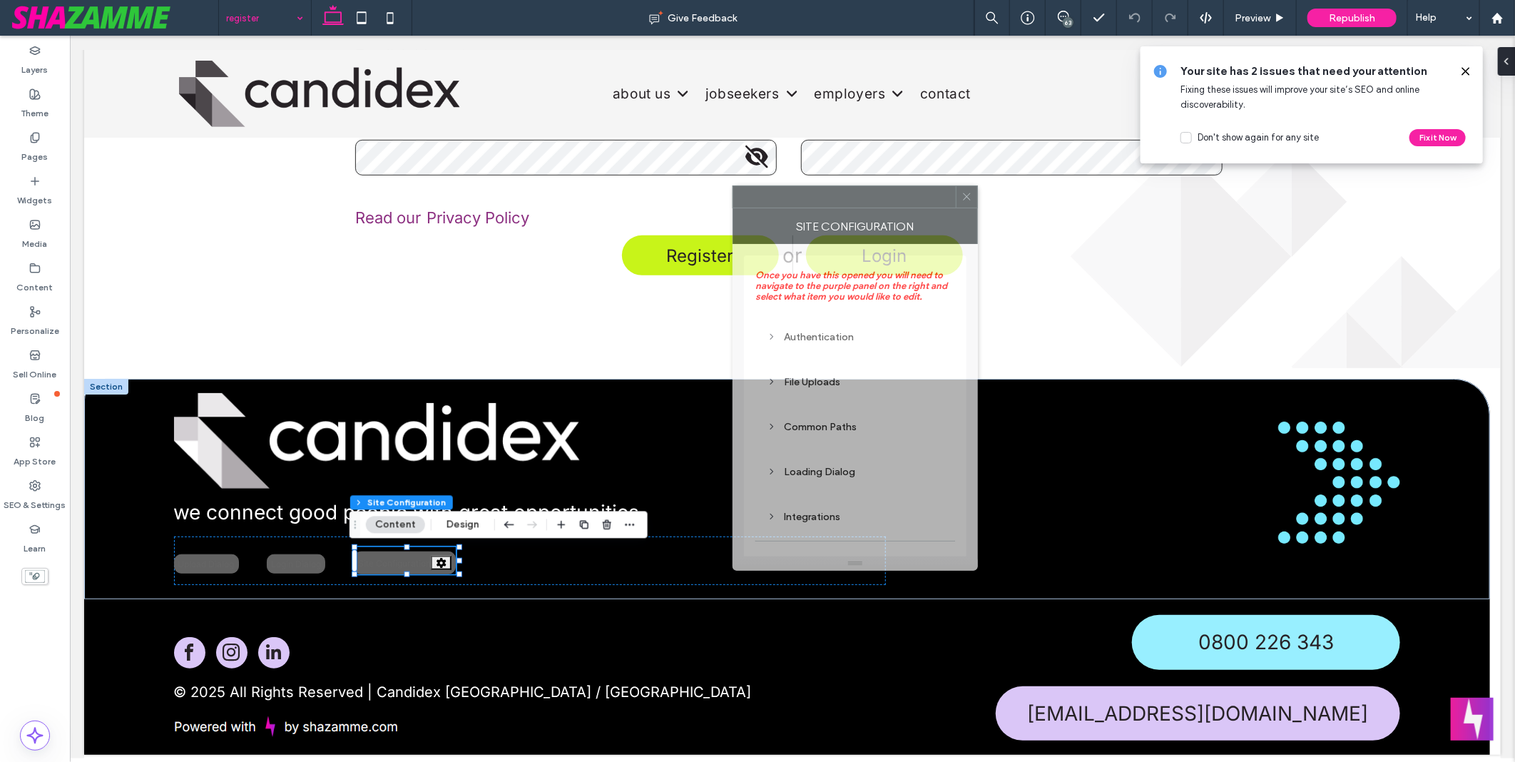
drag, startPoint x: 1353, startPoint y: 203, endPoint x: 833, endPoint y: 200, distance: 520.6
click at [833, 200] on div at bounding box center [844, 196] width 222 height 21
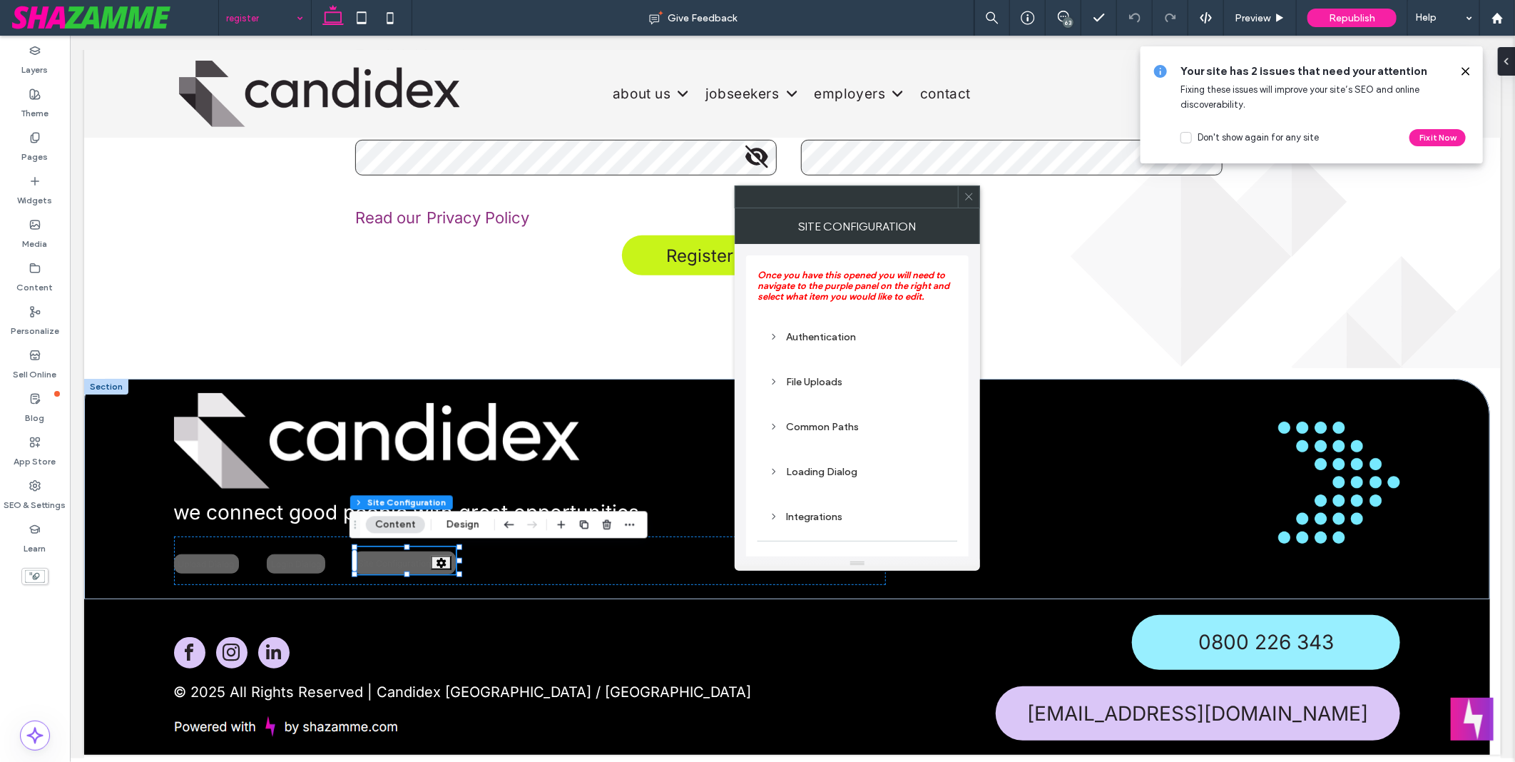
scroll to position [48, 0]
click at [836, 374] on div "Common Paths" at bounding box center [857, 378] width 177 height 12
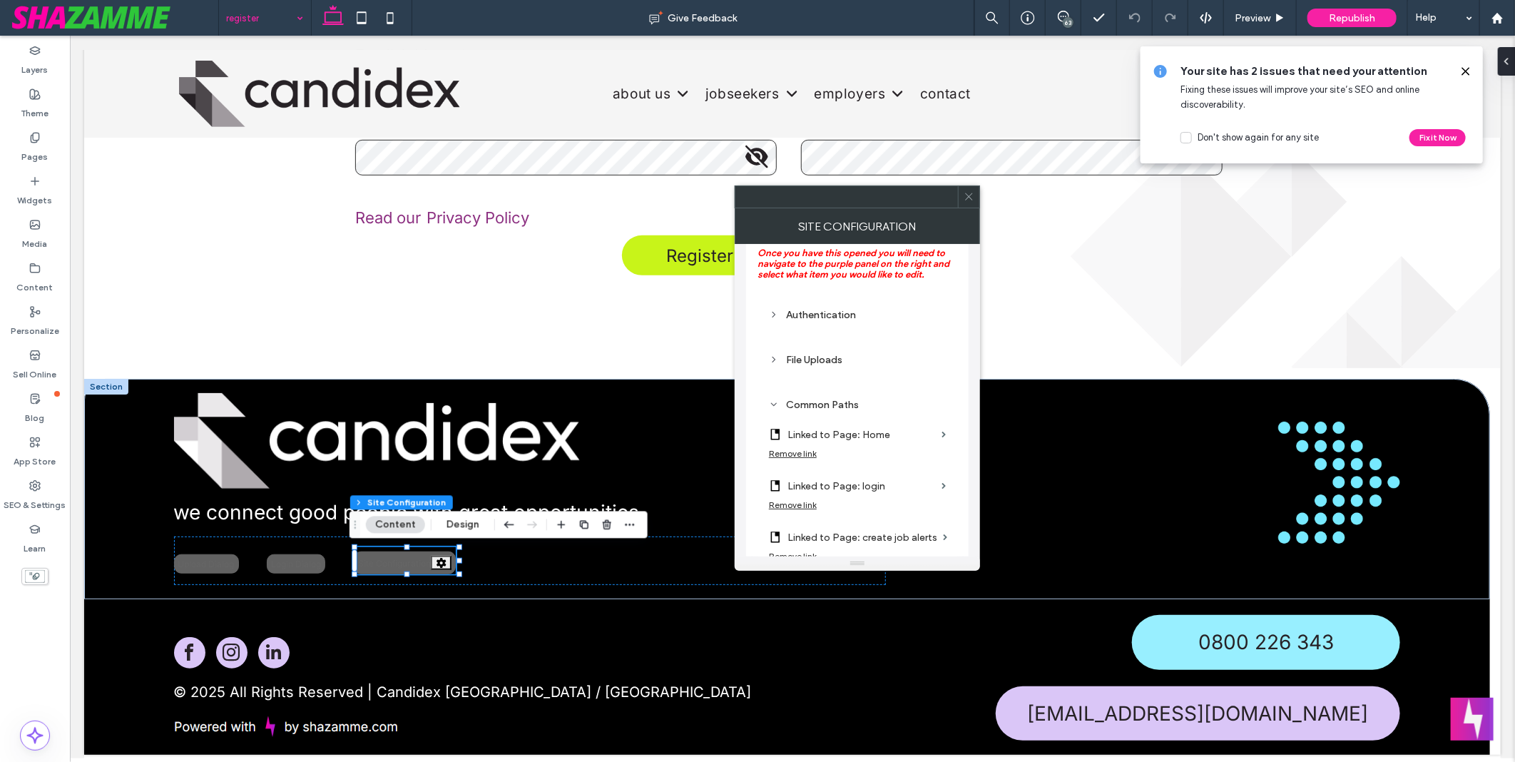
scroll to position [0, 0]
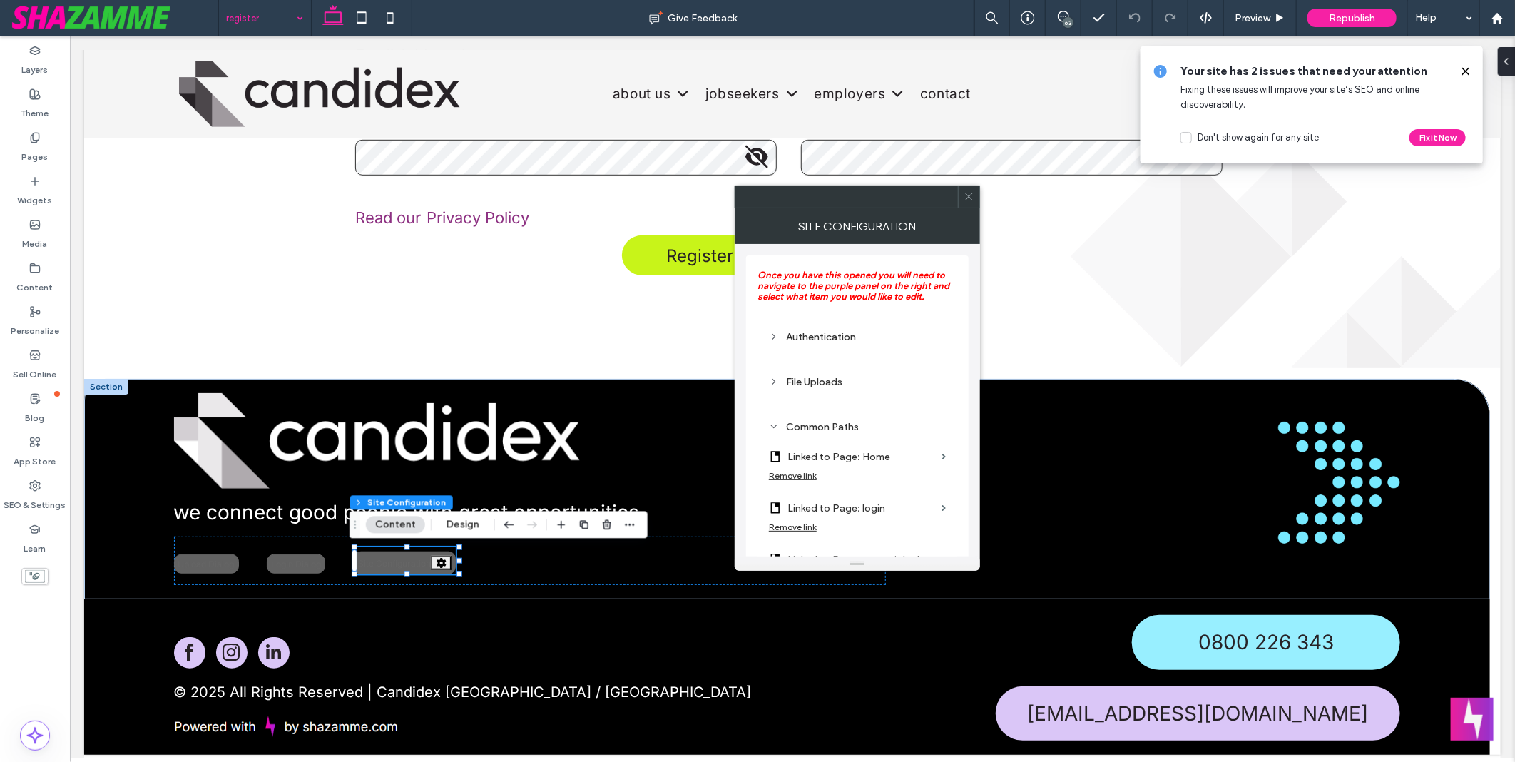
click at [971, 197] on icon at bounding box center [968, 196] width 11 height 11
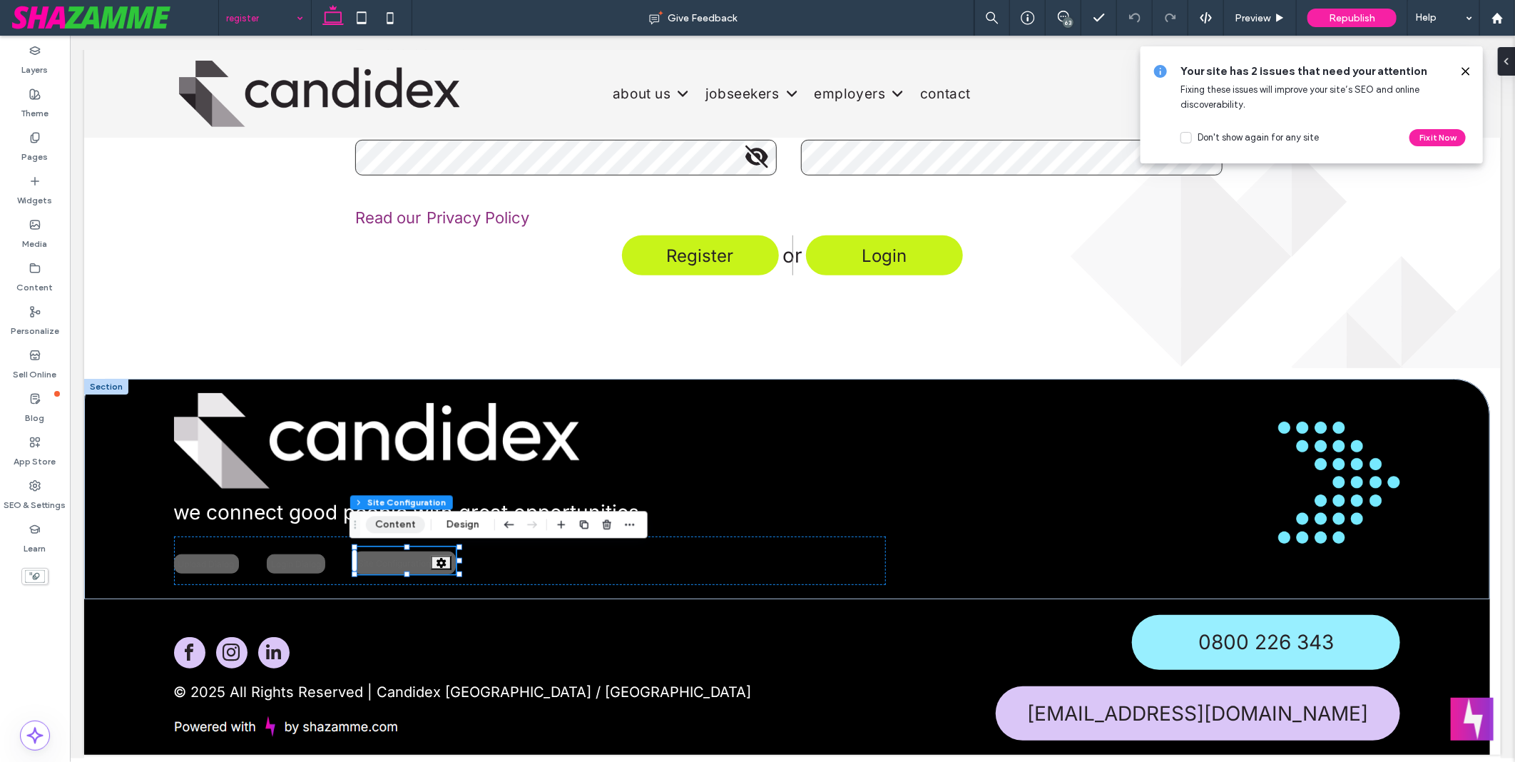
click at [379, 518] on button "Content" at bounding box center [395, 524] width 59 height 17
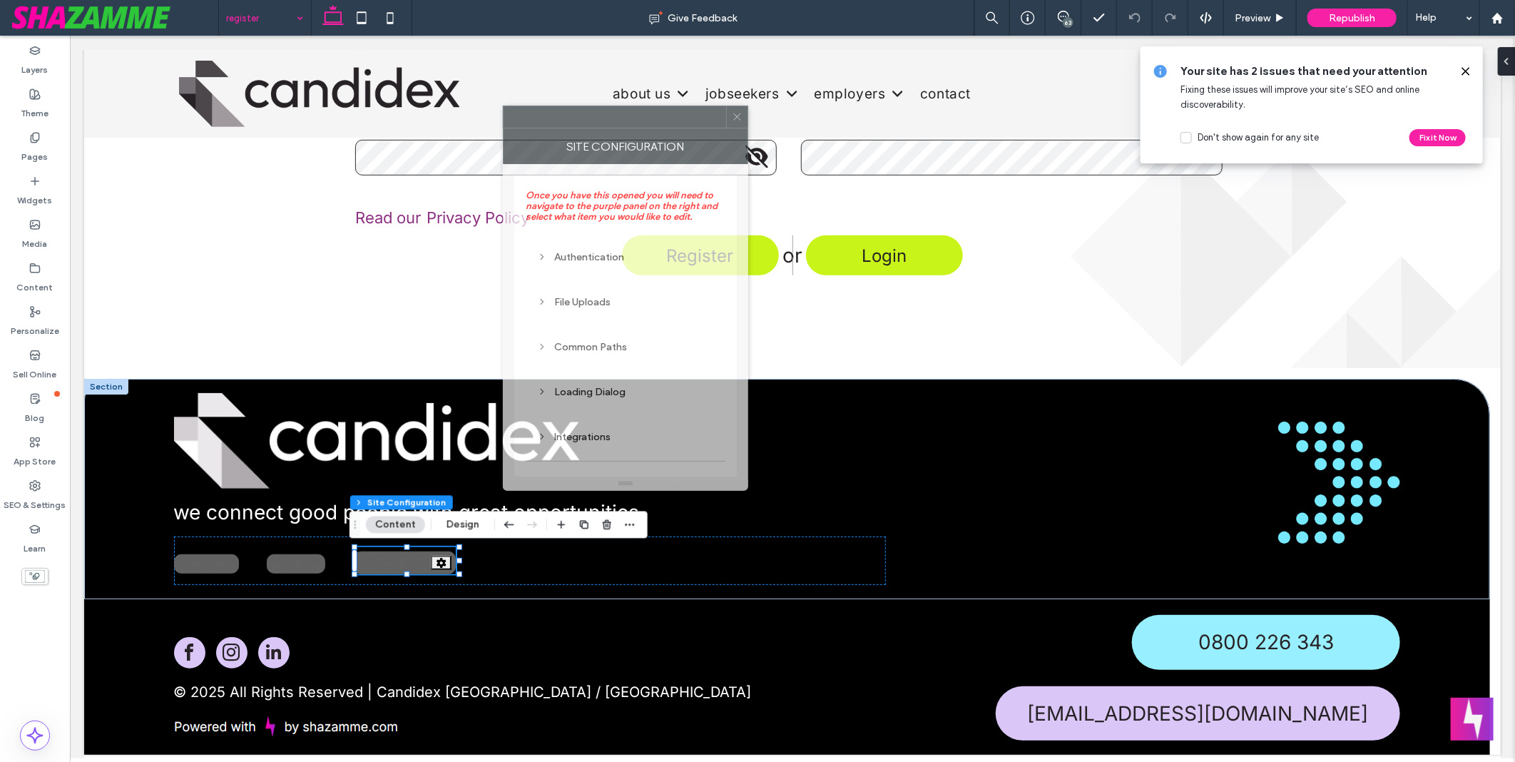
drag, startPoint x: 1361, startPoint y: 213, endPoint x: 638, endPoint y: 147, distance: 725.4
click at [612, 132] on div "Site Configuration" at bounding box center [625, 146] width 245 height 36
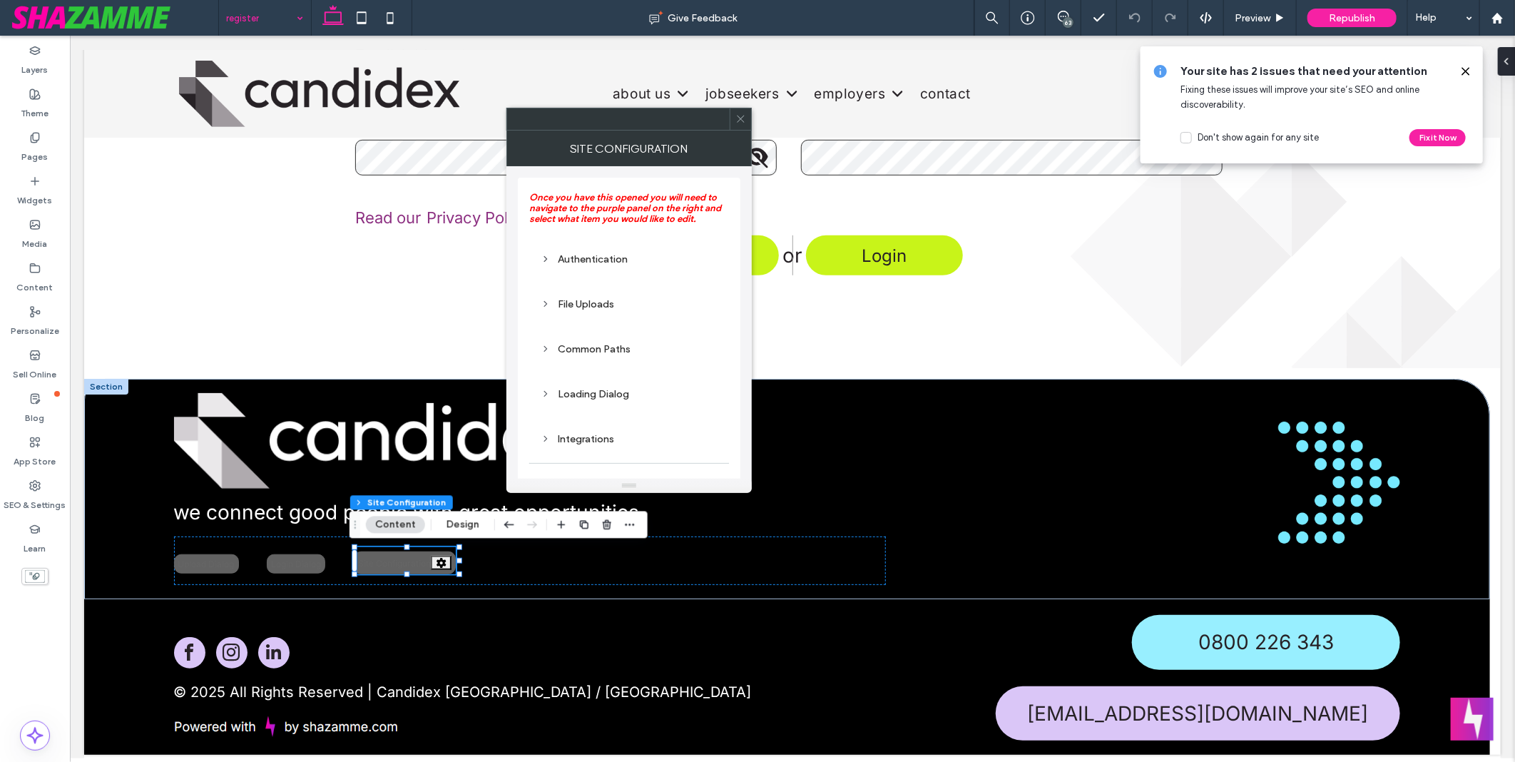
click at [616, 348] on div "Common Paths" at bounding box center [629, 349] width 177 height 12
click at [578, 267] on div "Authentication" at bounding box center [629, 259] width 177 height 19
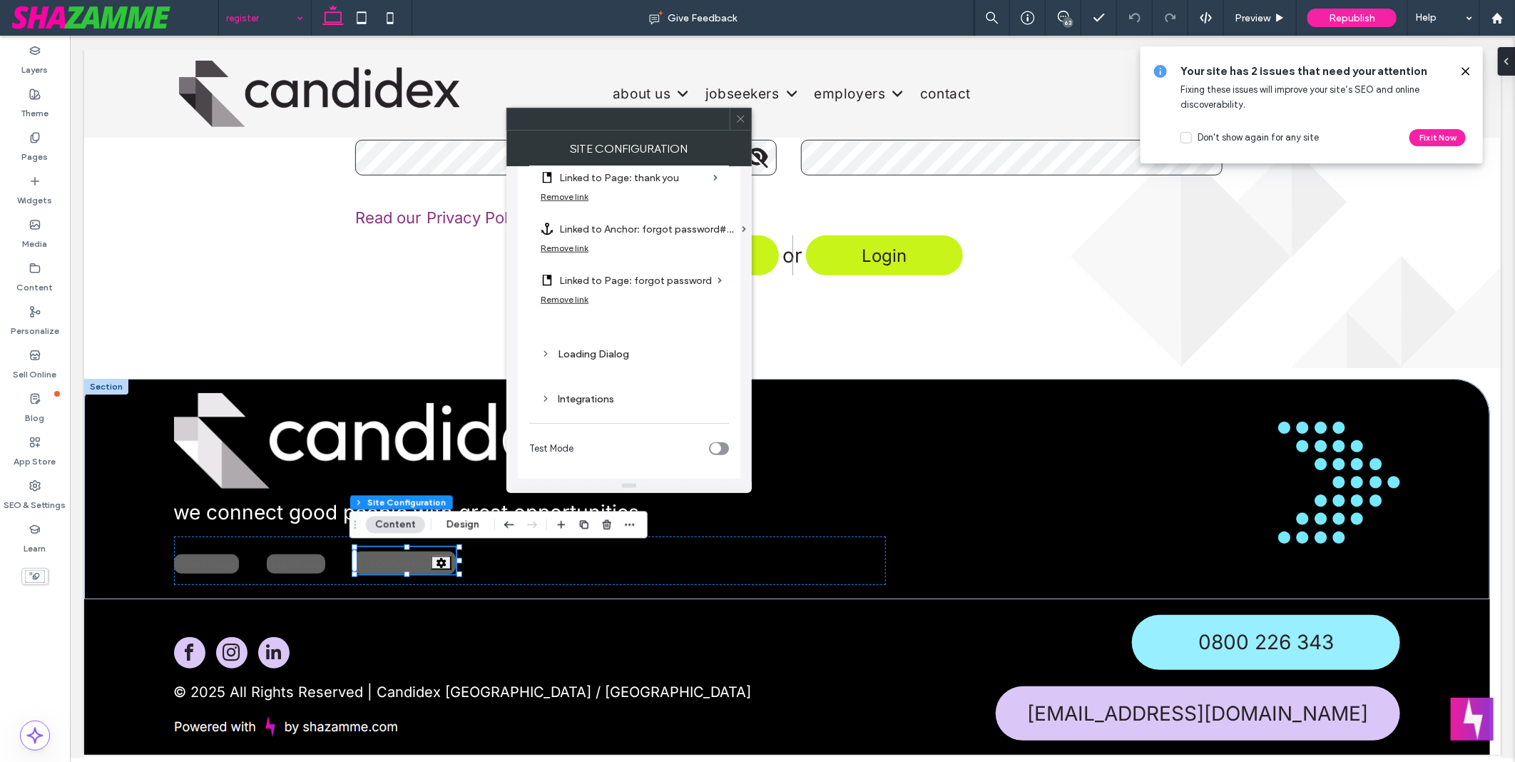
scroll to position [799, 0]
click at [747, 118] on div at bounding box center [740, 118] width 21 height 21
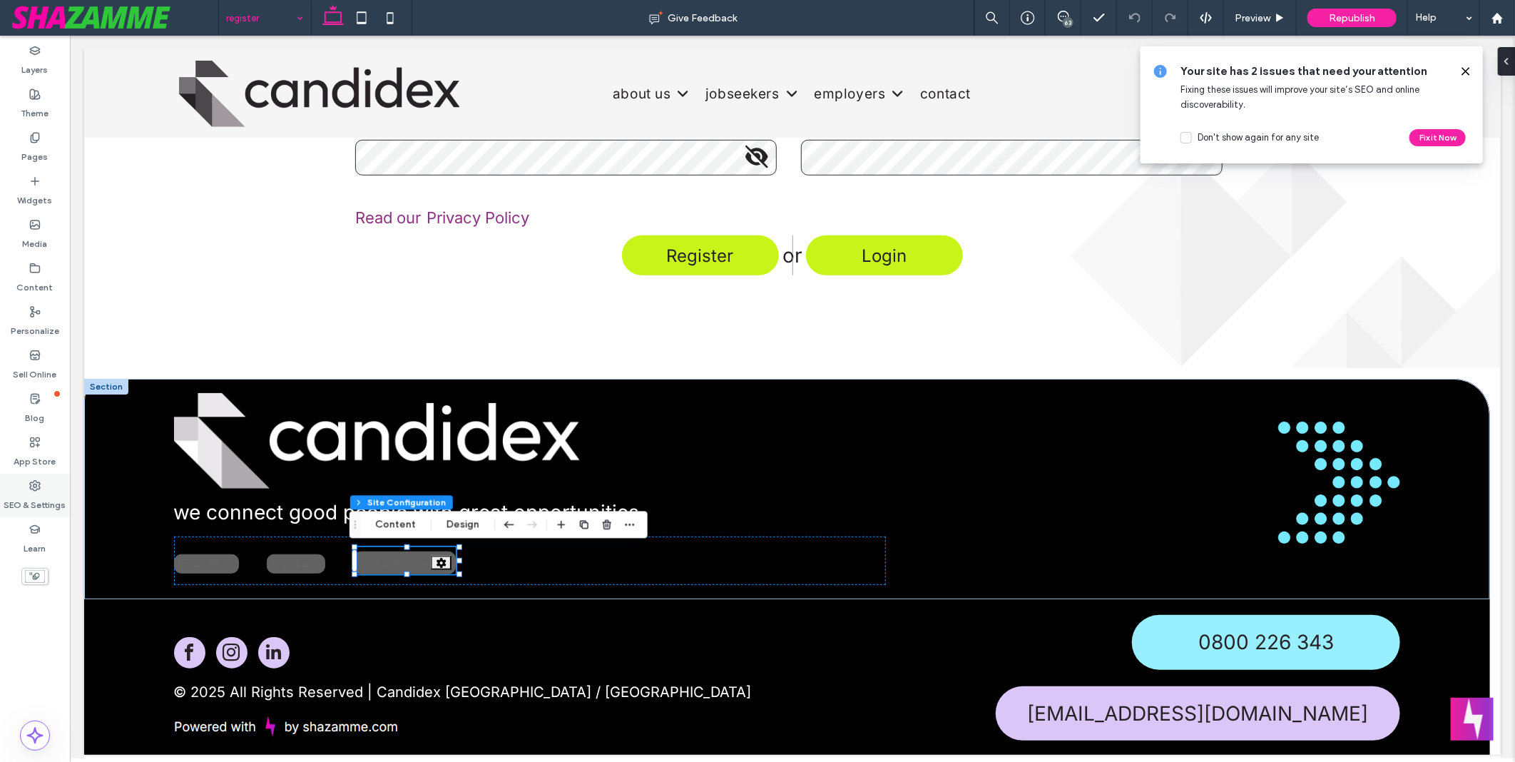
click at [30, 491] on label "SEO & Settings" at bounding box center [35, 501] width 62 height 20
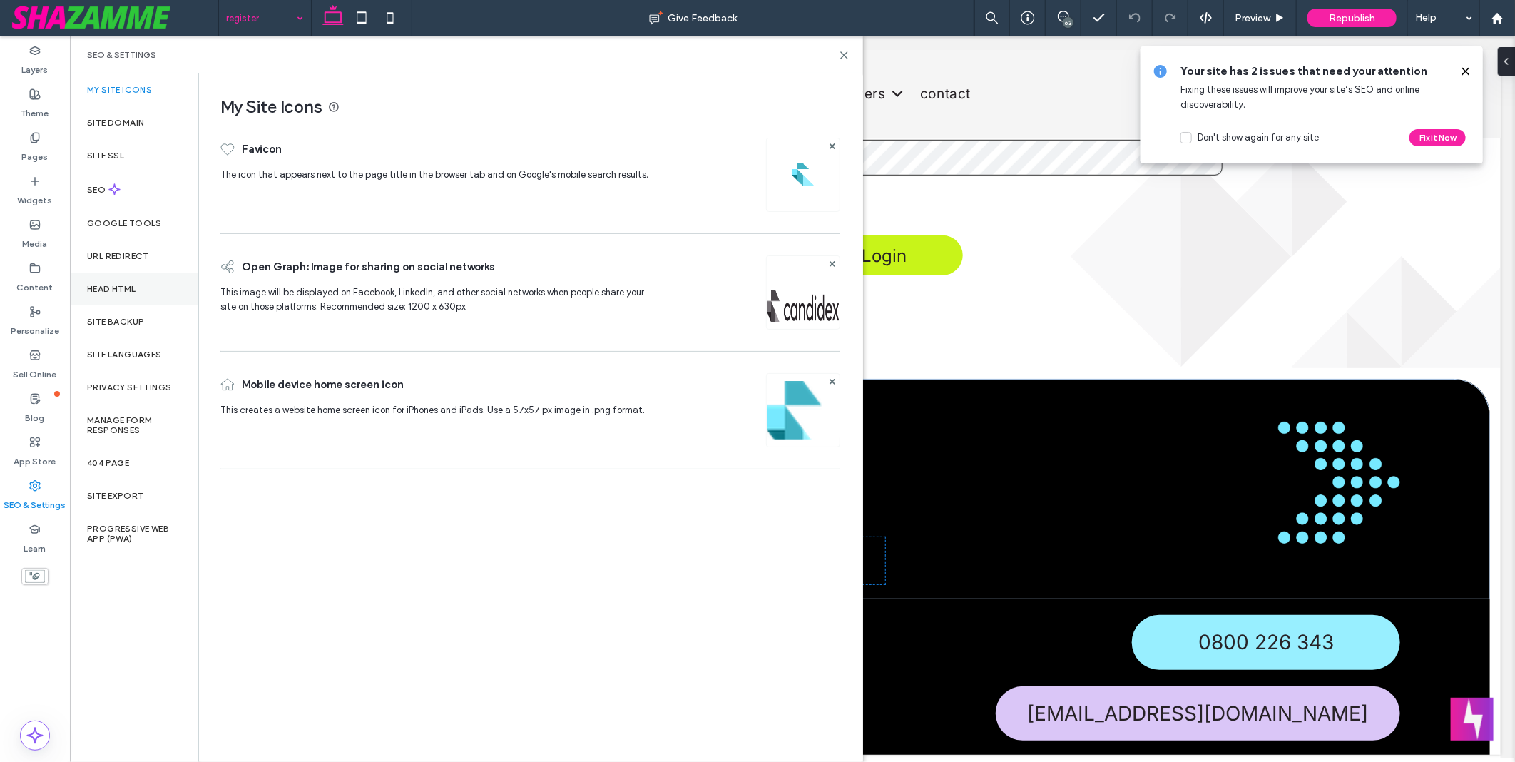
click at [159, 283] on div "Head HTML" at bounding box center [134, 288] width 128 height 33
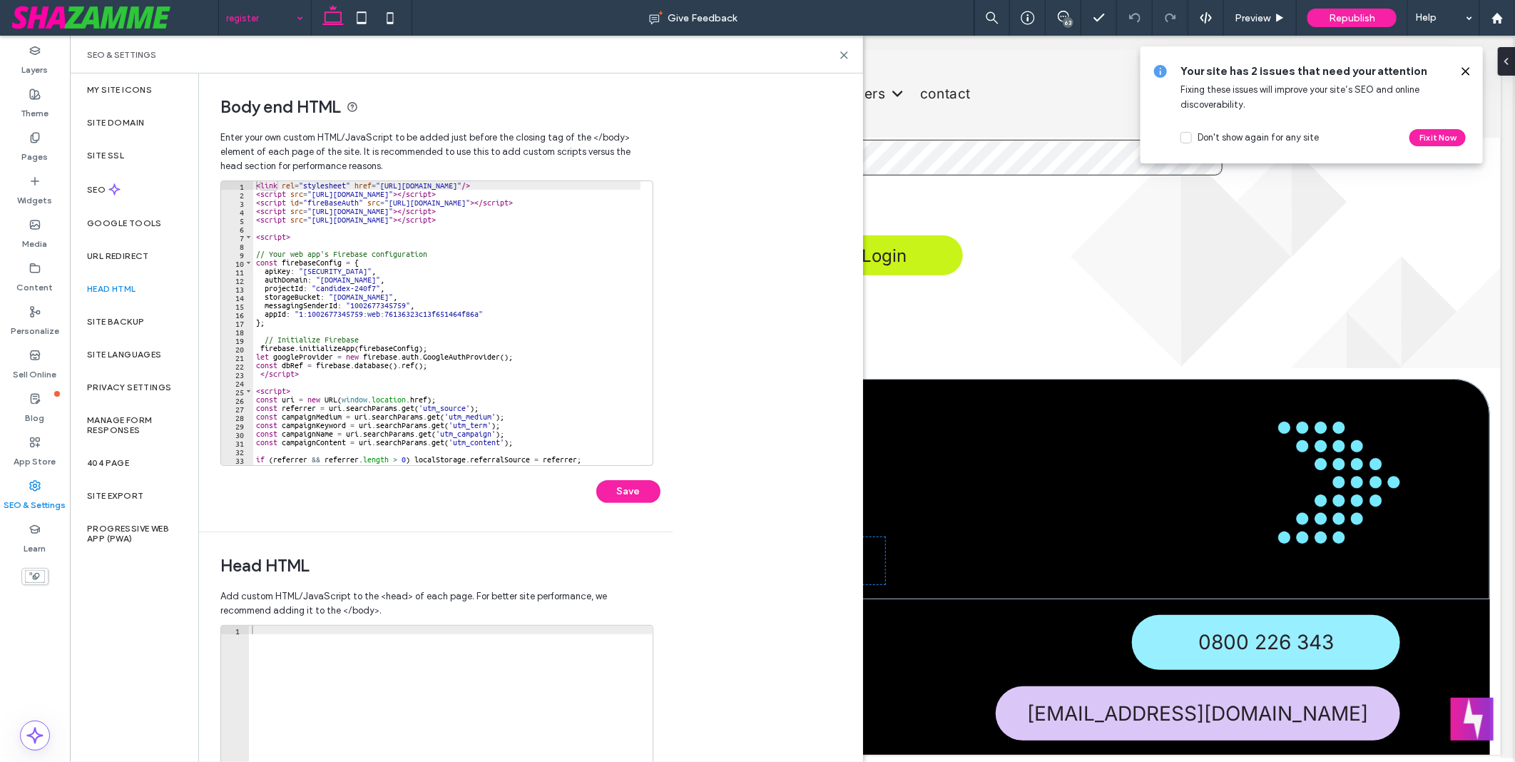
scroll to position [61, 0]
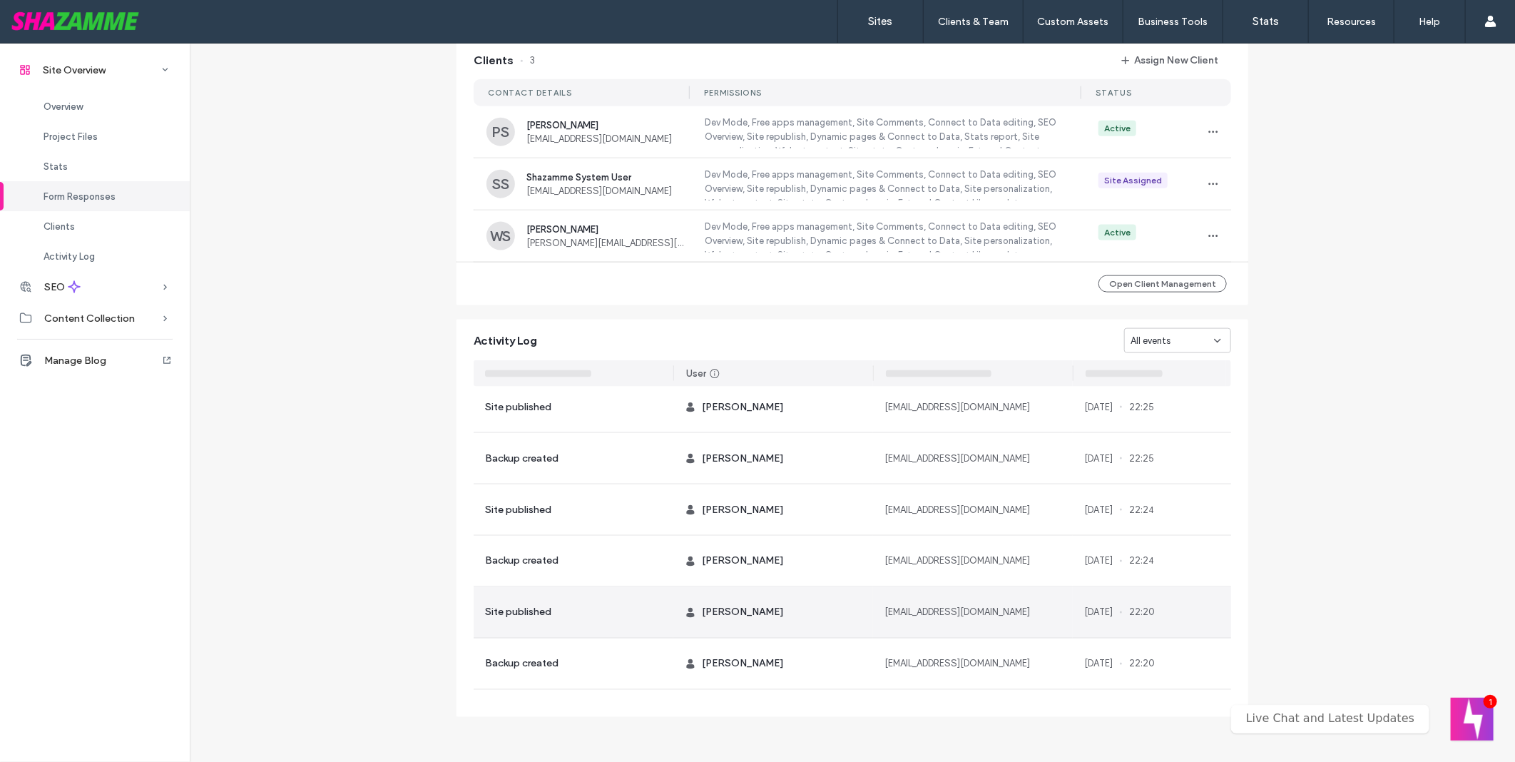
scroll to position [1741, 0]
